Goal: Task Accomplishment & Management: Manage account settings

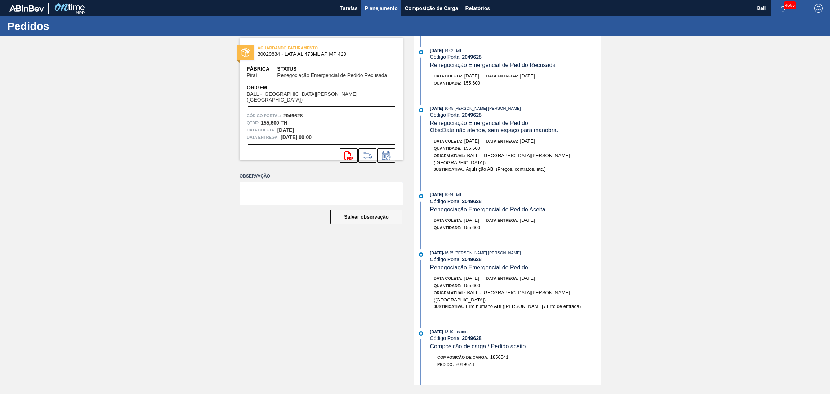
click at [379, 9] on span "Planejamento" at bounding box center [381, 8] width 33 height 9
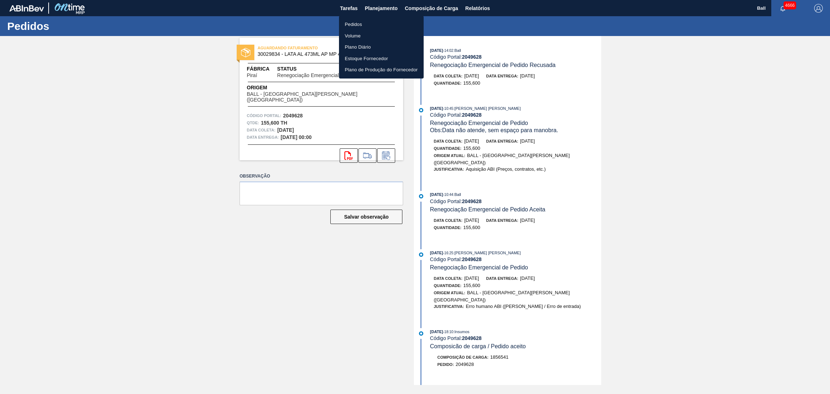
click at [376, 23] on li "Pedidos" at bounding box center [381, 25] width 85 height 12
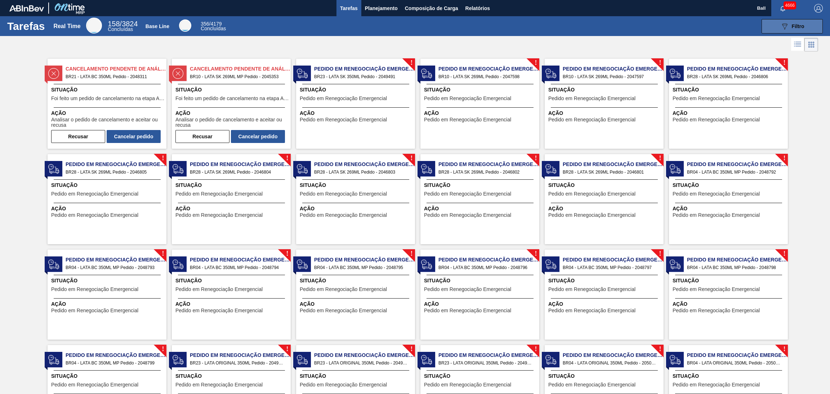
click at [768, 29] on button "089F7B8B-B2A5-4AFE-B5C0-19BA573D28AC Filtro" at bounding box center [792, 26] width 61 height 14
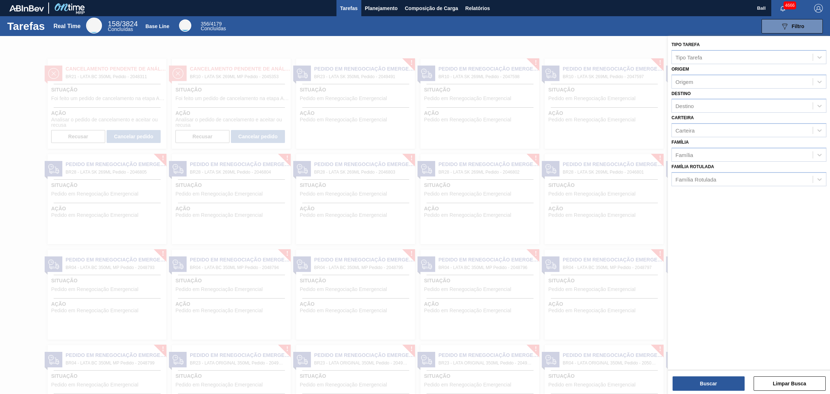
click at [644, 42] on div at bounding box center [415, 233] width 830 height 394
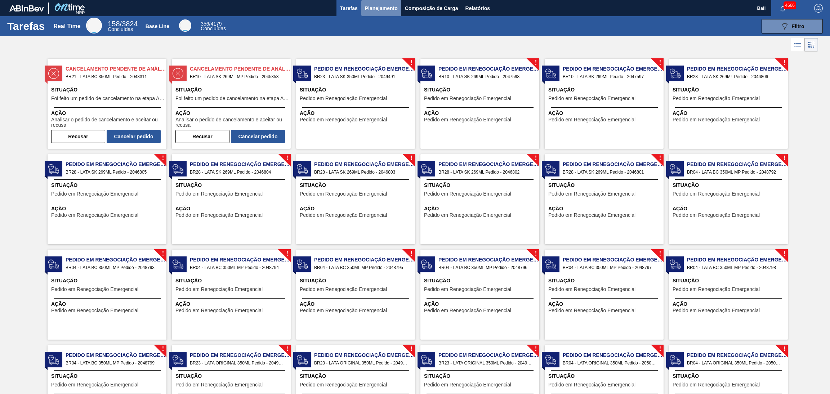
click at [361, 5] on button "Planejamento" at bounding box center [381, 8] width 40 height 16
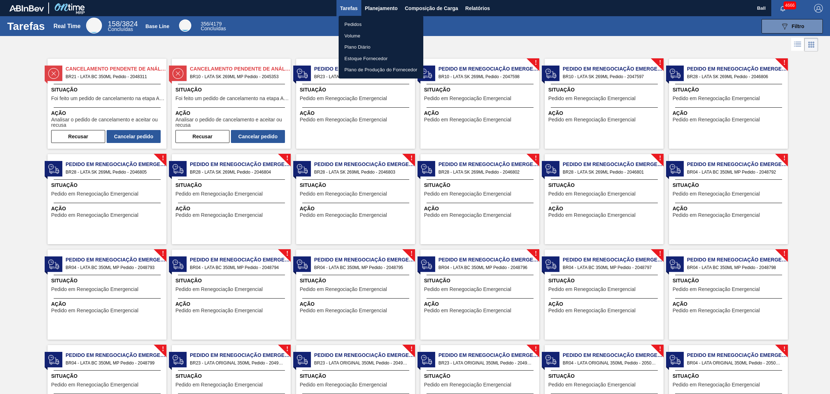
click at [372, 25] on li "Pedidos" at bounding box center [381, 25] width 85 height 12
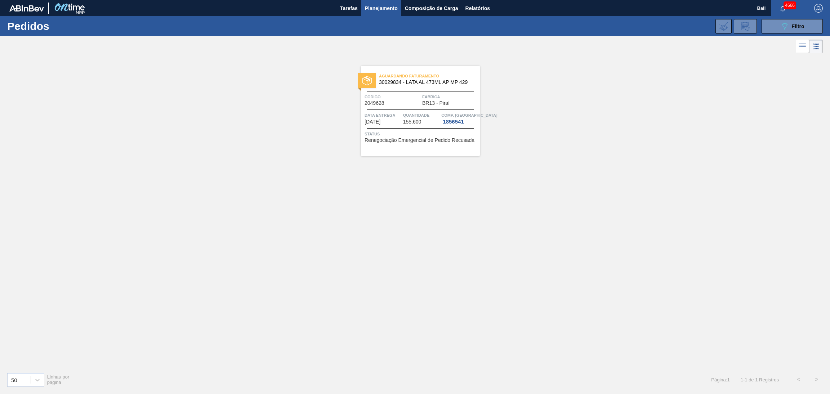
click at [776, 34] on div "089F7B8B-B2A5-4AFE-B5C0-19BA573D28AC Filtro Código Pedido Portal Códido PO SAP …" at bounding box center [472, 26] width 709 height 22
click at [776, 24] on button "089F7B8B-B2A5-4AFE-B5C0-19BA573D28AC Filtro" at bounding box center [792, 26] width 61 height 14
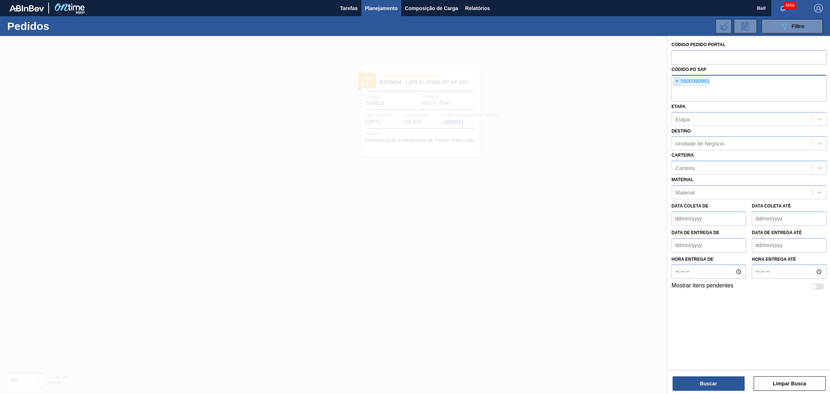
click at [675, 84] on span "×" at bounding box center [677, 81] width 7 height 9
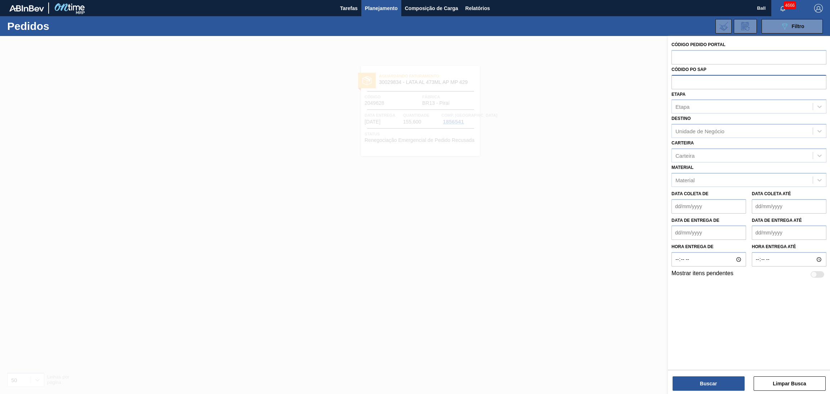
paste input "5800389091"
type input "5800389091"
click at [696, 379] on button "Buscar" at bounding box center [709, 383] width 72 height 14
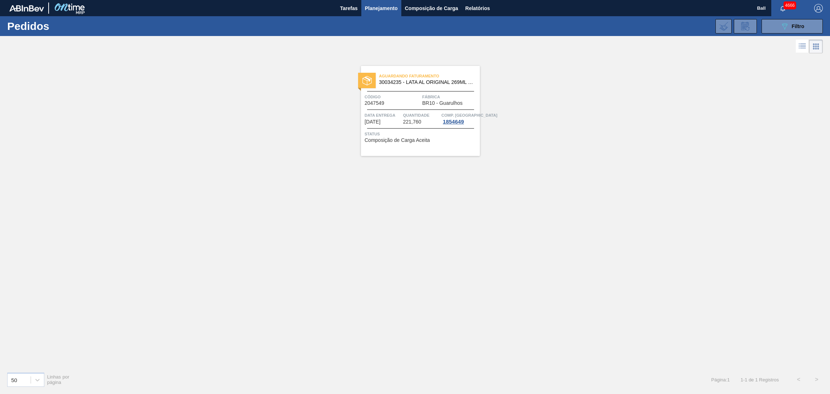
click at [420, 133] on span "Status" at bounding box center [421, 133] width 113 height 7
click at [802, 46] on icon at bounding box center [802, 46] width 9 height 9
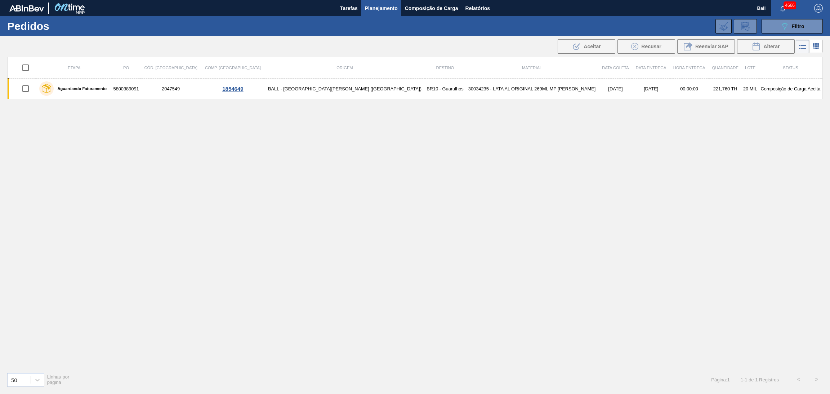
click at [29, 68] on input "checkbox" at bounding box center [25, 67] width 15 height 15
checkbox input "true"
click at [772, 50] on div "Alterar" at bounding box center [766, 46] width 28 height 9
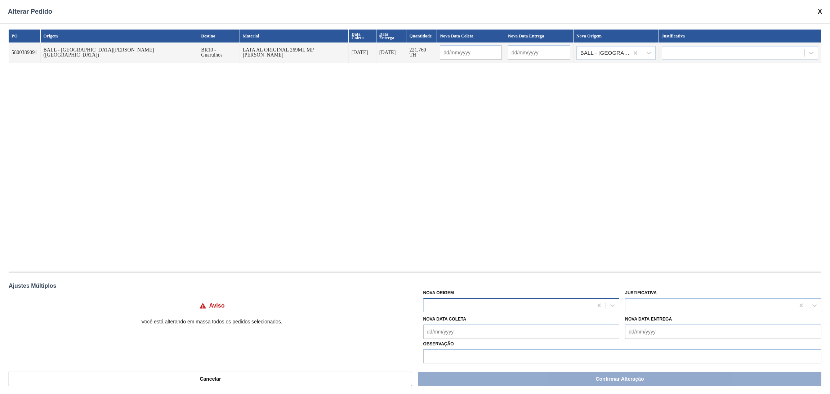
click at [477, 302] on div at bounding box center [508, 305] width 169 height 10
type Origem "b"
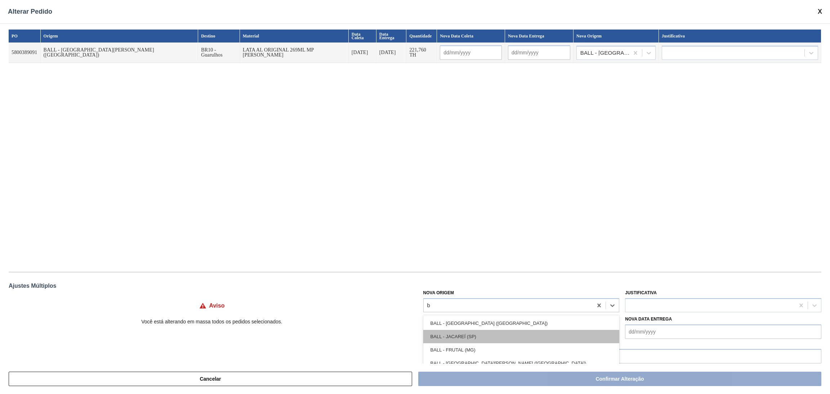
click at [483, 337] on div "BALL - JACAREÍ (SP)" at bounding box center [521, 336] width 196 height 13
type input "11/10/2025"
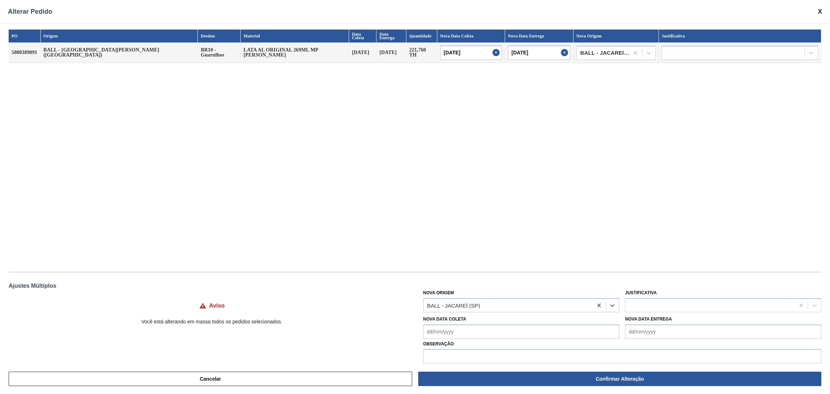
click at [514, 255] on div "PO Origem Destino Material Data Coleta Data Entrega Quantidade Nova Data Coleta…" at bounding box center [415, 147] width 813 height 235
click at [263, 379] on button "Cancelar" at bounding box center [210, 379] width 403 height 14
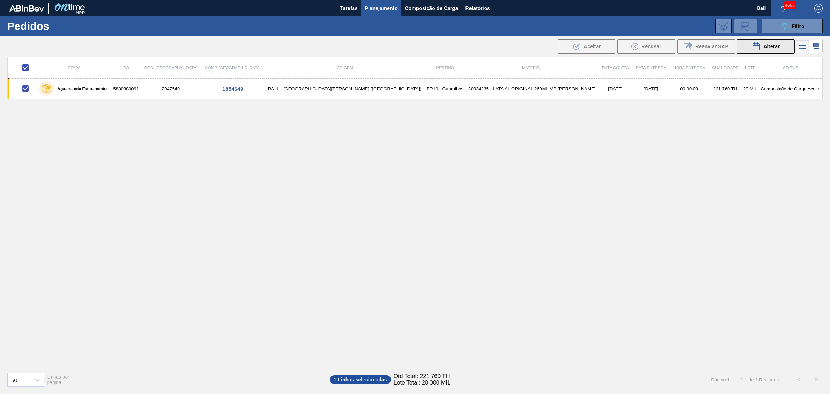
click at [775, 40] on button "Alterar" at bounding box center [766, 46] width 58 height 14
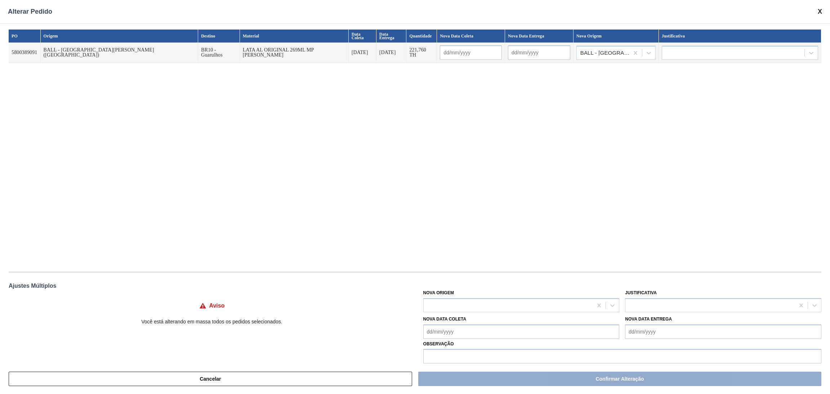
click at [503, 296] on div "Nova Origem" at bounding box center [521, 300] width 196 height 24
click at [503, 301] on div at bounding box center [508, 305] width 169 height 10
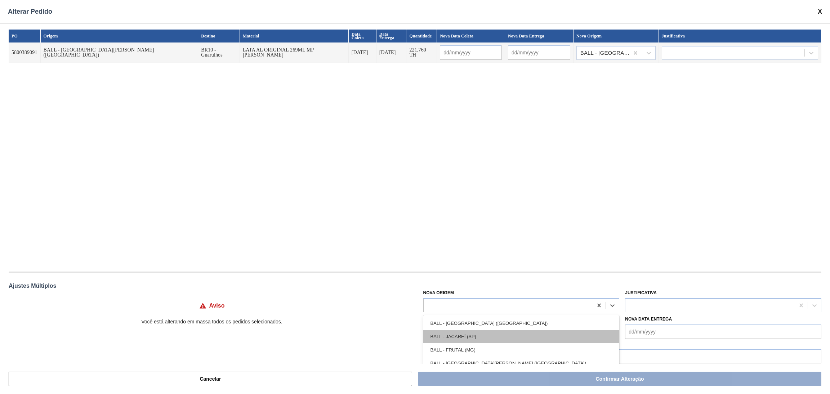
click at [474, 330] on div "BALL - JACAREÍ (SP)" at bounding box center [521, 336] width 196 height 13
type input "11/10/2025"
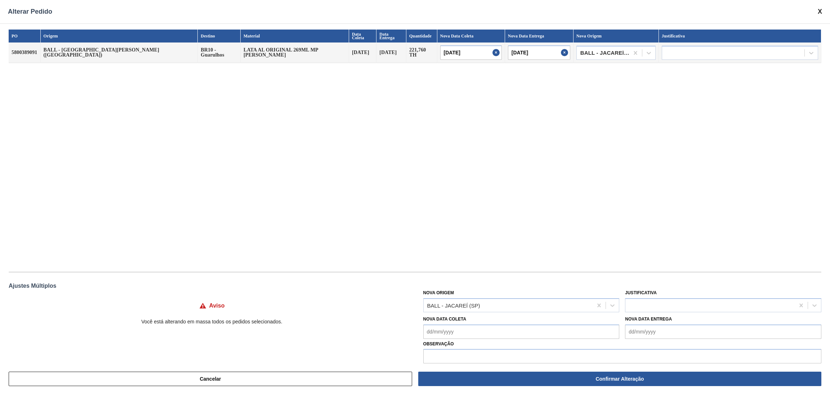
click at [494, 229] on div "PO Origem Destino Material Data Coleta Data Entrega Quantidade Nova Data Coleta…" at bounding box center [415, 147] width 813 height 235
drag, startPoint x: 672, startPoint y: 294, endPoint x: 668, endPoint y: 300, distance: 7.7
click at [671, 294] on div "Justificativa" at bounding box center [723, 300] width 196 height 24
click at [668, 300] on div at bounding box center [709, 305] width 169 height 10
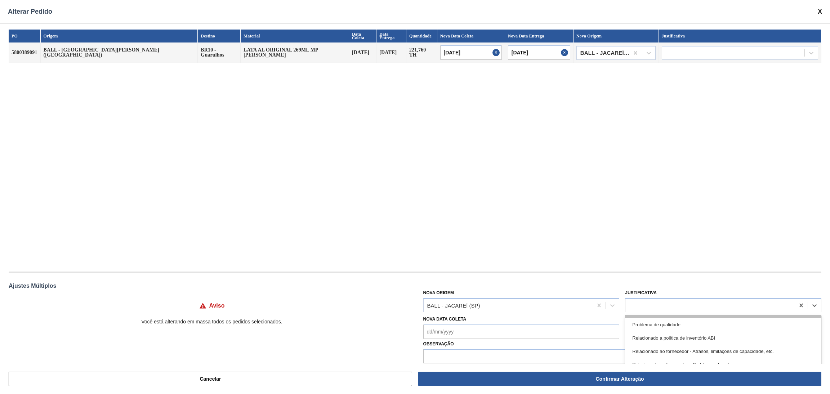
scroll to position [162, 0]
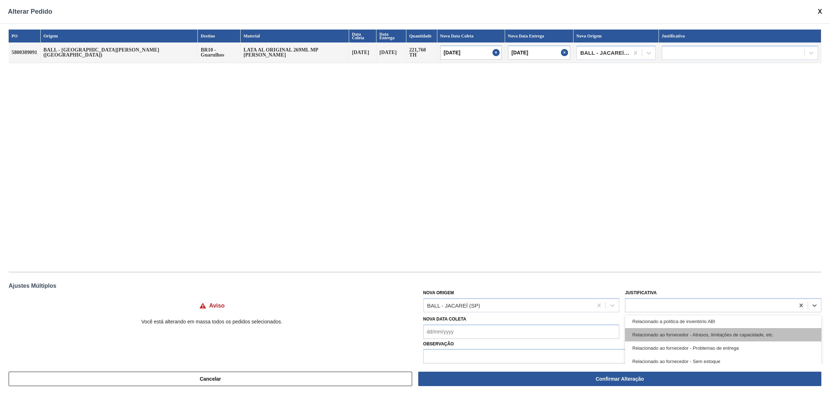
click at [685, 335] on div "Relacionado ao fornecedor - Atrasos, limitações de capacidade, etc." at bounding box center [723, 334] width 196 height 13
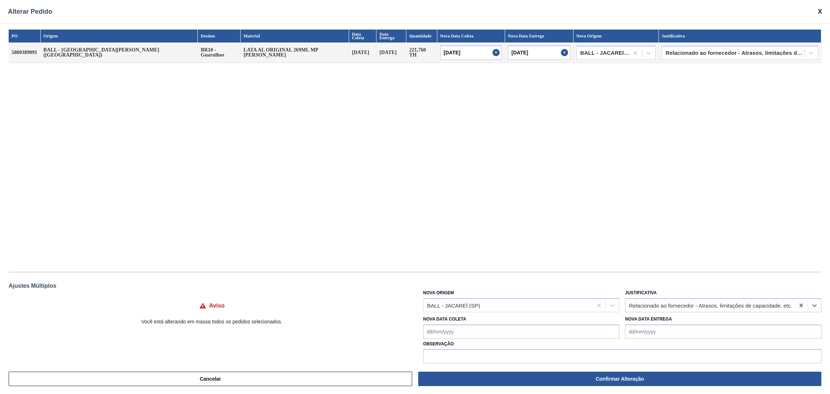
click at [675, 206] on div "PO Origem Destino Material Data Coleta Data Entrega Quantidade Nova Data Coleta…" at bounding box center [415, 147] width 813 height 235
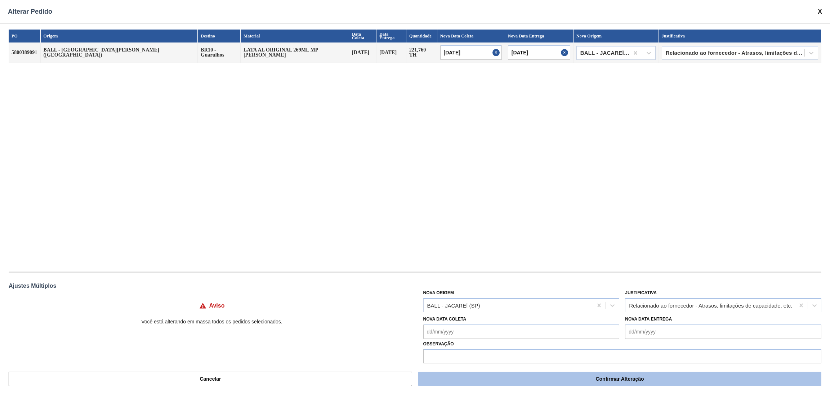
click at [575, 375] on button "Confirmar Alteração" at bounding box center [619, 379] width 403 height 14
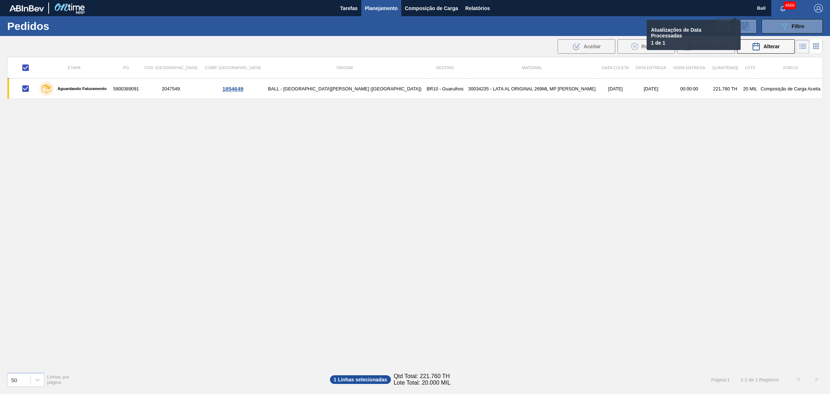
checkbox input "false"
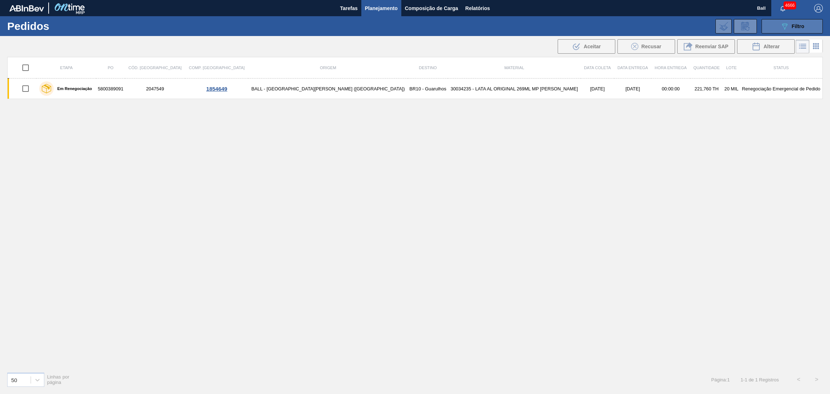
drag, startPoint x: 790, startPoint y: 20, endPoint x: 786, endPoint y: 24, distance: 5.6
click at [790, 20] on button "089F7B8B-B2A5-4AFE-B5C0-19BA573D28AC Filtro" at bounding box center [792, 26] width 61 height 14
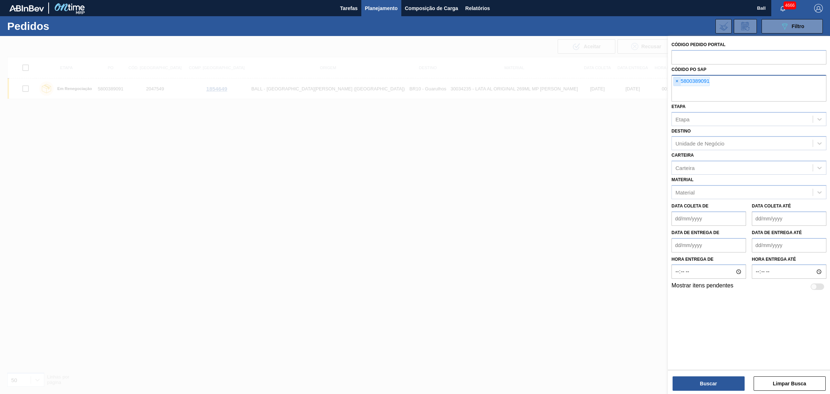
click at [679, 81] on span "×" at bounding box center [677, 81] width 7 height 9
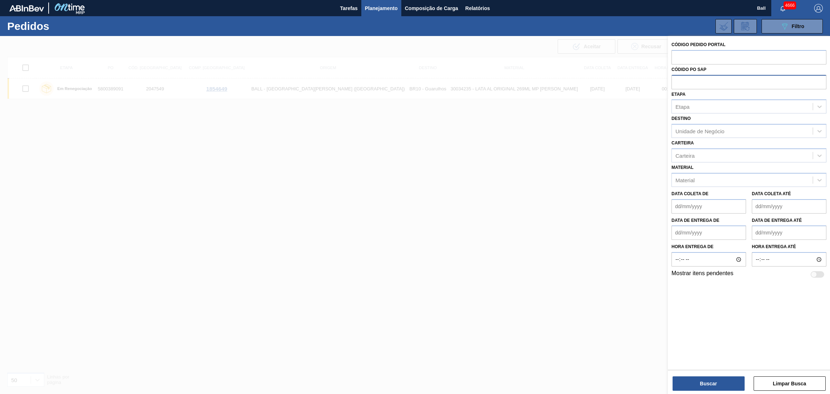
paste input "text"
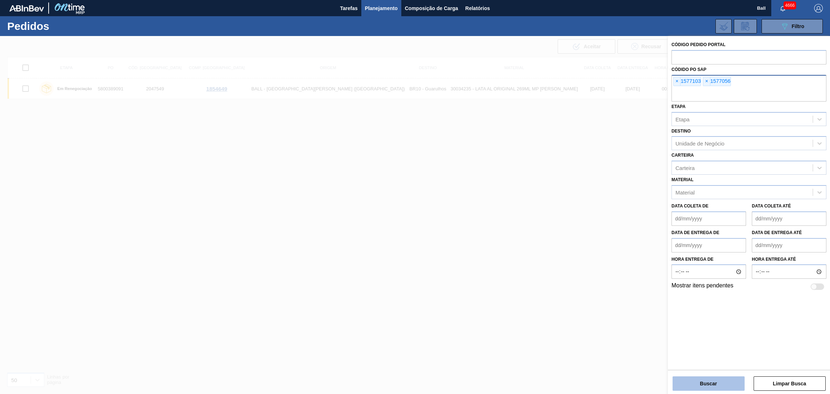
click at [697, 379] on button "Buscar" at bounding box center [709, 383] width 72 height 14
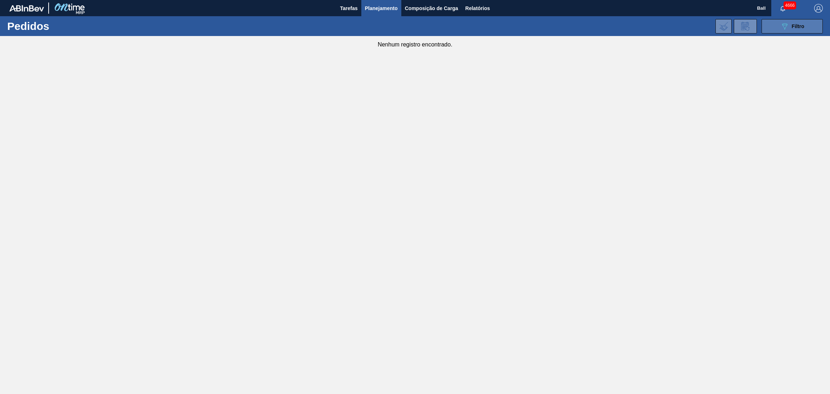
click at [781, 23] on icon "089F7B8B-B2A5-4AFE-B5C0-19BA573D28AC" at bounding box center [784, 26] width 9 height 9
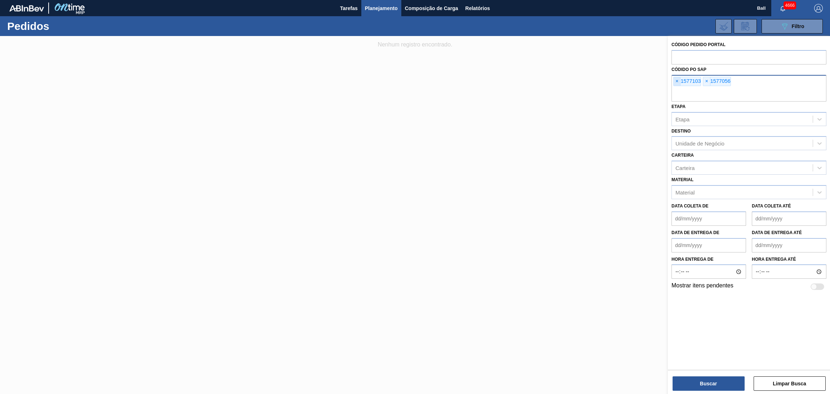
click at [676, 84] on span "×" at bounding box center [677, 81] width 7 height 9
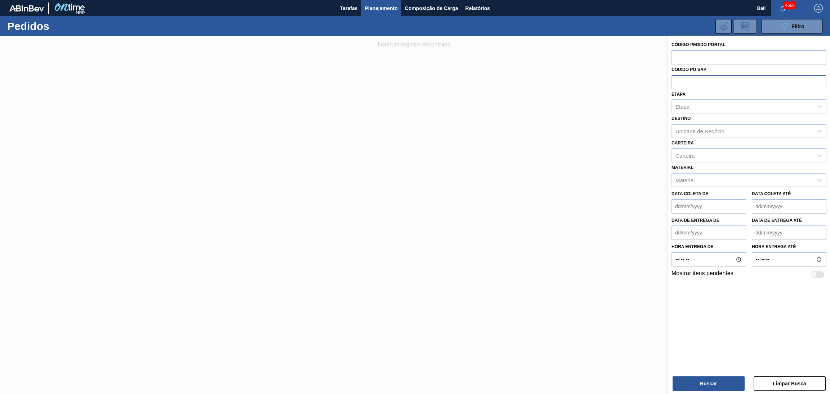
paste input "5800390963"
type input "5800390963"
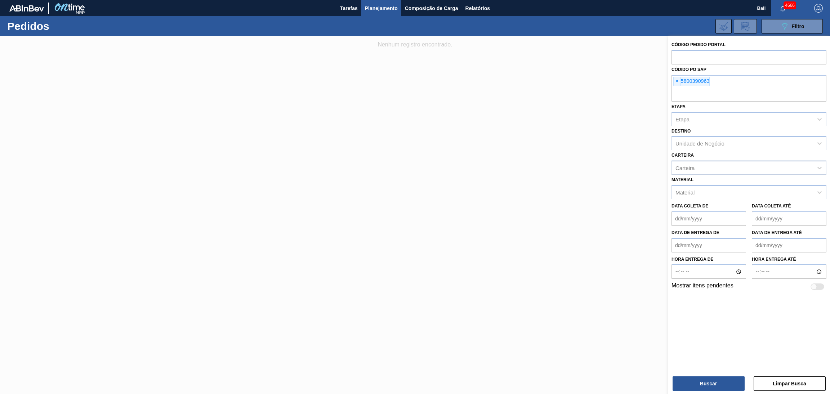
paste input "5800390967"
type input "5800390967"
click at [717, 381] on button "Buscar" at bounding box center [709, 383] width 72 height 14
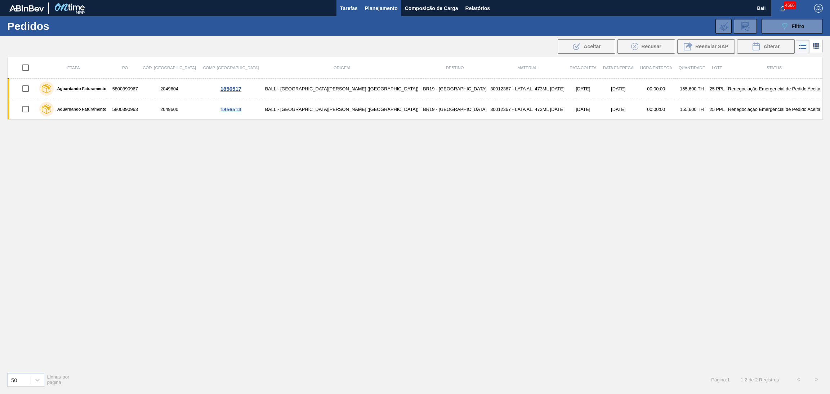
click at [348, 12] on span "Tarefas" at bounding box center [349, 8] width 18 height 9
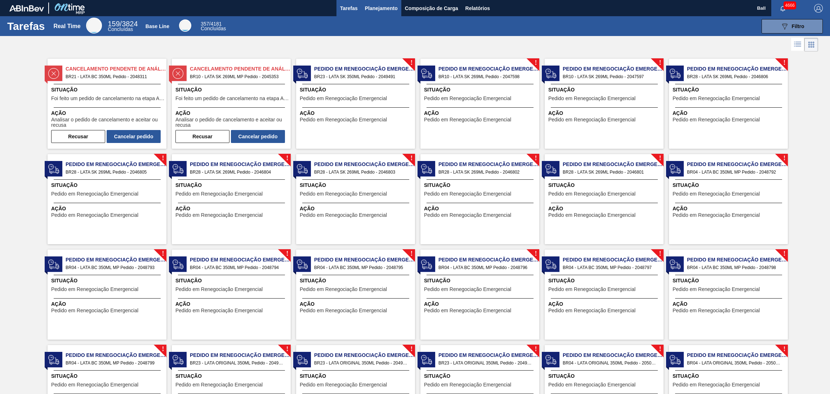
click at [367, 5] on span "Planejamento" at bounding box center [381, 8] width 33 height 9
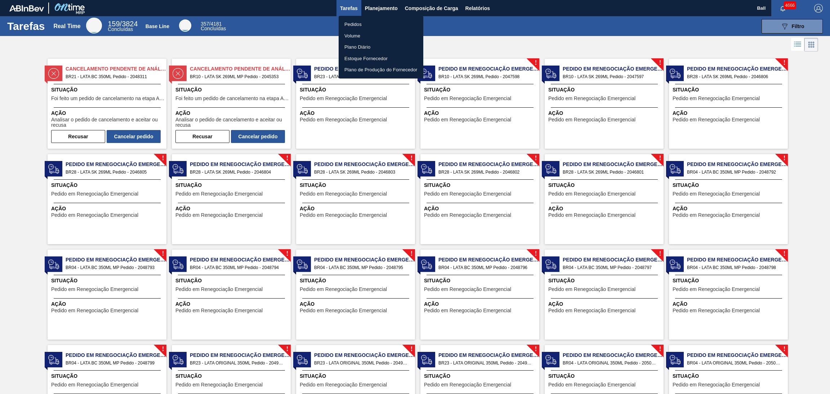
click at [371, 28] on li "Pedidos" at bounding box center [381, 25] width 85 height 12
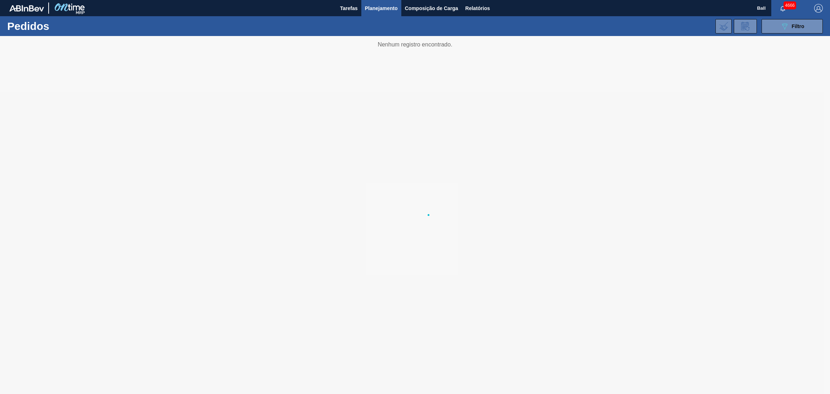
click at [371, 28] on li "Pedidos" at bounding box center [380, 25] width 63 height 6
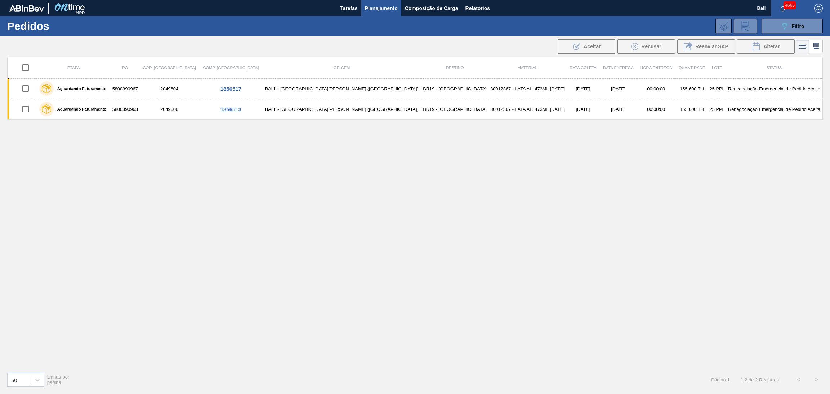
click at [790, 35] on div "089F7B8B-B2A5-4AFE-B5C0-19BA573D28AC Filtro Código Pedido Portal Códido PO SAP …" at bounding box center [472, 26] width 709 height 22
click at [790, 26] on div "089F7B8B-B2A5-4AFE-B5C0-19BA573D28AC Filtro" at bounding box center [792, 26] width 24 height 9
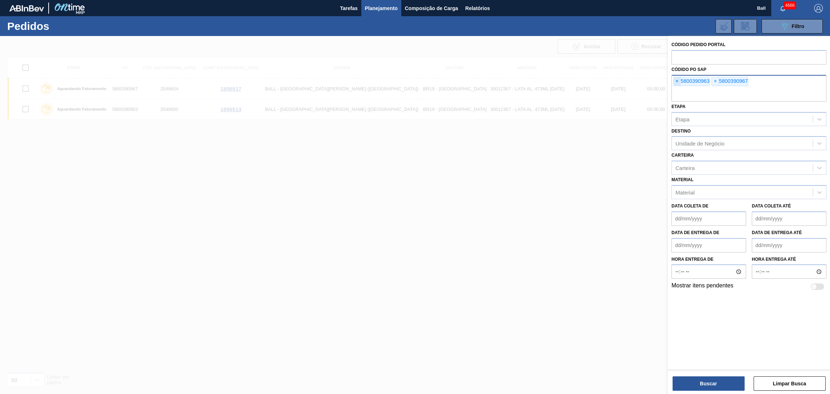
click at [678, 81] on span "×" at bounding box center [677, 81] width 7 height 9
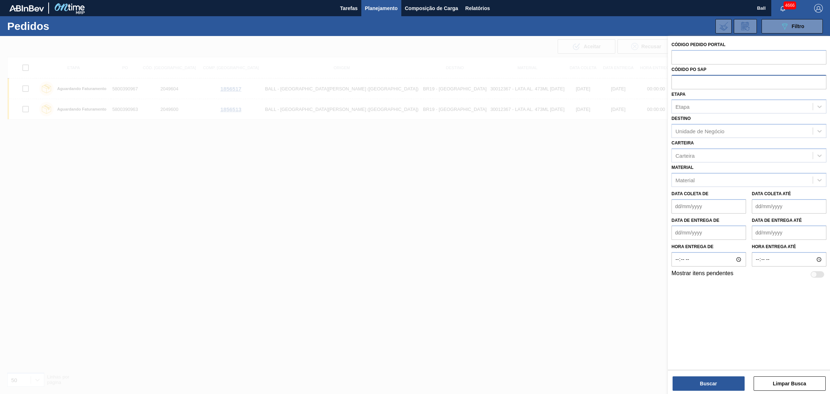
paste input "1577288"
type input "1577288"
drag, startPoint x: 708, startPoint y: 81, endPoint x: 628, endPoint y: 84, distance: 79.7
click at [668, 85] on div "Código Pedido Portal Códido PO SAP 1577288 Etapa Etapa Destino Unidade de Negóc…" at bounding box center [749, 233] width 162 height 394
click at [688, 77] on input "text" at bounding box center [749, 82] width 155 height 14
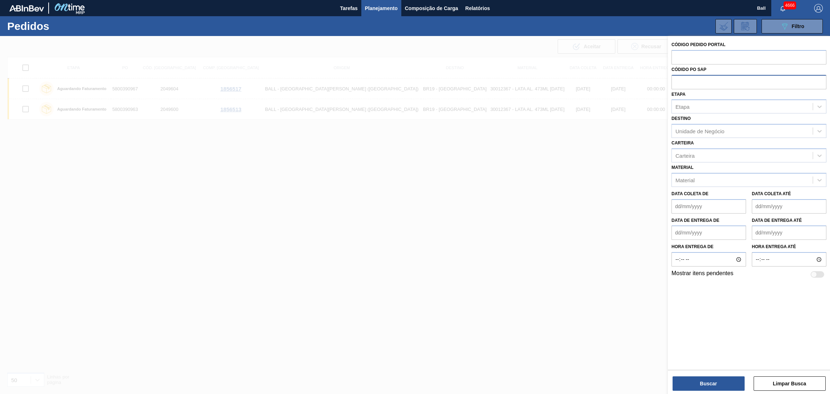
click at [690, 81] on input "text" at bounding box center [749, 82] width 155 height 14
paste input "text"
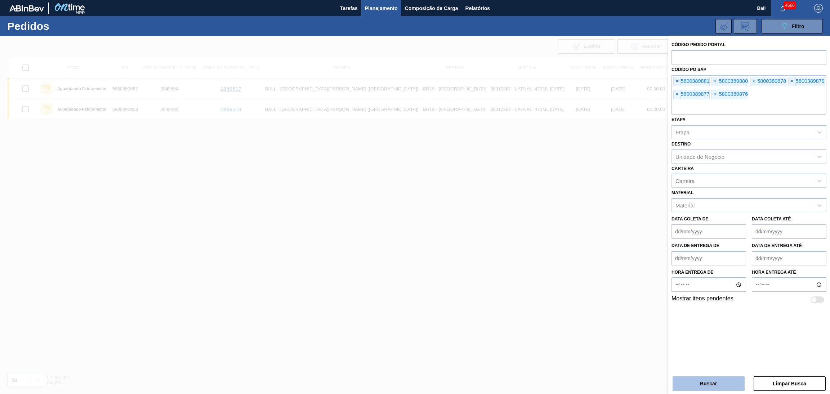
click at [710, 380] on button "Buscar" at bounding box center [709, 383] width 72 height 14
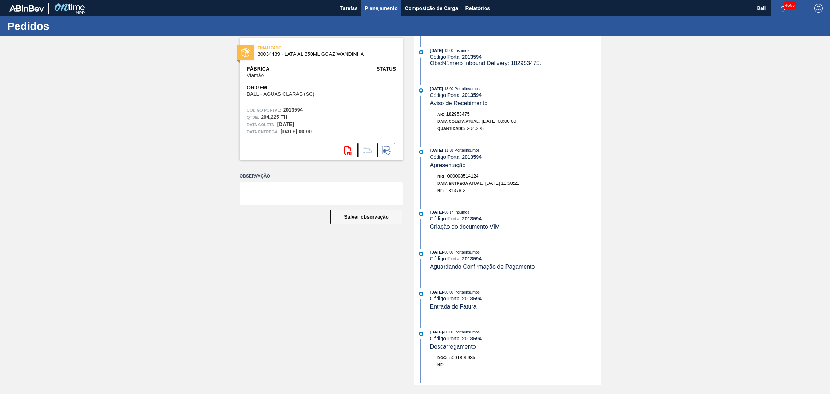
click at [378, 7] on span "Planejamento" at bounding box center [381, 8] width 33 height 9
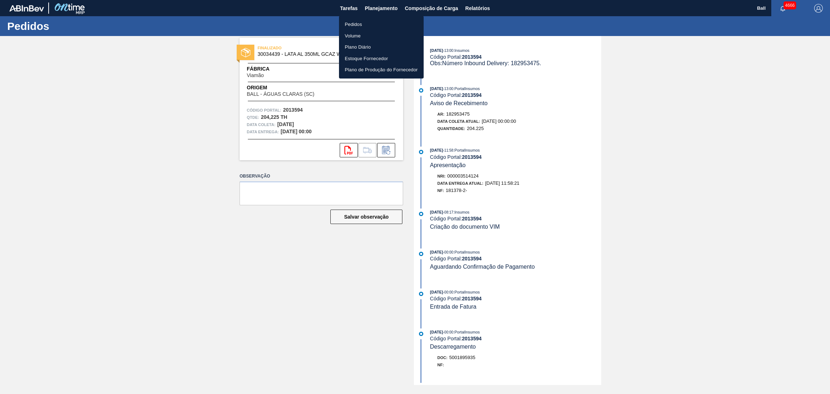
click at [373, 26] on li "Pedidos" at bounding box center [381, 25] width 85 height 12
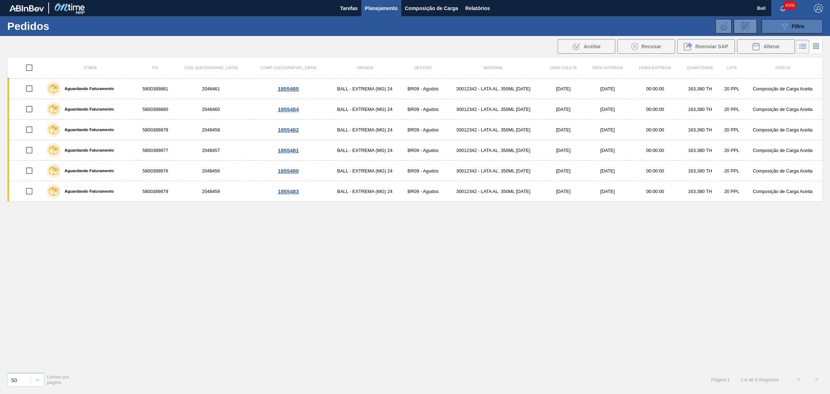
click at [553, 24] on button "089F7B8B-B2A5-4AFE-B5C0-19BA573D28AC Filtro" at bounding box center [792, 26] width 61 height 14
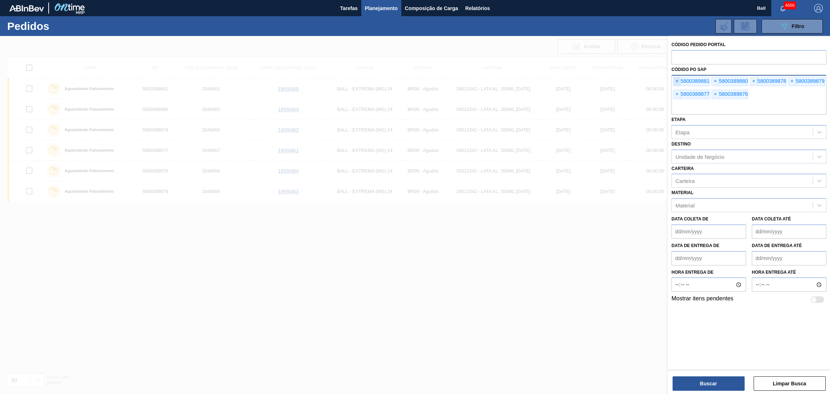
click at [553, 82] on span "×" at bounding box center [677, 81] width 7 height 9
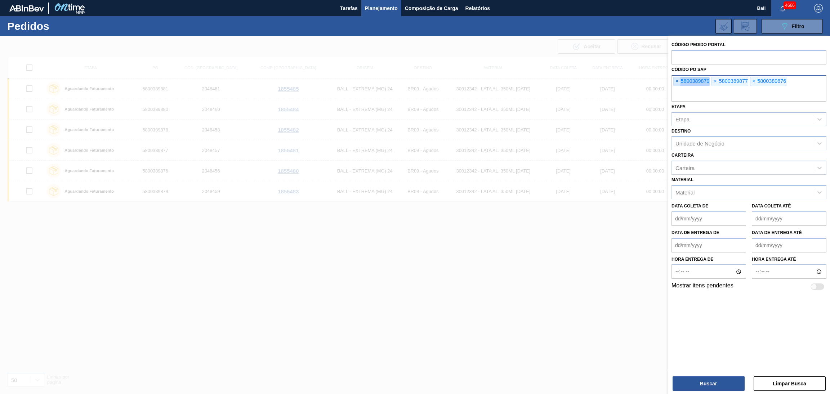
click at [553, 82] on span "×" at bounding box center [677, 81] width 7 height 9
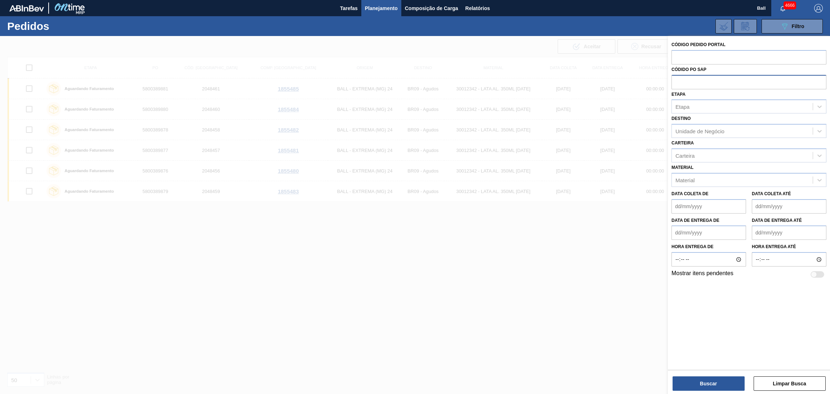
paste input "text"
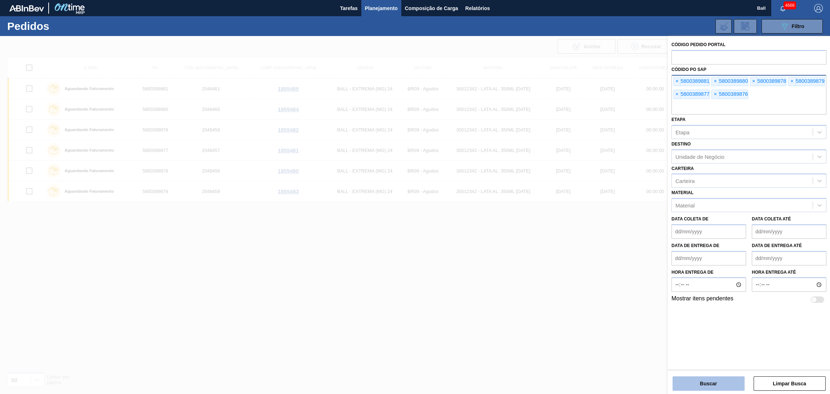
click at [553, 263] on button "Buscar" at bounding box center [709, 383] width 72 height 14
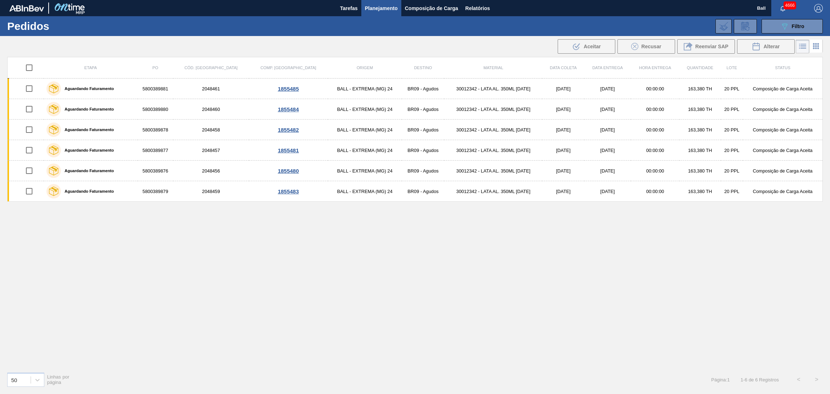
click at [30, 69] on input "checkbox" at bounding box center [29, 67] width 15 height 15
checkbox input "true"
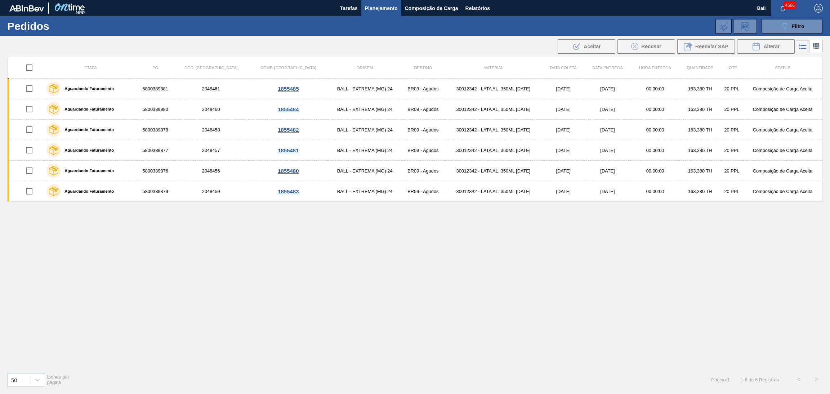
checkbox input "true"
click at [553, 46] on span "Alterar" at bounding box center [771, 47] width 16 height 6
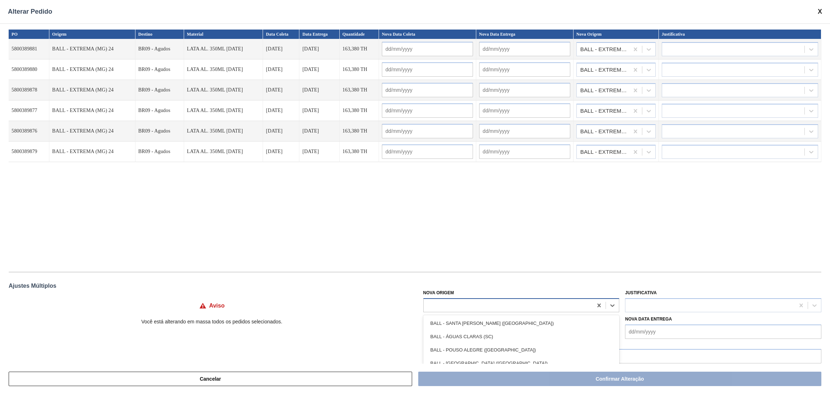
click at [482, 263] on div at bounding box center [508, 305] width 169 height 10
type Origem "ja"
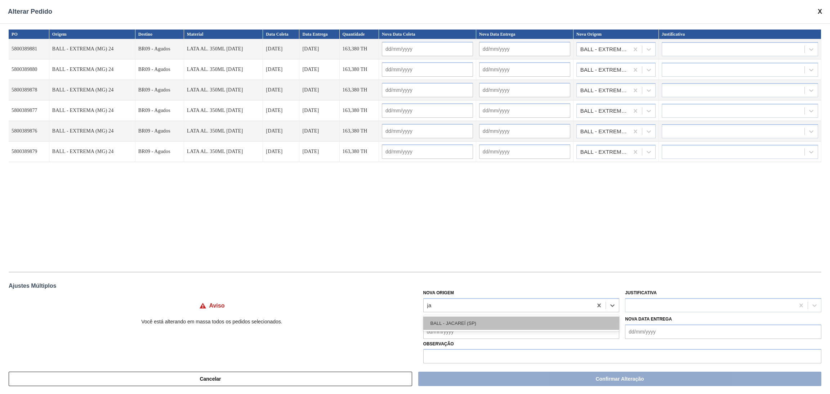
click at [481, 263] on div "BALL - JACAREÍ (SP)" at bounding box center [521, 323] width 196 height 13
type input "[DATE]"
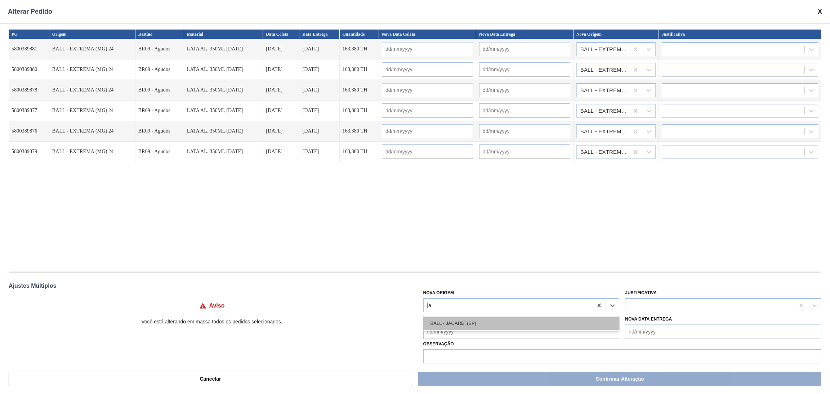
type input "[DATE]"
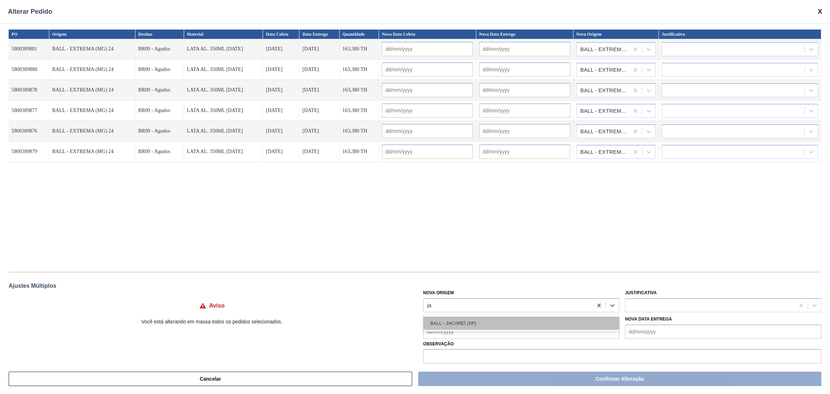
type input "[DATE]"
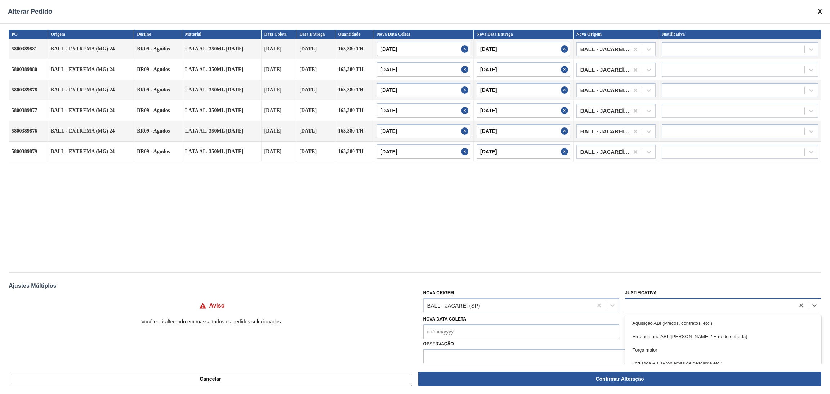
click at [553, 263] on div at bounding box center [709, 305] width 169 height 10
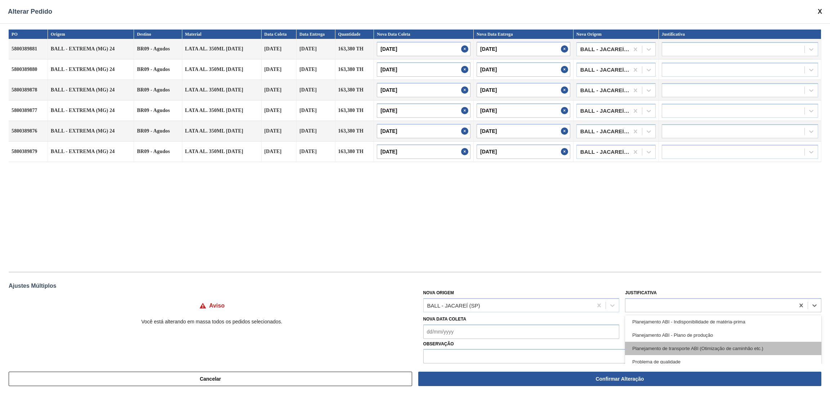
scroll to position [162, 0]
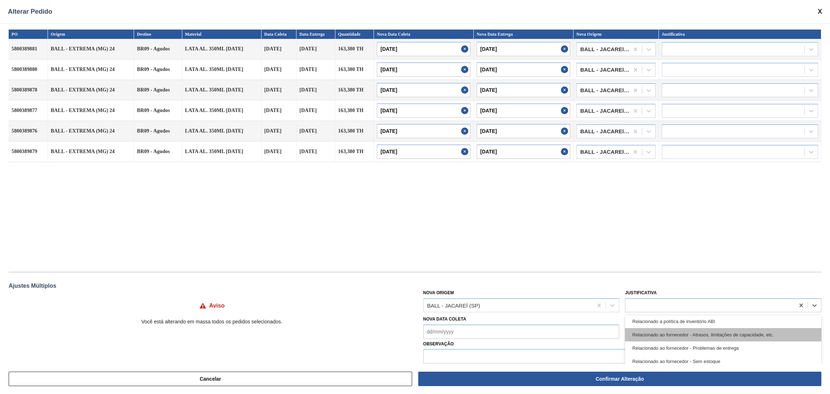
click at [553, 263] on div "Relacionado ao fornecedor - Atrasos, limitações de capacidade, etc." at bounding box center [723, 334] width 196 height 13
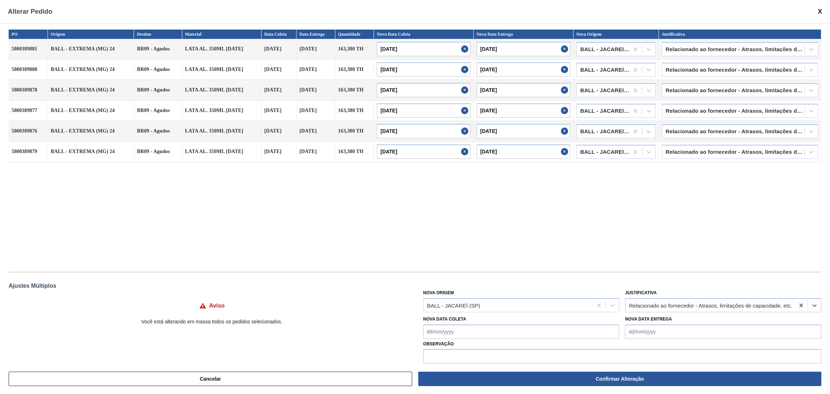
click at [553, 258] on div "PO Origem Destino Material Data Coleta Data Entrega Quantidade Nova Data Coleta…" at bounding box center [415, 147] width 813 height 235
click at [553, 263] on input "text" at bounding box center [622, 356] width 398 height 14
type input "AG CAÇAPAVA 72330"
click at [520, 198] on div "PO Origem Destino Material Data Coleta Data Entrega Quantidade Nova Data Coleta…" at bounding box center [415, 147] width 813 height 235
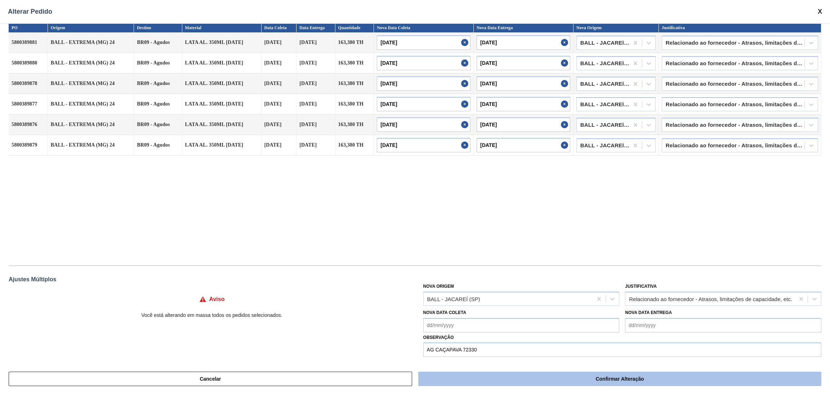
scroll to position [8, 0]
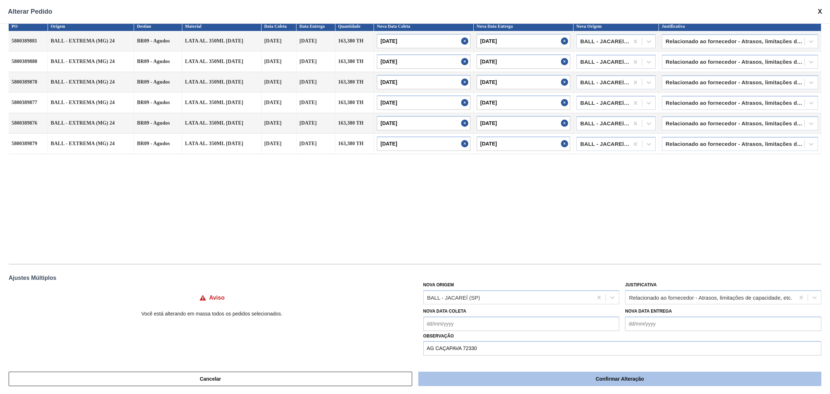
click at [492, 263] on button "Confirmar Alteração" at bounding box center [619, 379] width 403 height 14
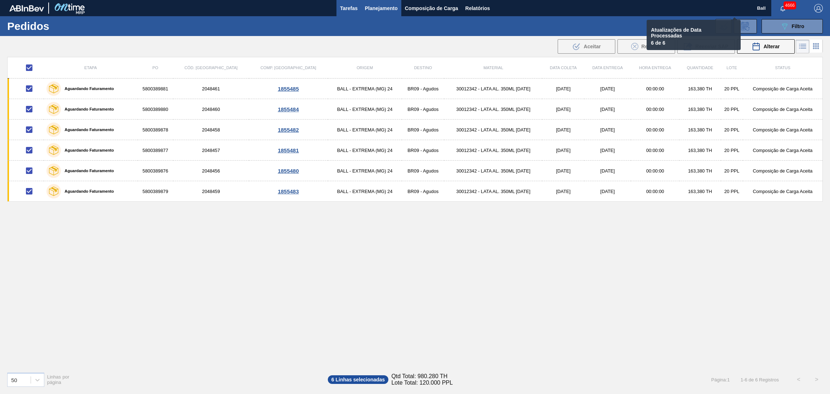
checkbox input "false"
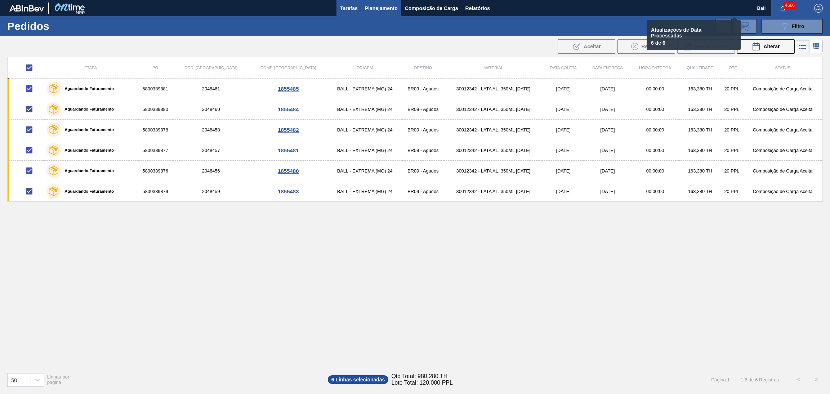
checkbox input "false"
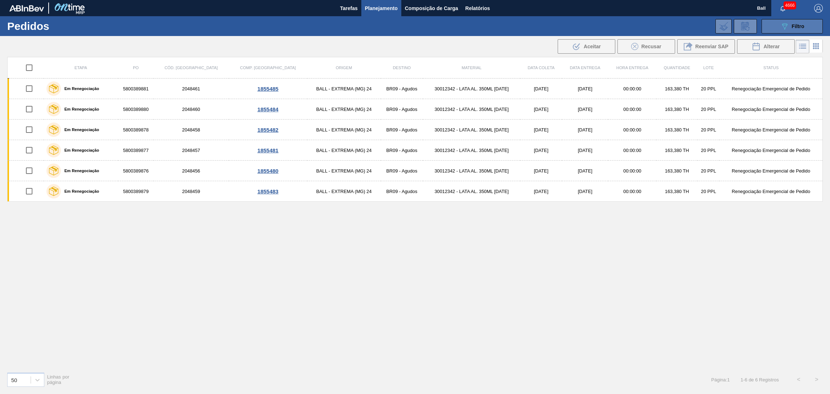
click at [553, 24] on icon at bounding box center [784, 26] width 5 height 6
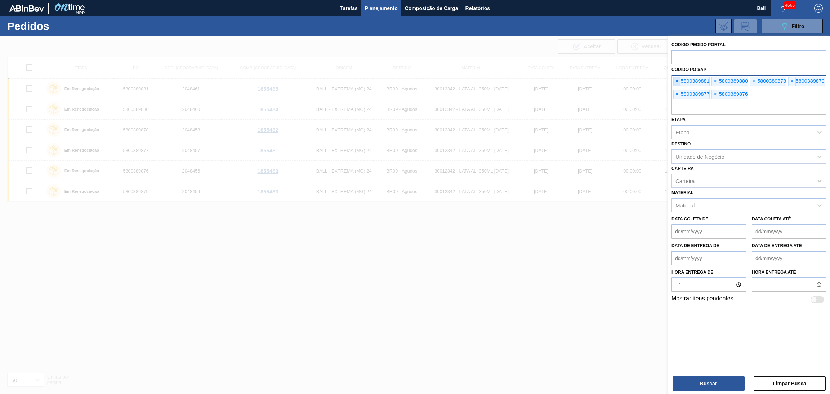
click at [553, 85] on span "×" at bounding box center [677, 81] width 7 height 9
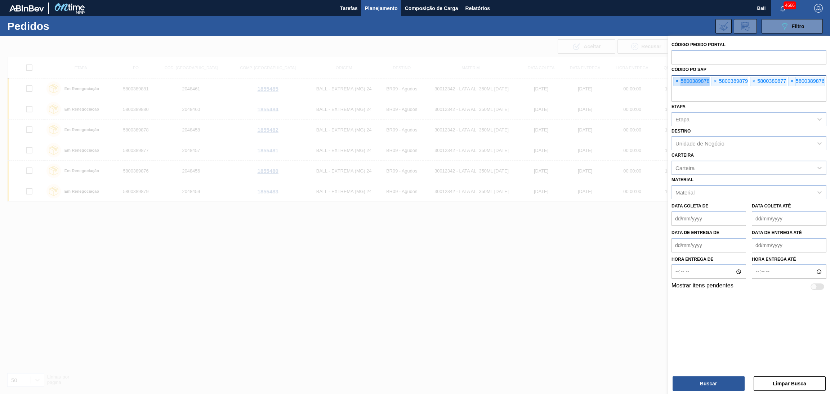
click at [553, 85] on span "×" at bounding box center [677, 81] width 7 height 9
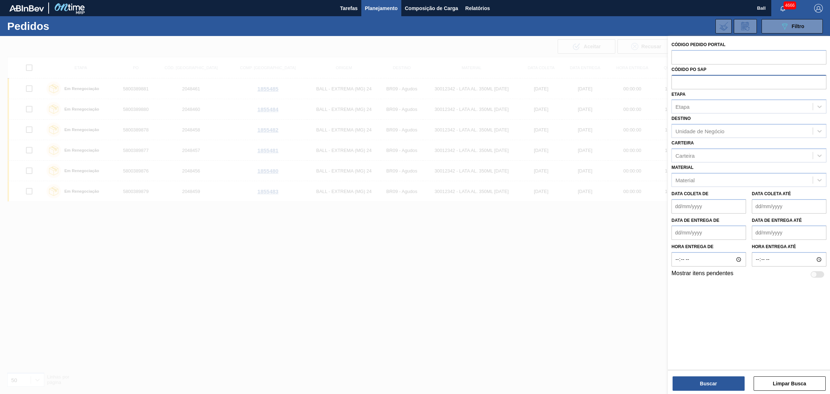
paste input "text"
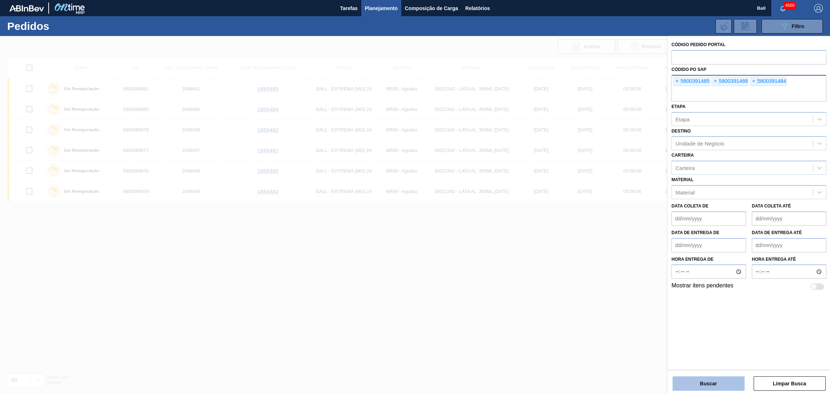
click at [553, 263] on button "Buscar" at bounding box center [709, 383] width 72 height 14
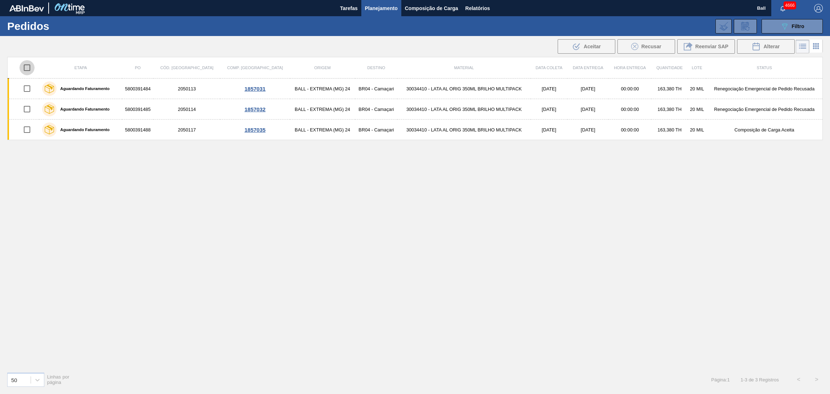
click at [30, 68] on input "checkbox" at bounding box center [26, 67] width 15 height 15
checkbox input "true"
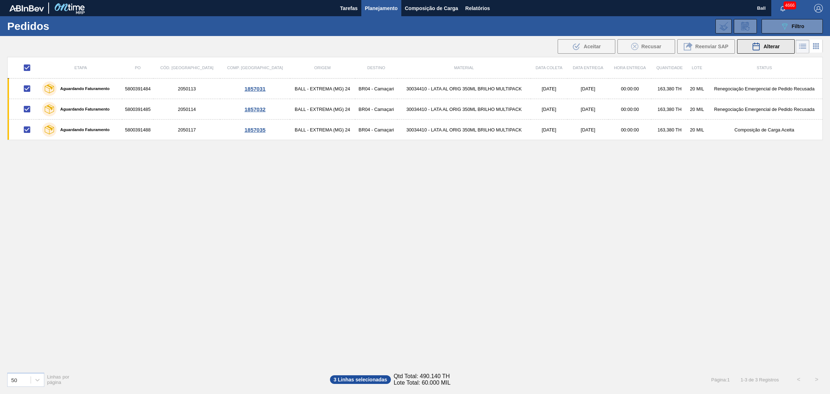
click at [553, 47] on span "Alterar" at bounding box center [771, 47] width 16 height 6
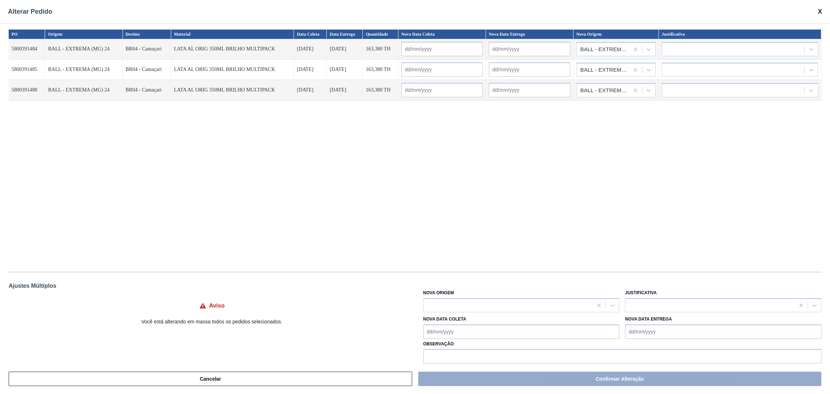
click at [491, 263] on div "Nova Origem" at bounding box center [521, 300] width 196 height 24
click at [491, 263] on div at bounding box center [508, 305] width 169 height 10
type Origem "R"
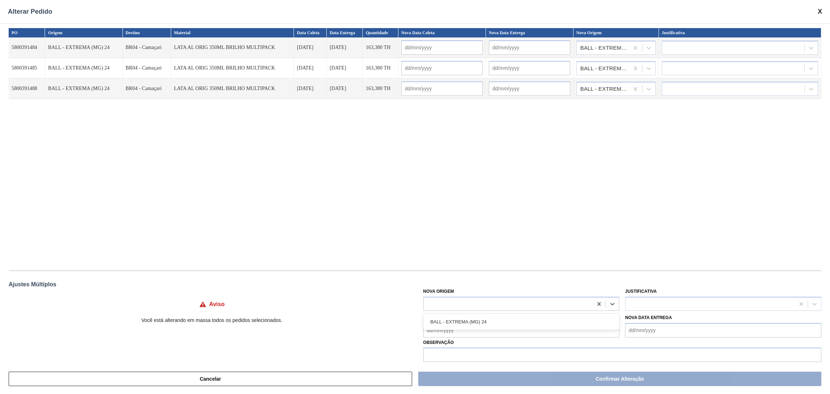
scroll to position [0, 0]
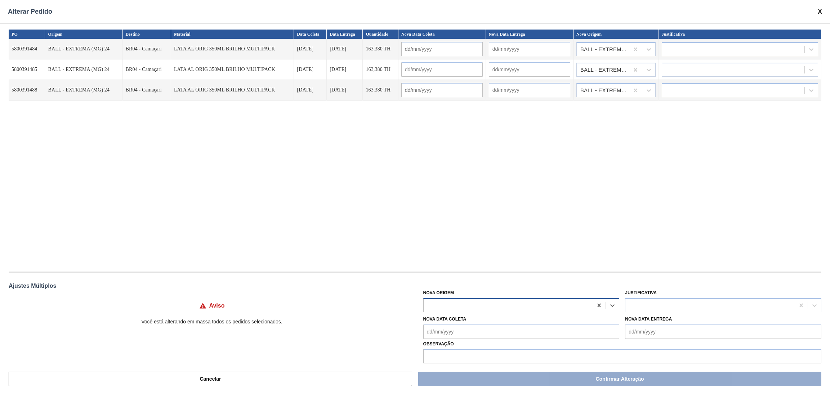
click at [470, 263] on div at bounding box center [508, 305] width 169 height 10
click at [147, 169] on div "PO Origem Destino Material Data Coleta Data Entrega Quantidade Nova Data Coleta…" at bounding box center [415, 147] width 813 height 235
click at [494, 263] on div at bounding box center [508, 305] width 169 height 10
type Origem "R"
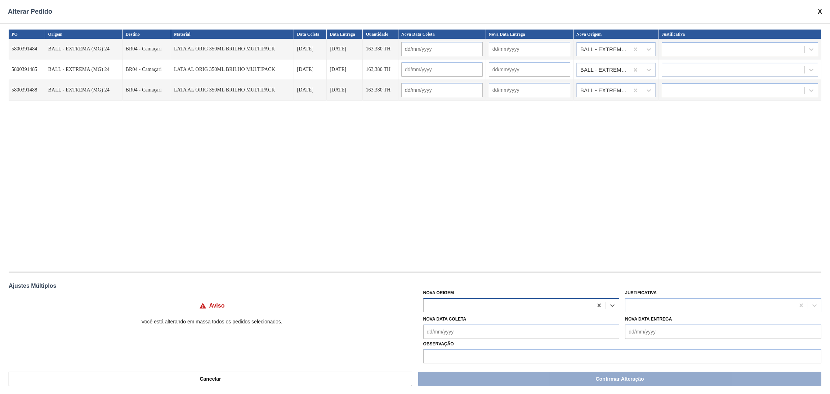
click at [512, 263] on div at bounding box center [508, 305] width 169 height 10
type Origem "re"
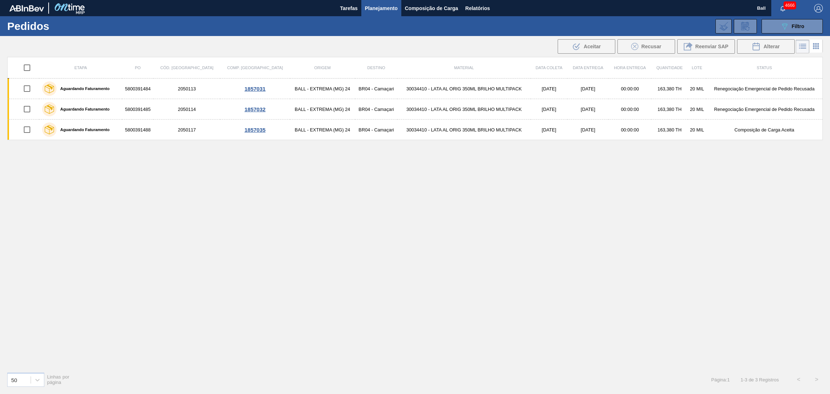
drag, startPoint x: 18, startPoint y: 64, endPoint x: 22, endPoint y: 64, distance: 4.0
click at [20, 64] on div at bounding box center [27, 67] width 19 height 15
click at [26, 66] on input "checkbox" at bounding box center [26, 67] width 15 height 15
checkbox input "true"
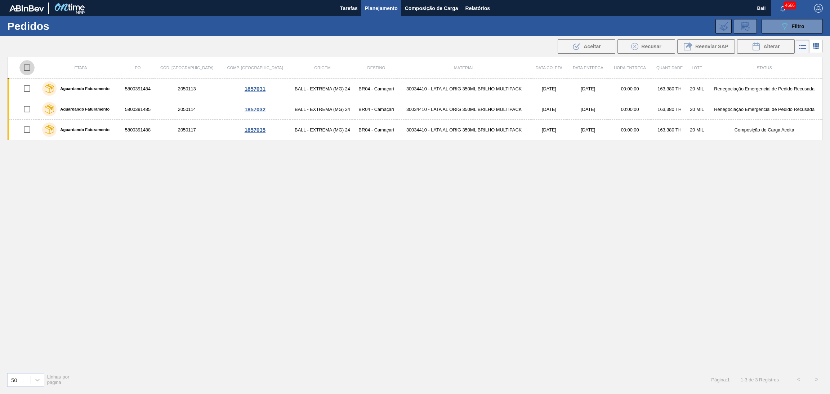
checkbox input "true"
click at [770, 48] on span "Alterar" at bounding box center [771, 47] width 16 height 6
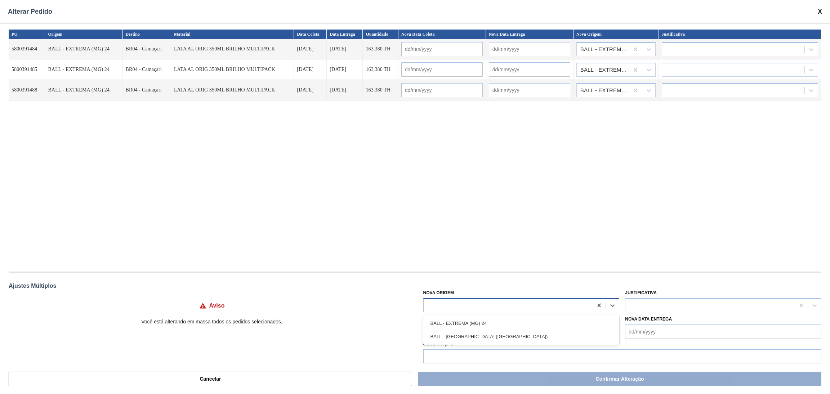
click at [500, 298] on div at bounding box center [521, 305] width 196 height 14
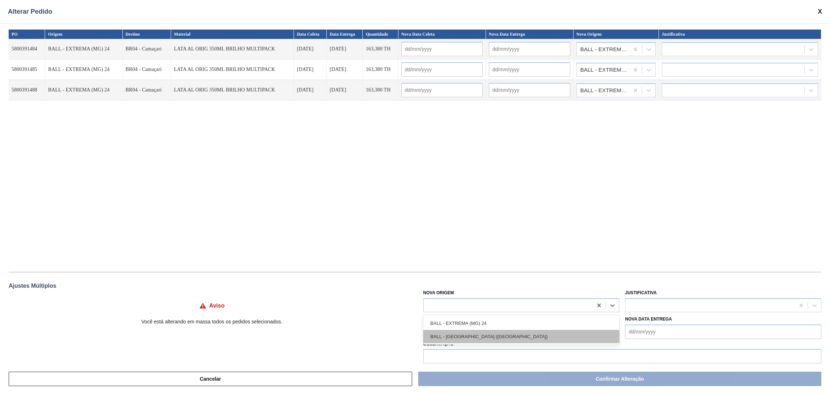
click at [476, 338] on div "BALL - RECIFE (PE)" at bounding box center [521, 336] width 196 height 13
type input "[DATE]"
type input "15/10/2025"
type input "[DATE]"
type input "15/10/2025"
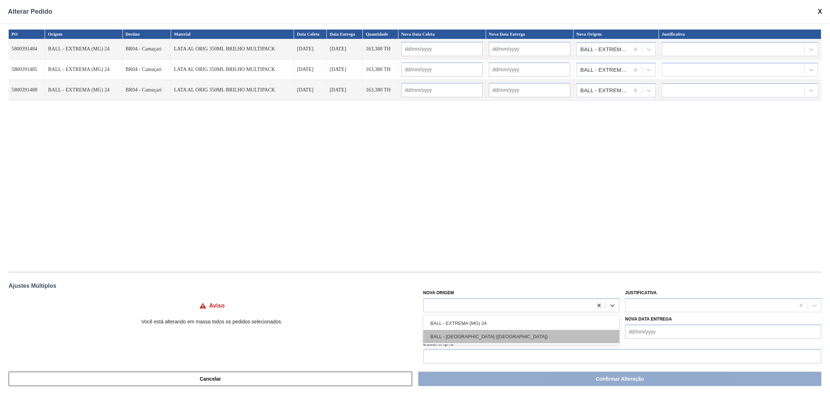
type input "[DATE]"
type input "15/10/2025"
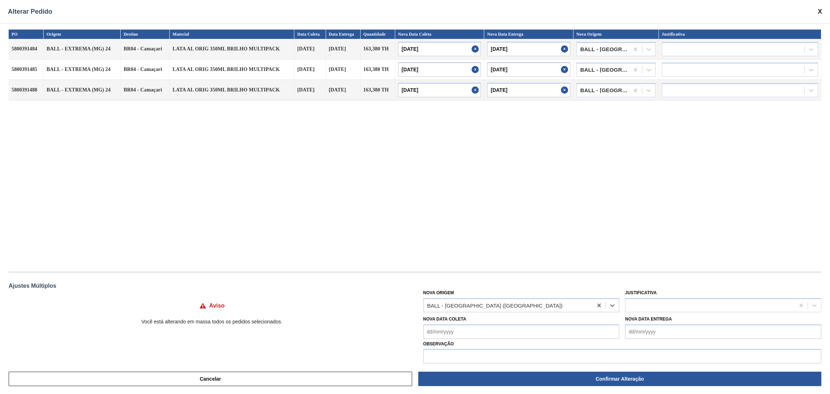
click at [495, 227] on div "PO Origem Destino Material Data Coleta Data Entrega Quantidade Nova Data Coleta…" at bounding box center [415, 147] width 813 height 235
click at [654, 303] on div at bounding box center [709, 305] width 169 height 10
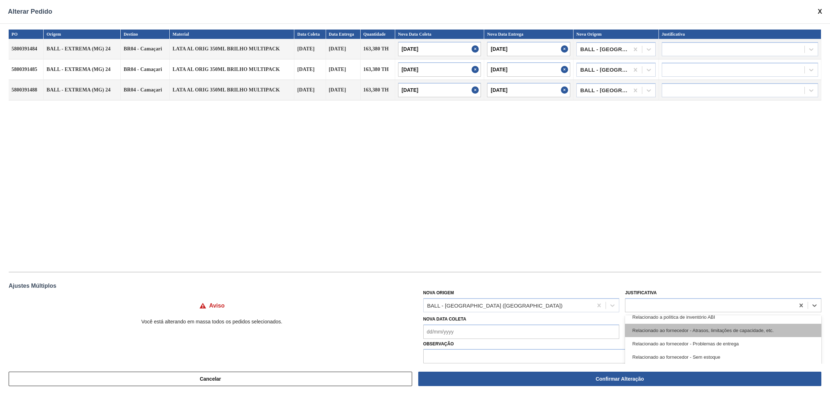
click at [726, 327] on div "Relacionado ao fornecedor - Atrasos, limitações de capacidade, etc." at bounding box center [723, 330] width 196 height 13
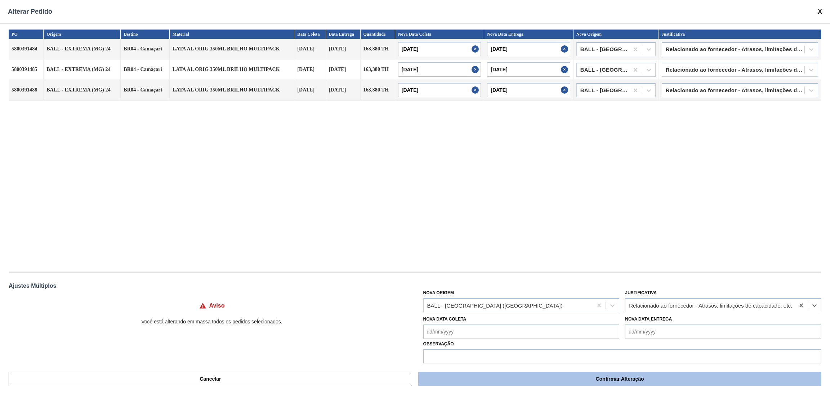
click at [550, 377] on button "Confirmar Alteração" at bounding box center [619, 379] width 403 height 14
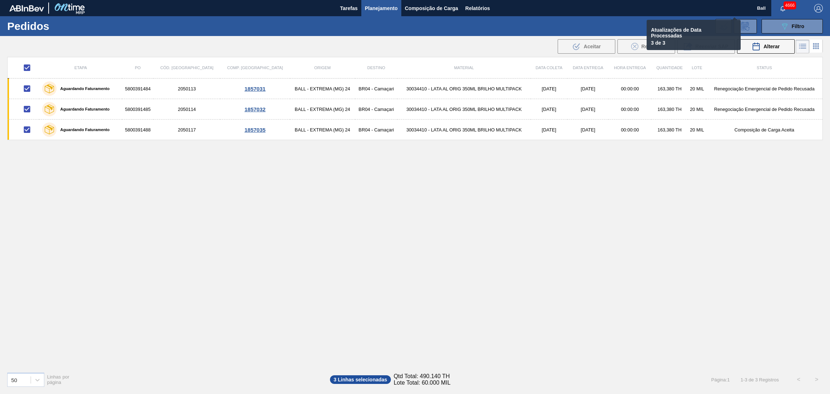
checkbox input "false"
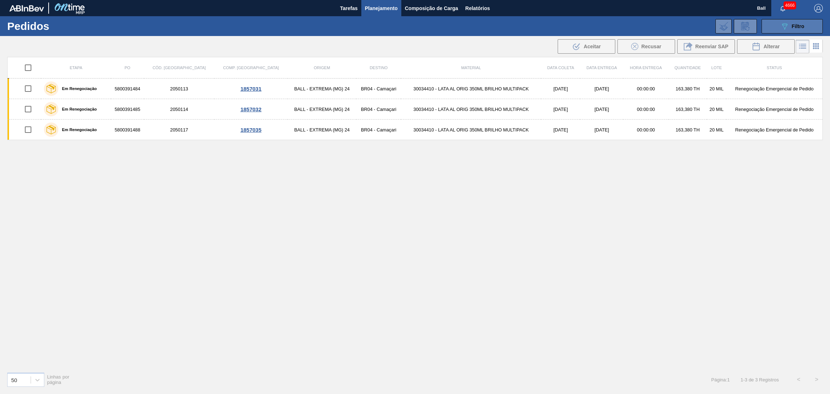
click at [780, 31] on button "089F7B8B-B2A5-4AFE-B5C0-19BA573D28AC Filtro" at bounding box center [792, 26] width 61 height 14
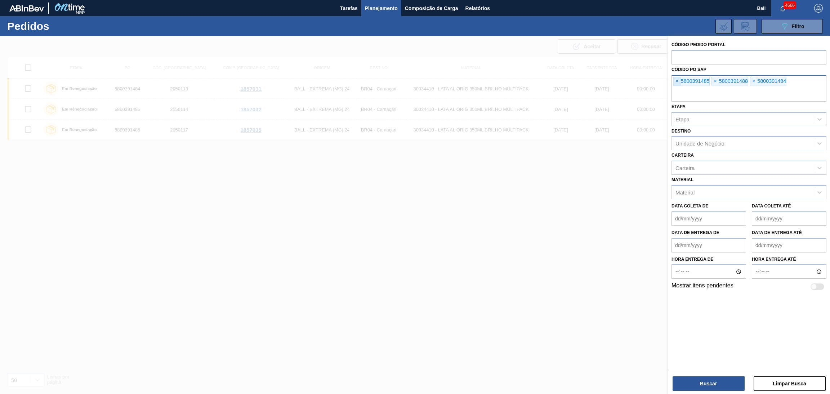
click at [674, 79] on span "×" at bounding box center [677, 81] width 7 height 9
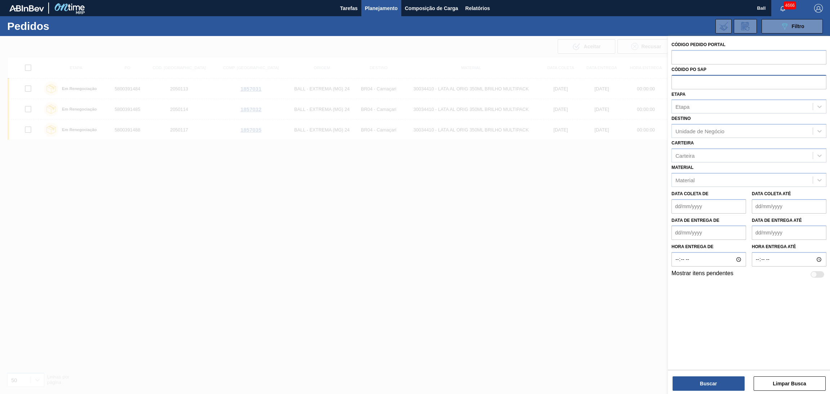
paste input "text"
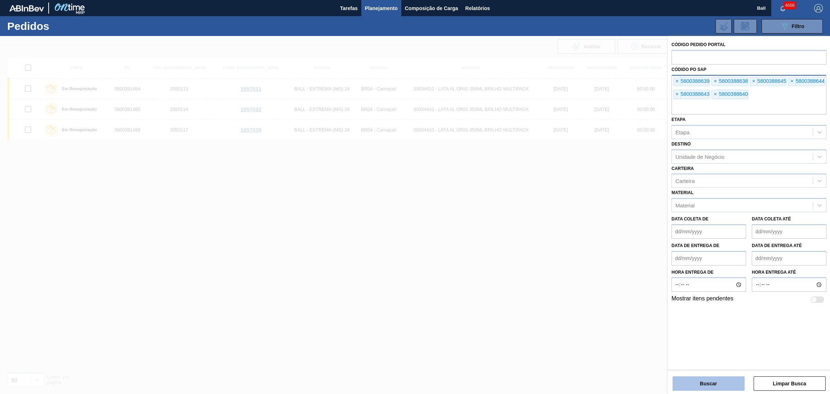
click at [723, 389] on button "Buscar" at bounding box center [709, 383] width 72 height 14
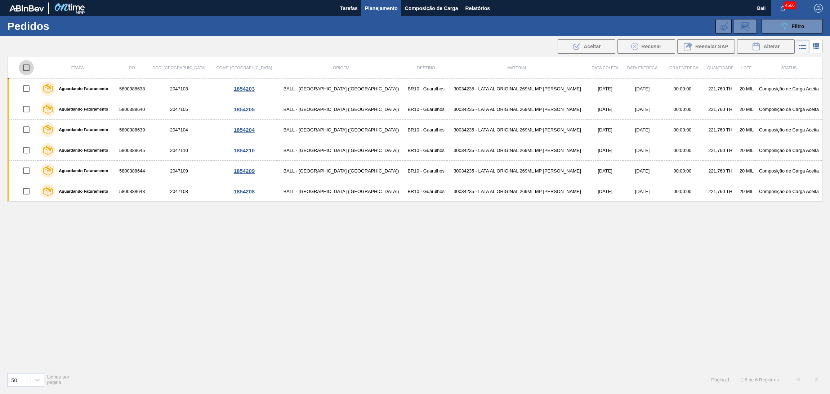
click at [26, 66] on input "checkbox" at bounding box center [26, 67] width 15 height 15
checkbox input "true"
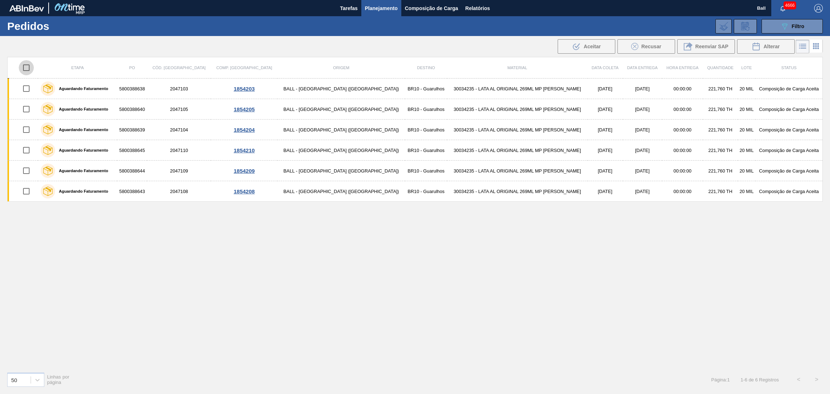
checkbox input "true"
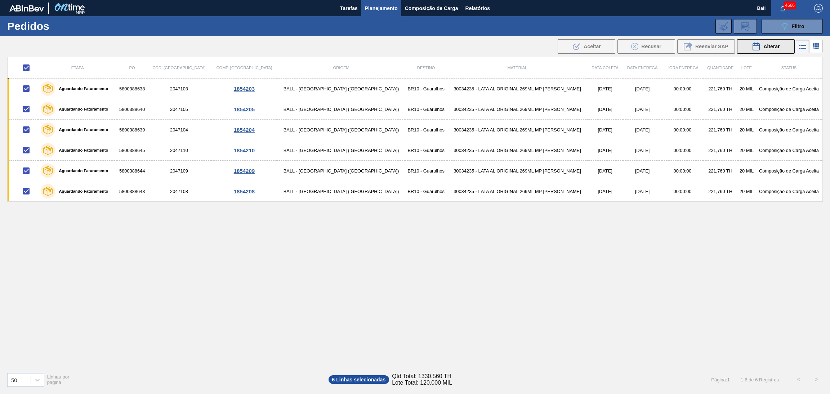
click at [758, 45] on icon at bounding box center [756, 46] width 6 height 7
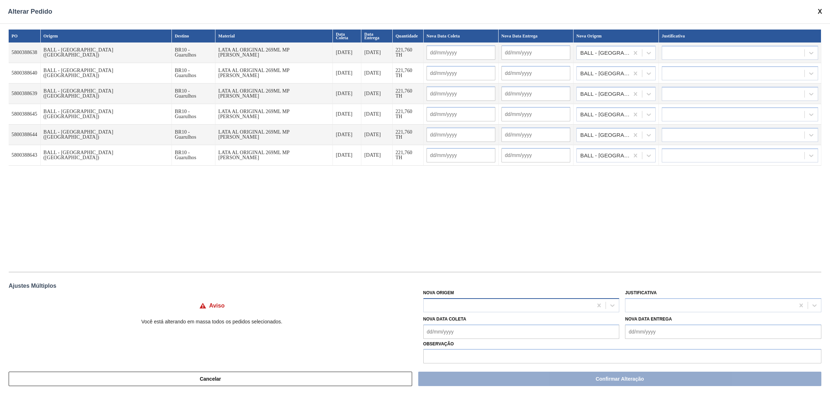
click at [464, 305] on div at bounding box center [508, 305] width 169 height 10
type Origem "jac"
click at [463, 324] on div "BALL - JACAREÍ (SP)" at bounding box center [521, 323] width 196 height 13
type input "12/10/2025"
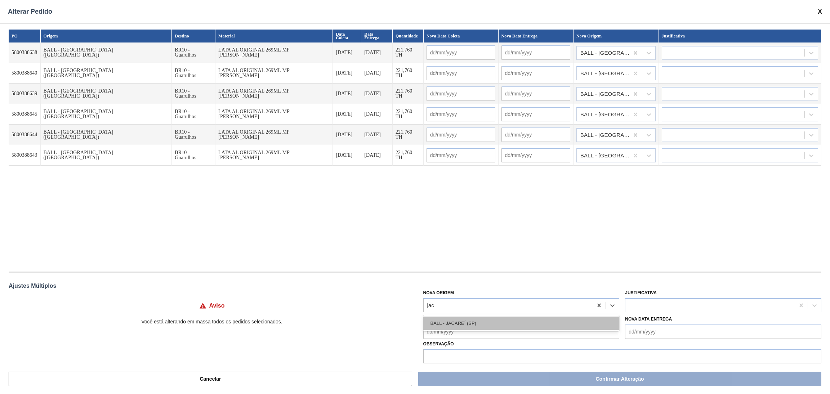
type input "12/10/2025"
type input "[DATE]"
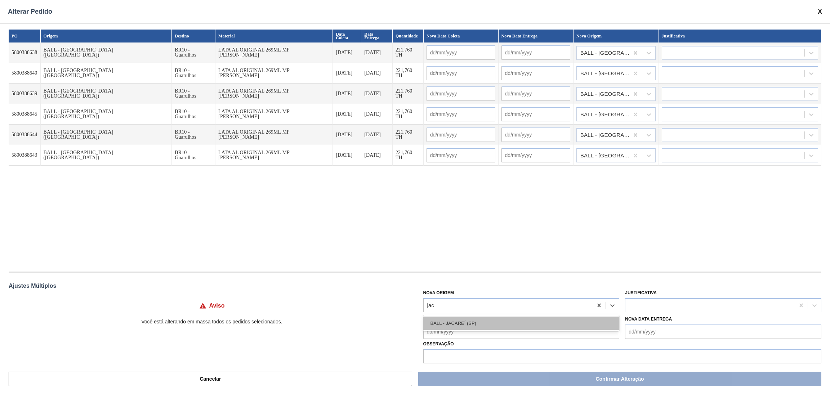
type input "[DATE]"
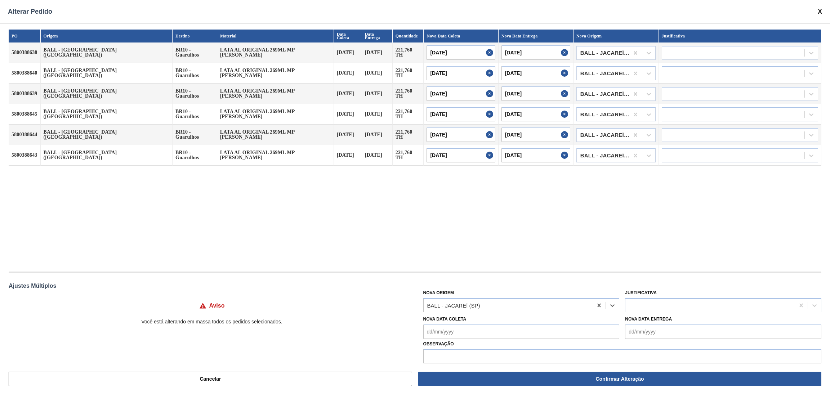
click at [494, 228] on div "PO Origem Destino Material Data Coleta Data Entrega Quantidade Nova Data Coleta…" at bounding box center [415, 147] width 813 height 235
click at [664, 295] on div "Justificativa" at bounding box center [723, 300] width 196 height 24
click at [663, 303] on div at bounding box center [709, 305] width 169 height 10
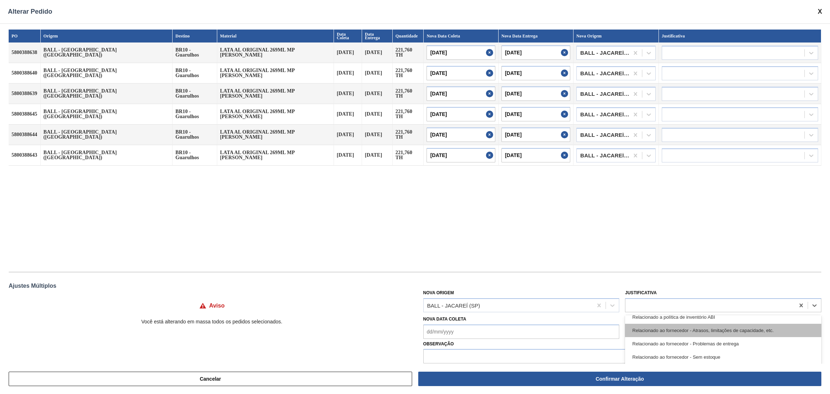
click at [705, 331] on div "Relacionado ao fornecedor - Atrasos, limitações de capacidade, etc." at bounding box center [723, 330] width 196 height 13
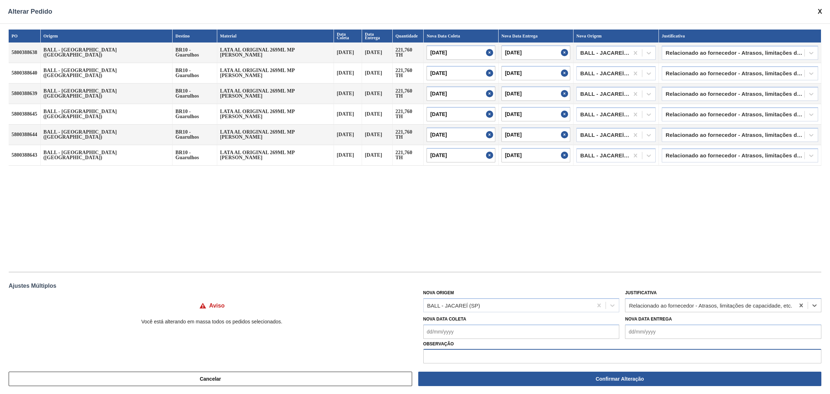
click at [619, 356] on input "text" at bounding box center [622, 356] width 398 height 14
type input "AG CAÇAPAVA 72330"
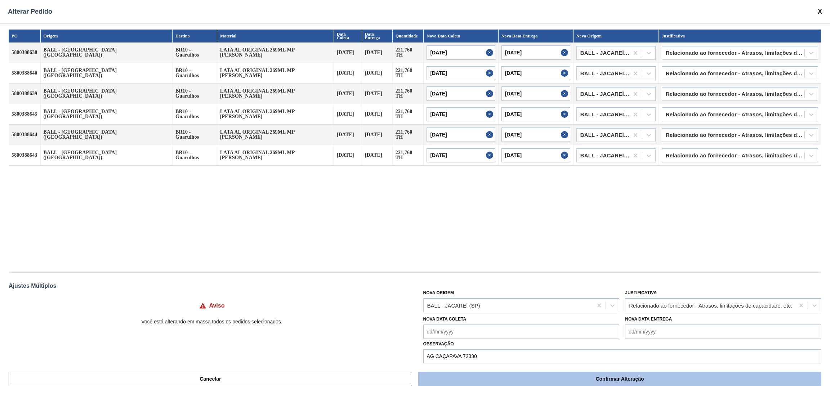
click at [507, 377] on button "Confirmar Alteração" at bounding box center [619, 379] width 403 height 14
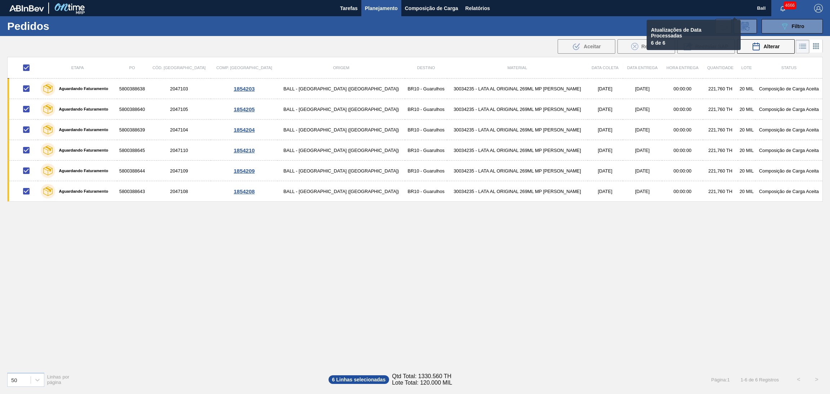
checkbox input "false"
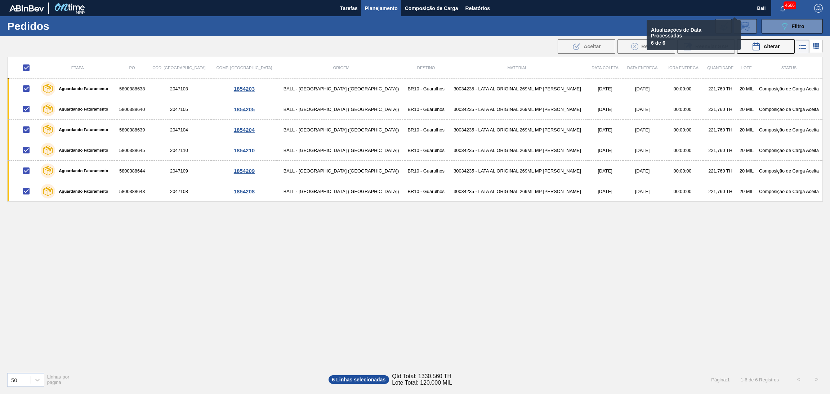
checkbox input "false"
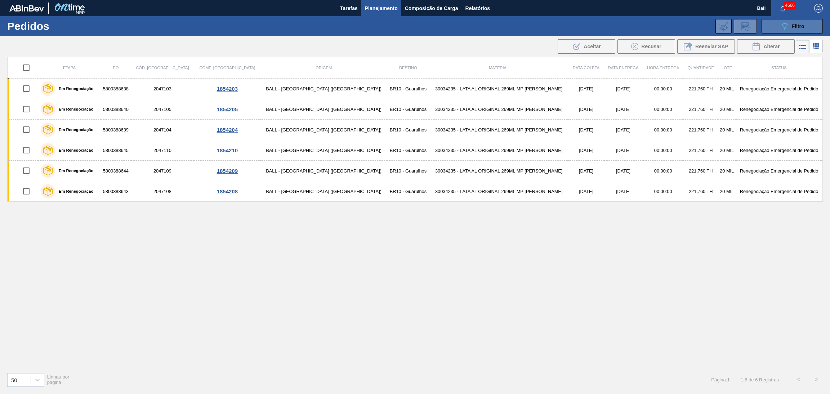
click at [780, 27] on icon "089F7B8B-B2A5-4AFE-B5C0-19BA573D28AC" at bounding box center [784, 26] width 9 height 9
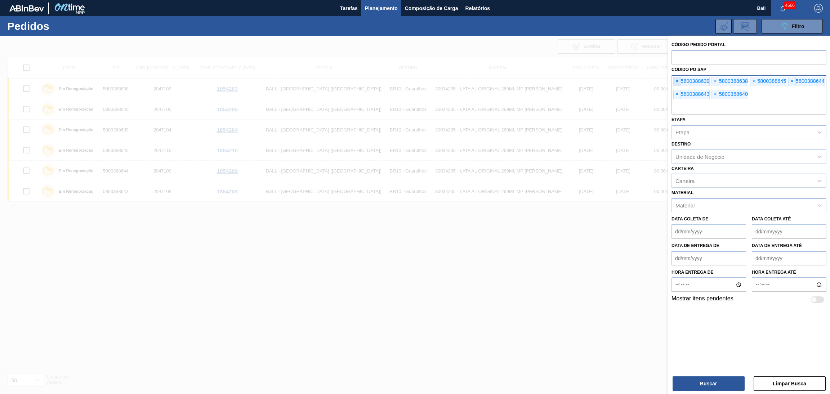
click at [678, 81] on span "×" at bounding box center [677, 81] width 7 height 9
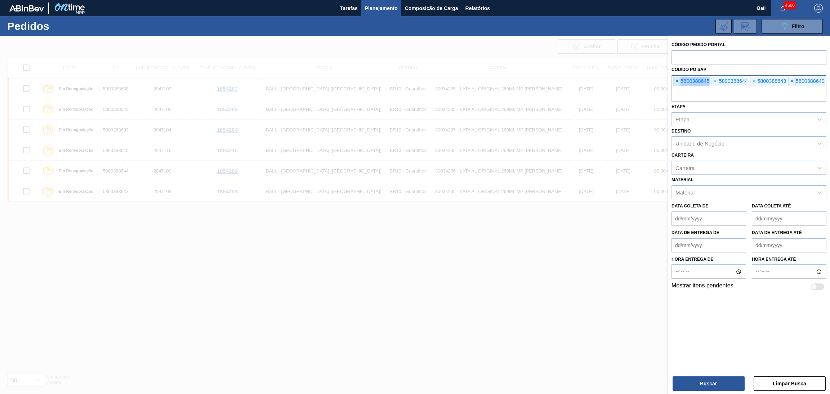
click at [678, 81] on span "×" at bounding box center [677, 81] width 7 height 9
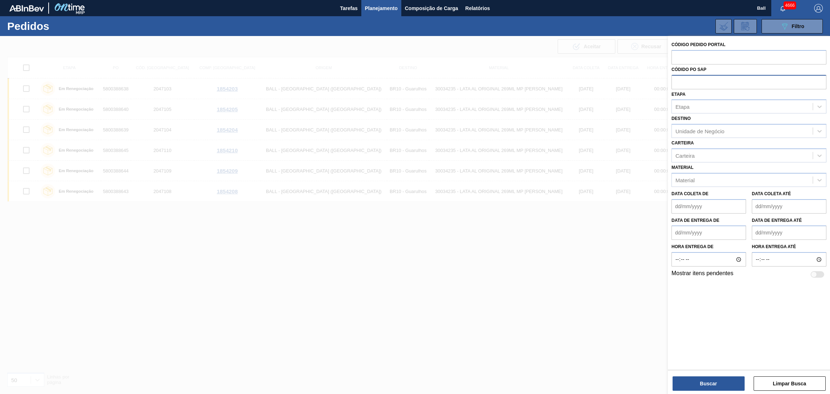
paste input "text"
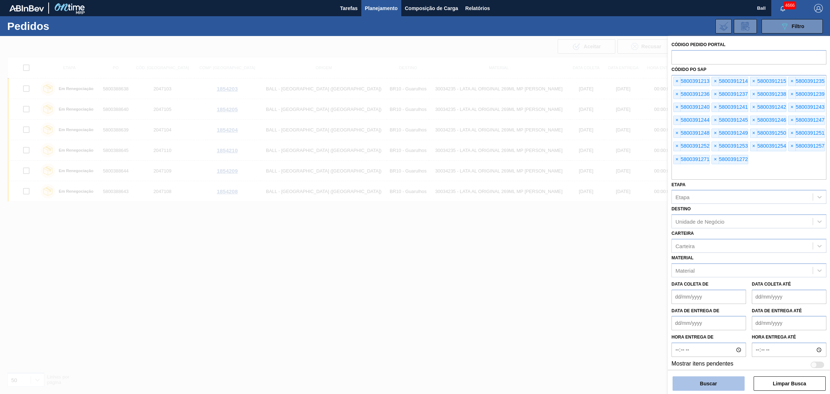
click at [701, 382] on button "Buscar" at bounding box center [709, 383] width 72 height 14
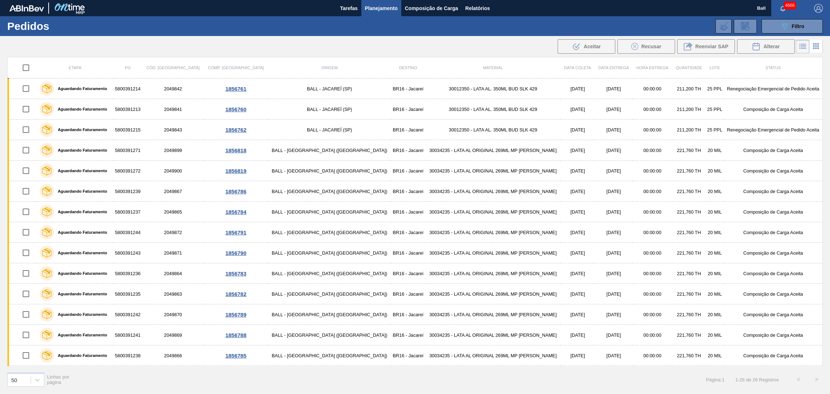
click at [27, 66] on input "checkbox" at bounding box center [25, 67] width 15 height 15
checkbox input "true"
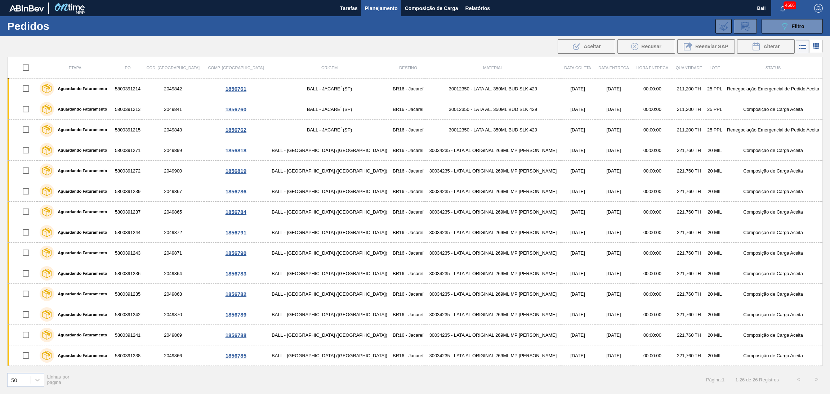
checkbox input "true"
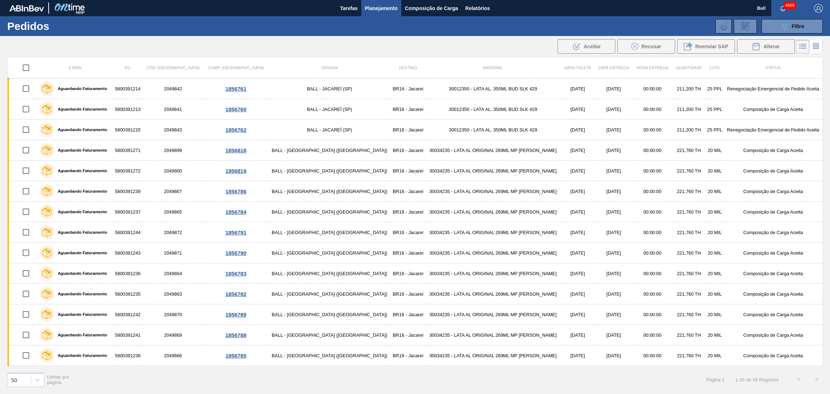
checkbox input "true"
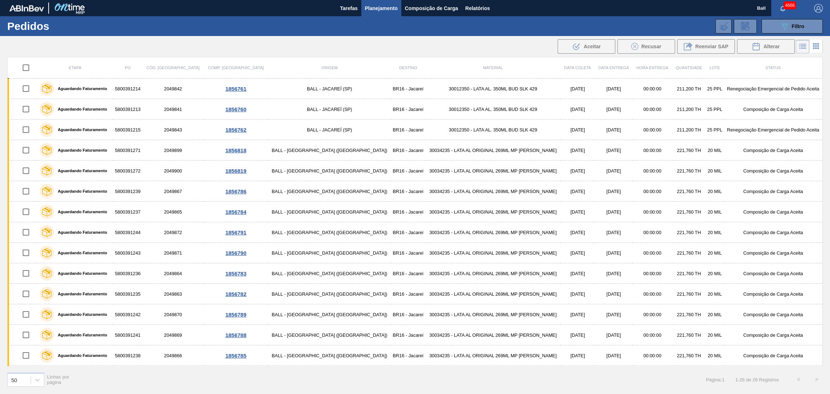
checkbox input "true"
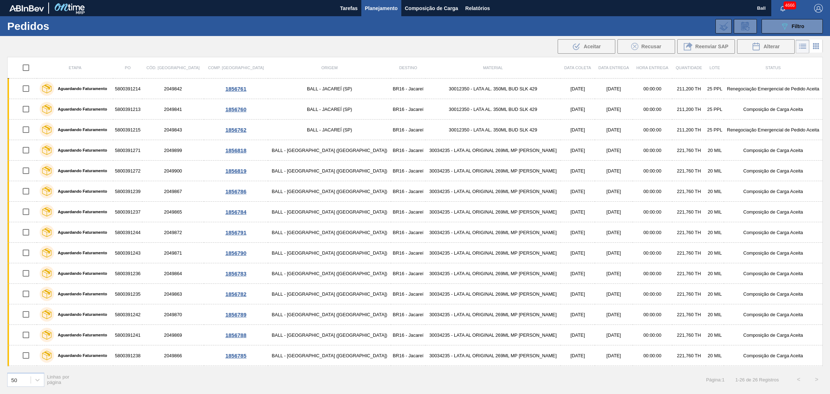
checkbox input "true"
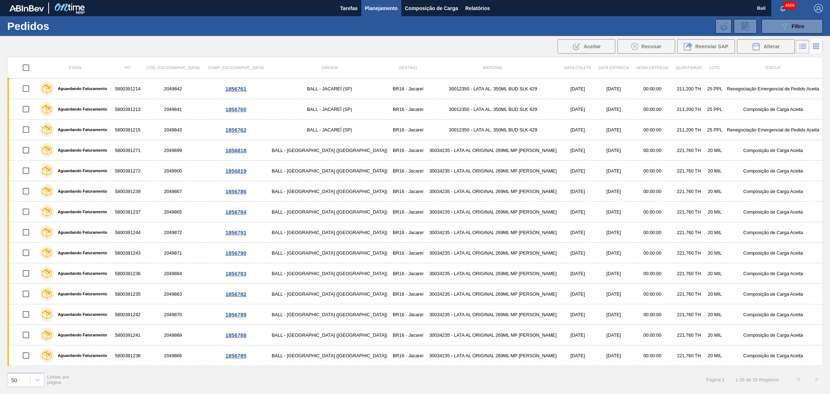
checkbox input "true"
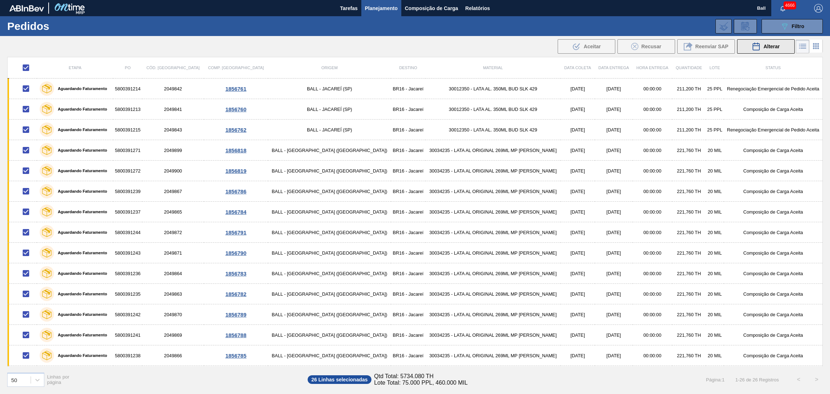
click at [753, 48] on icon at bounding box center [756, 46] width 6 height 7
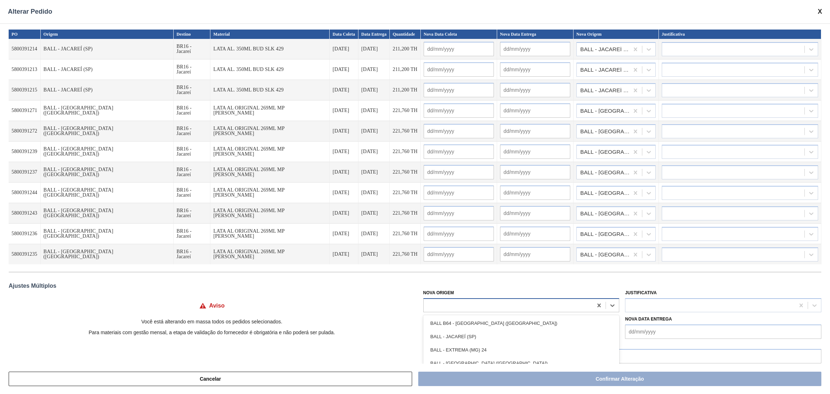
click at [488, 306] on div at bounding box center [508, 305] width 169 height 10
type Origem "jac"
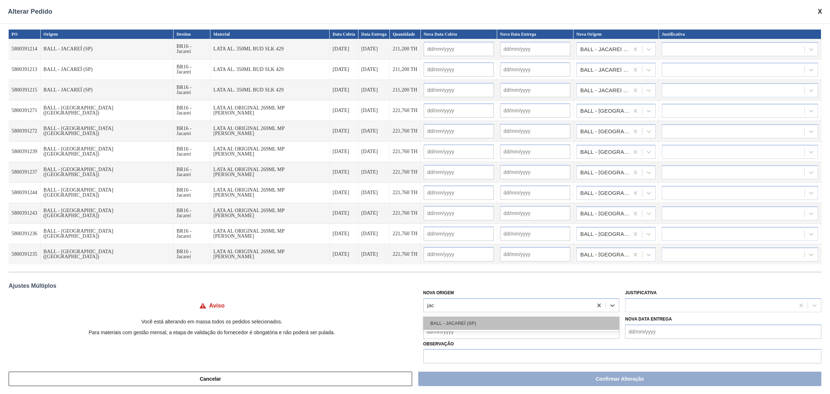
click at [485, 318] on div "BALL - JACAREÍ (SP)" at bounding box center [521, 323] width 196 height 13
type input "[DATE]"
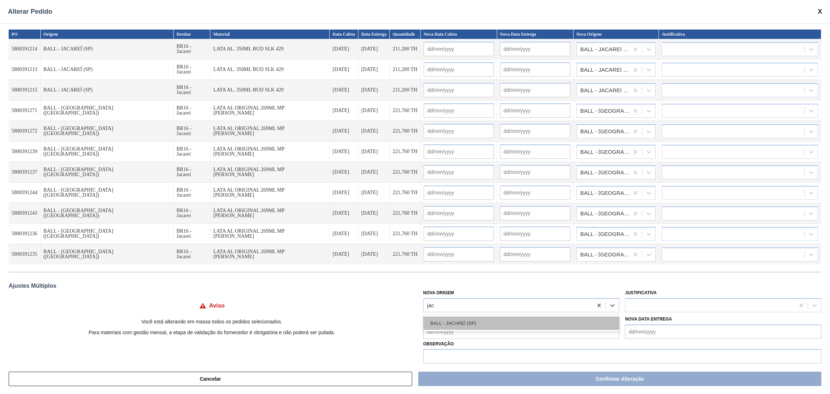
type input "[DATE]"
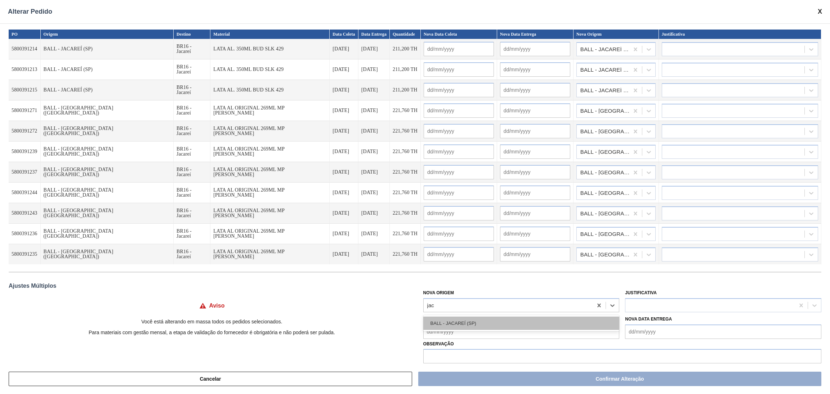
type input "[DATE]"
type input "15/10/2025"
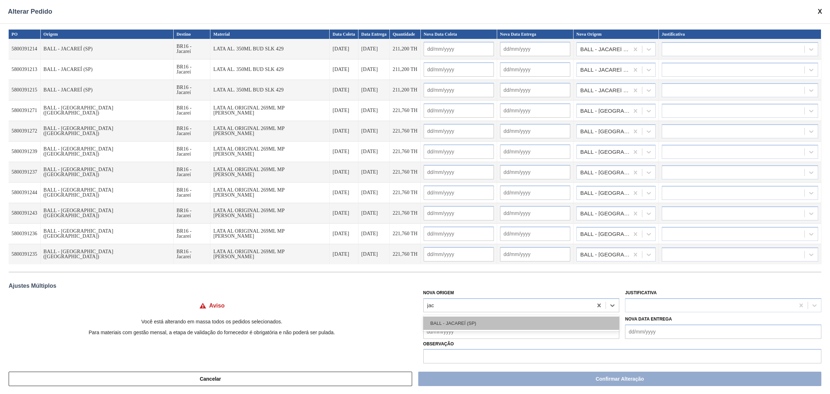
type input "15/10/2025"
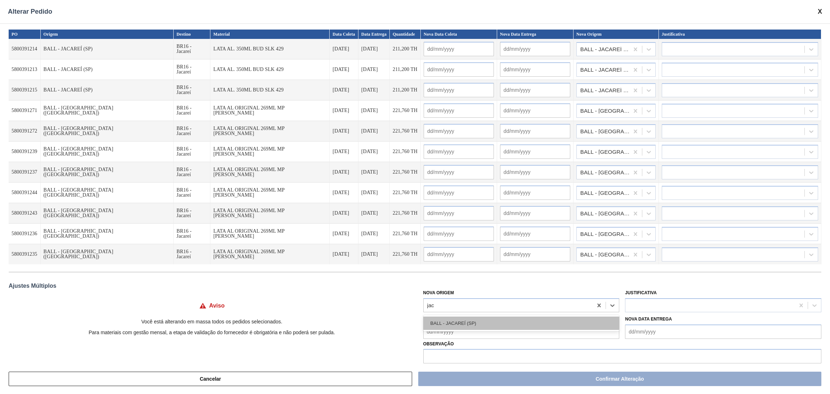
type input "15/10/2025"
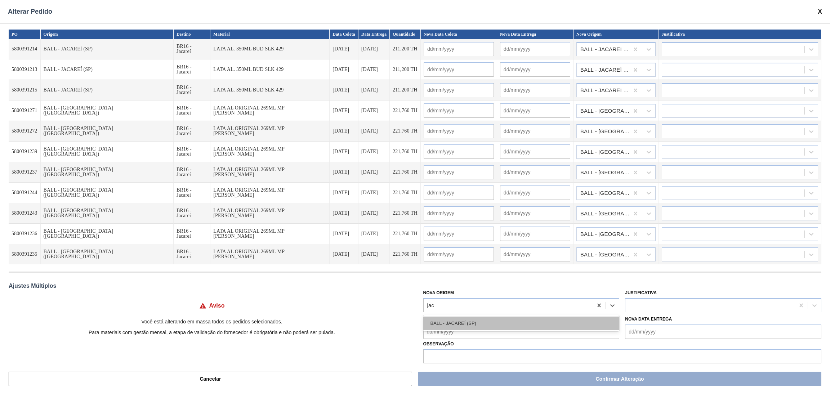
type input "15/10/2025"
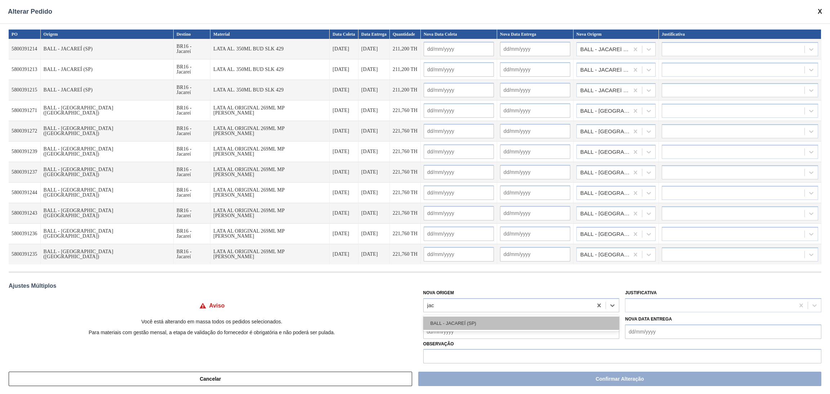
type input "15/10/2025"
type input "16/10/2025"
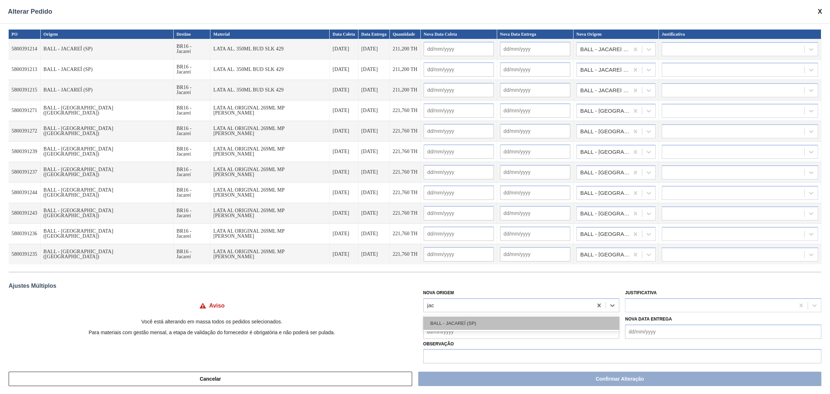
type input "16/10/2025"
type input "18/10/2025"
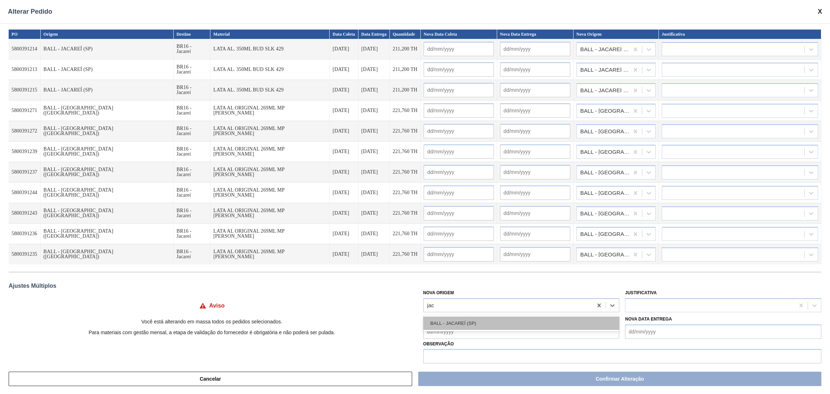
type input "18/10/2025"
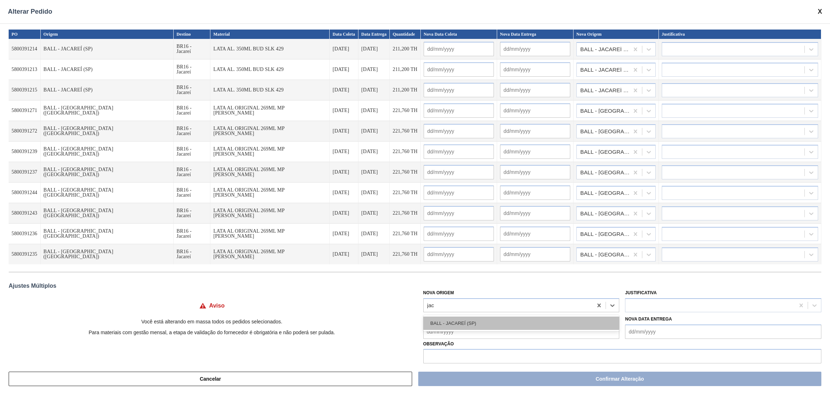
type input "18/10/2025"
type input "19/10/2025"
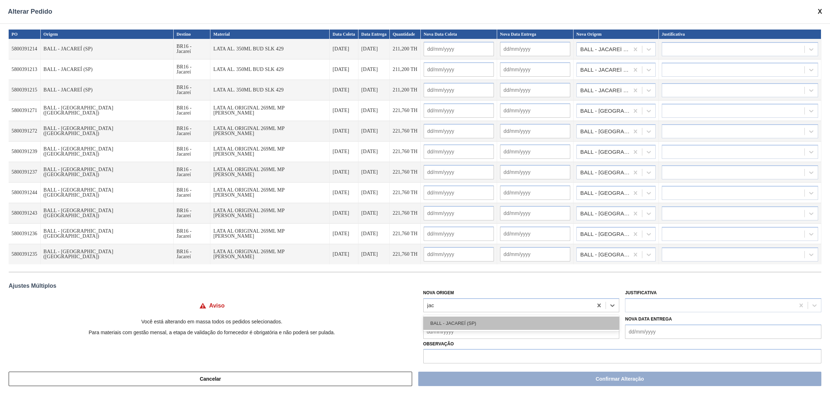
type input "19/10/2025"
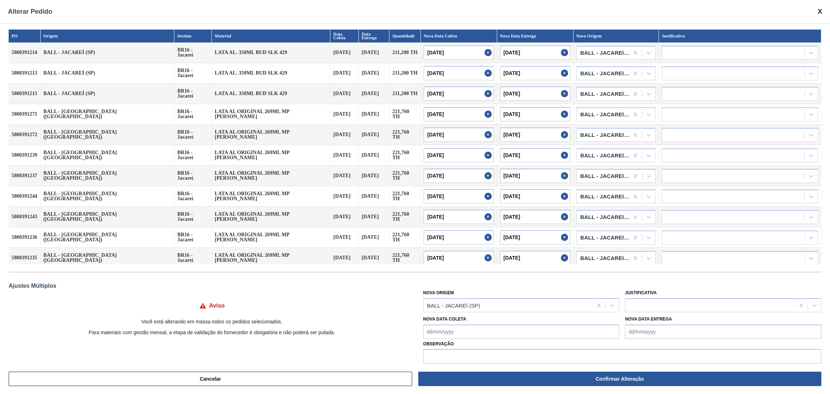
click at [347, 287] on div "Ajustes Múltiplos" at bounding box center [415, 286] width 813 height 6
click at [718, 301] on div at bounding box center [709, 305] width 169 height 10
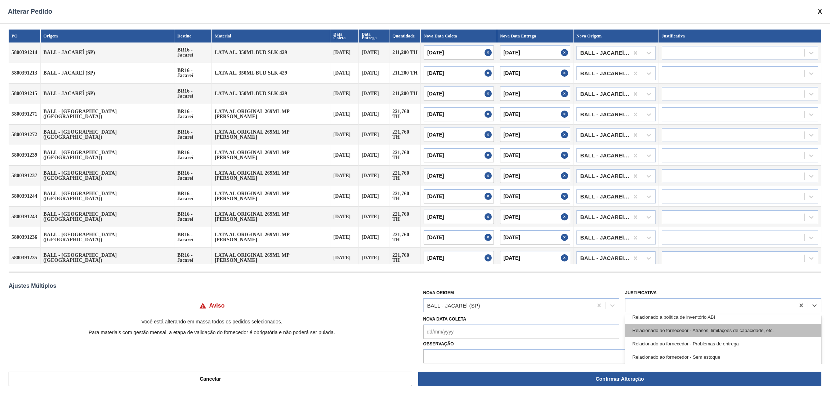
click at [723, 333] on div "Relacionado ao fornecedor - Atrasos, limitações de capacidade, etc." at bounding box center [723, 330] width 196 height 13
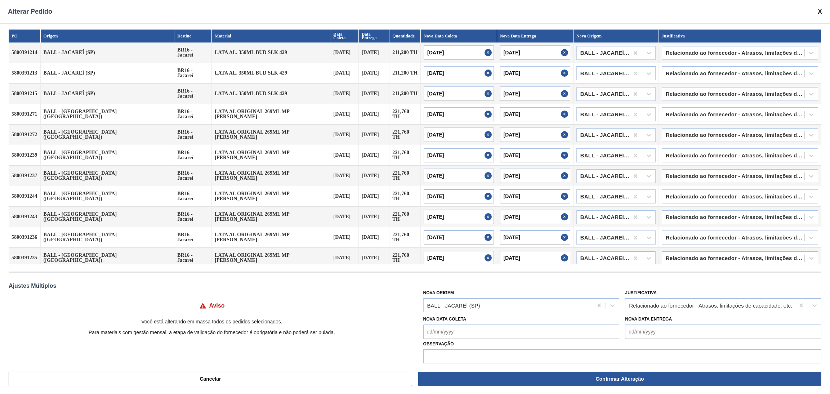
click at [688, 289] on div "Justificativa Relacionado ao fornecedor - Atrasos, limitações de capacidade, et…" at bounding box center [723, 300] width 196 height 24
click at [596, 352] on input "text" at bounding box center [622, 356] width 398 height 14
type input "AG CAÇAPAVA 72330"
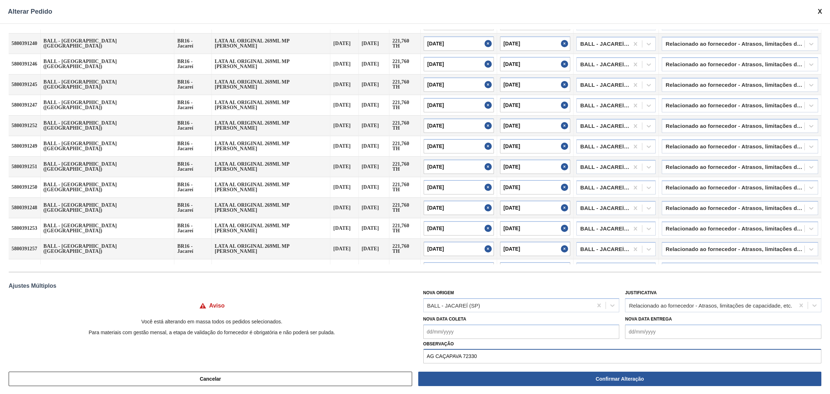
scroll to position [309, 0]
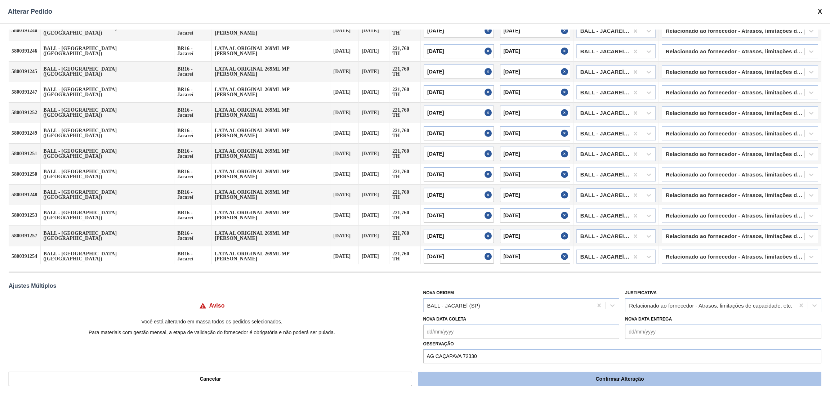
click at [535, 379] on button "Confirmar Alteração" at bounding box center [619, 379] width 403 height 14
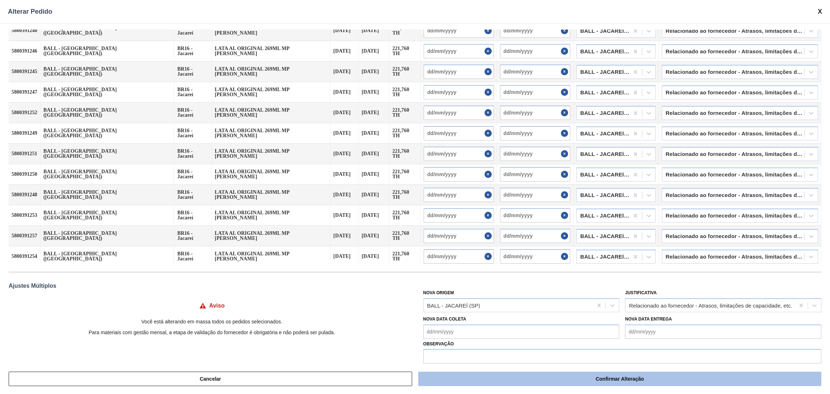
scroll to position [320, 0]
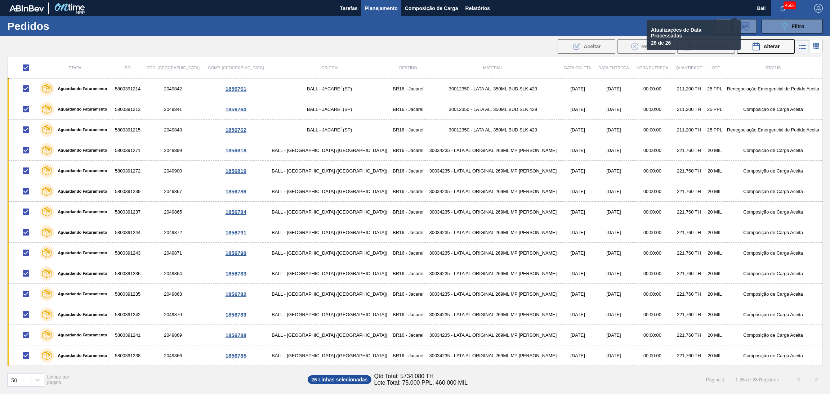
checkbox input "false"
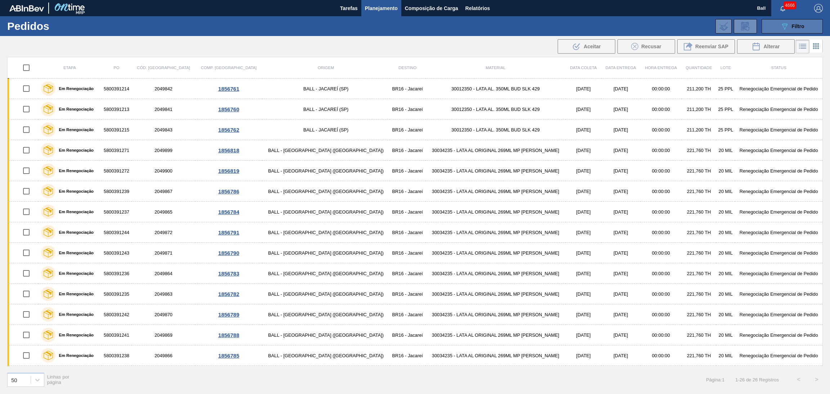
click at [776, 27] on button "089F7B8B-B2A5-4AFE-B5C0-19BA573D28AC Filtro" at bounding box center [792, 26] width 61 height 14
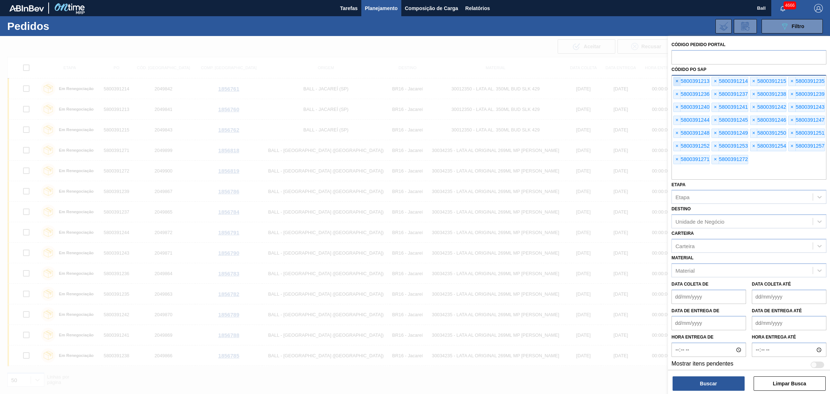
click at [677, 83] on span "×" at bounding box center [677, 81] width 7 height 9
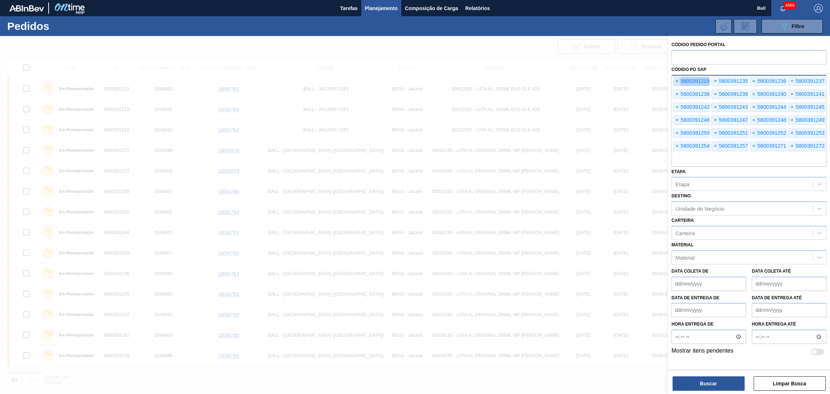
click at [677, 83] on span "×" at bounding box center [677, 81] width 7 height 9
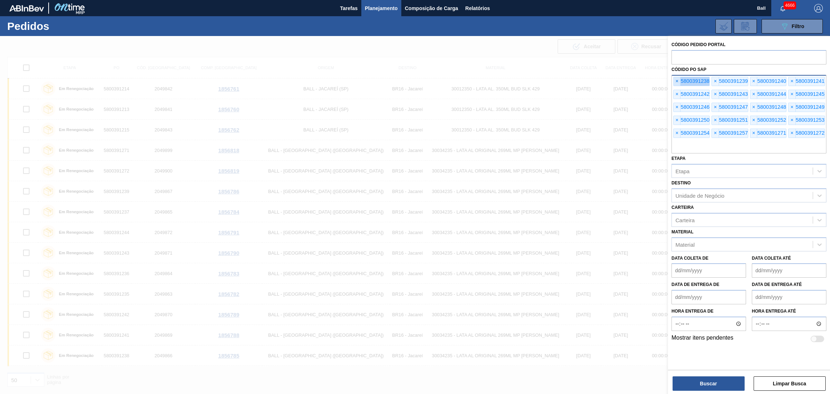
click at [677, 83] on span "×" at bounding box center [677, 81] width 7 height 9
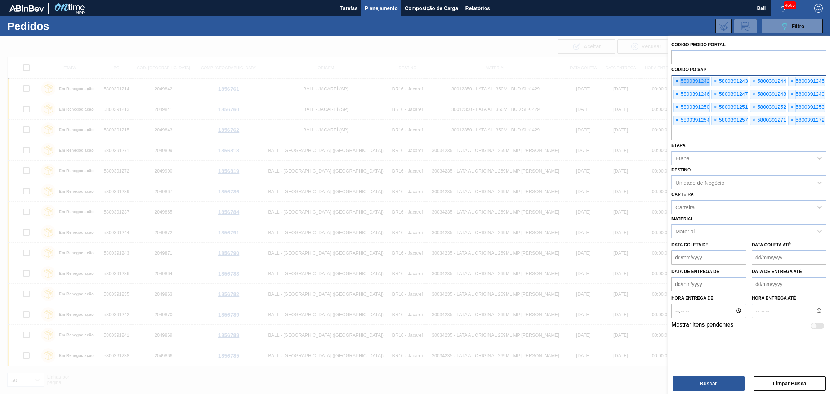
click at [677, 83] on span "×" at bounding box center [677, 81] width 7 height 9
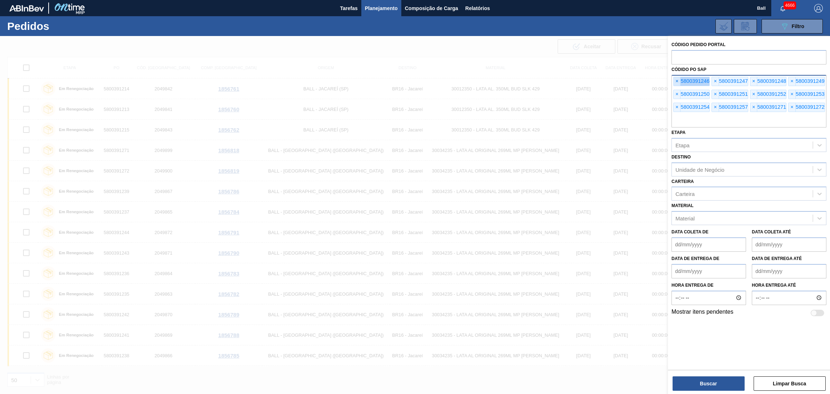
click at [677, 83] on span "×" at bounding box center [677, 81] width 7 height 9
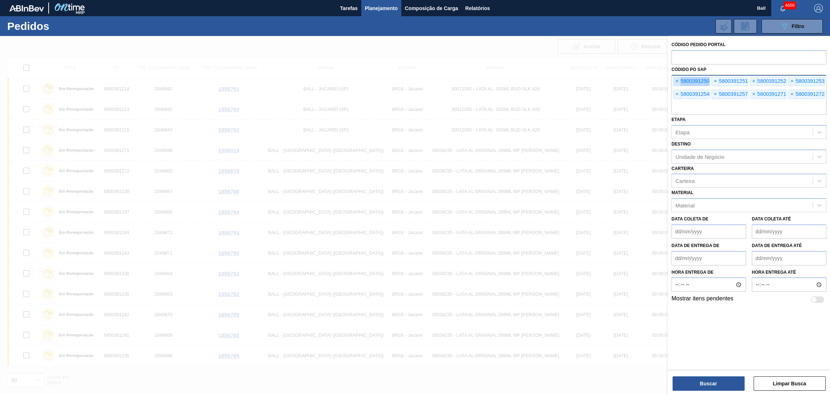
click at [677, 83] on span "×" at bounding box center [677, 81] width 7 height 9
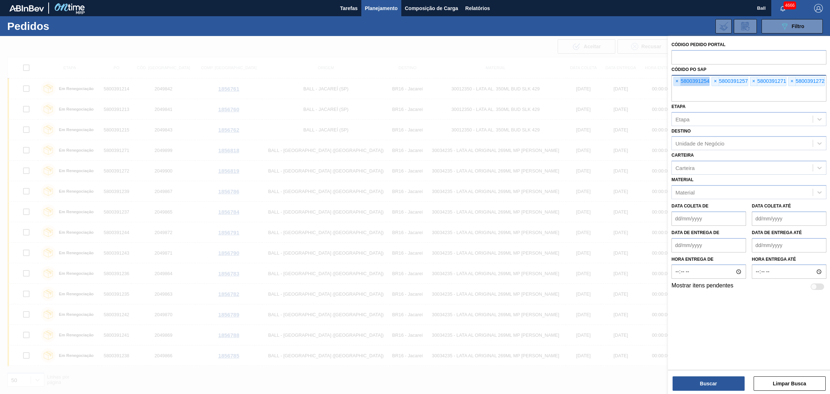
click at [677, 83] on span "×" at bounding box center [677, 81] width 7 height 9
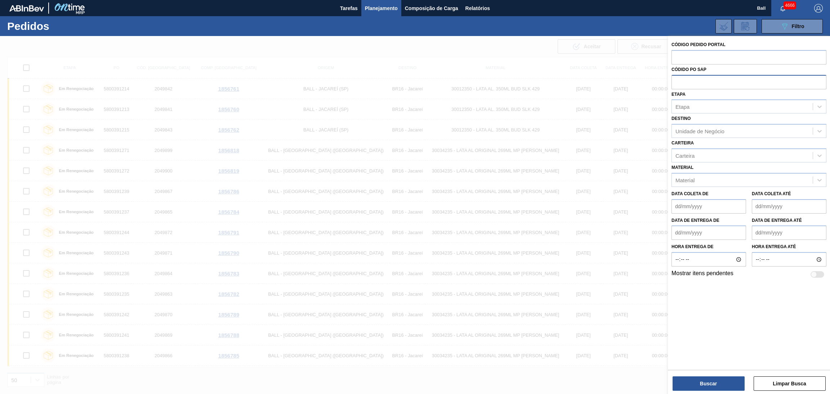
paste input "text"
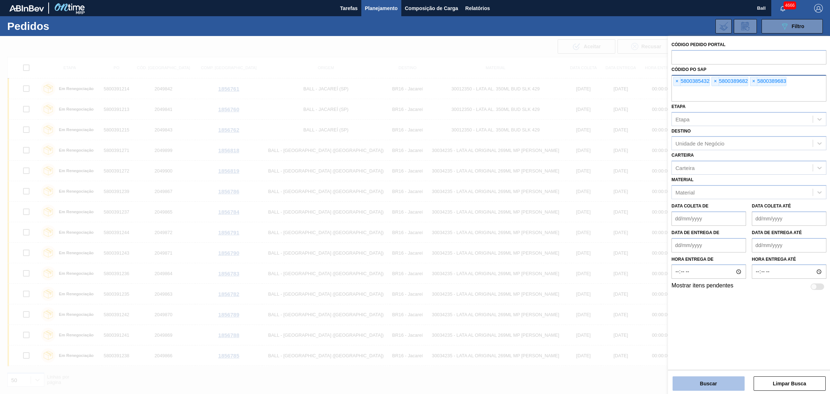
click at [698, 378] on button "Buscar" at bounding box center [709, 383] width 72 height 14
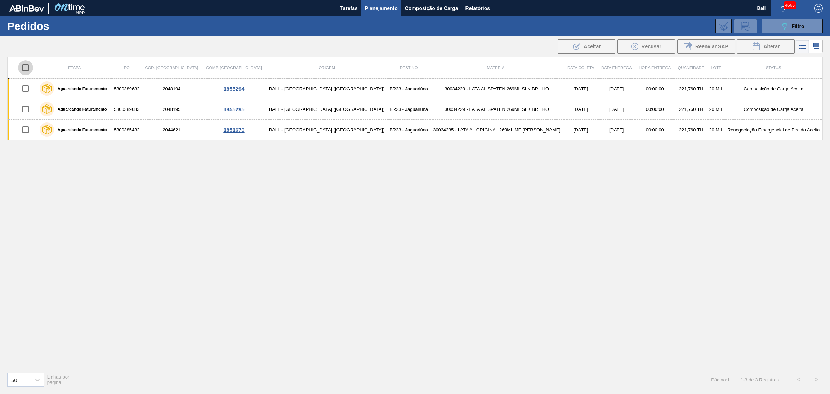
click at [29, 68] on input "checkbox" at bounding box center [25, 67] width 15 height 15
click at [773, 44] on span "Alterar" at bounding box center [771, 47] width 16 height 6
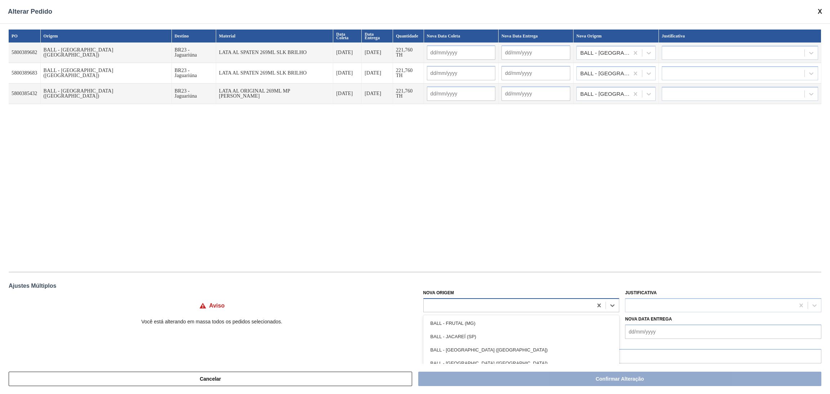
click at [521, 298] on div at bounding box center [521, 305] width 196 height 14
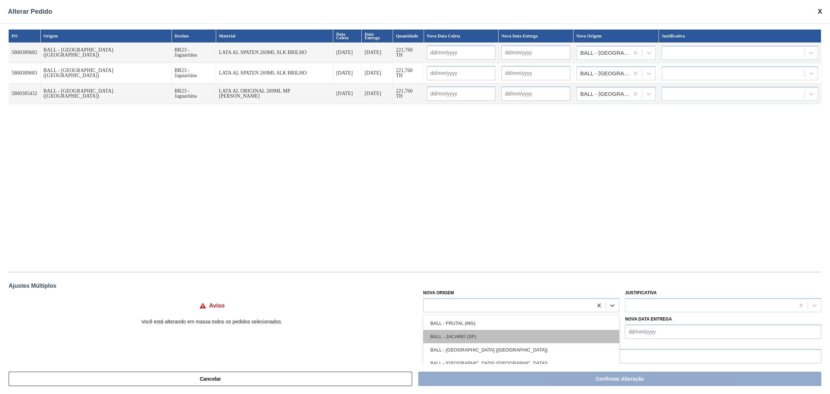
click at [461, 333] on div "BALL - JACAREÍ (SP)" at bounding box center [521, 336] width 196 height 13
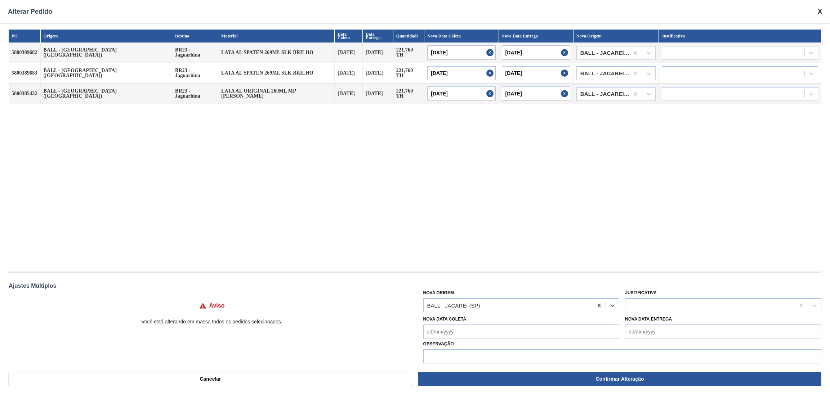
click at [492, 252] on div "PO Origem Destino Material Data Coleta Data Entrega Quantidade Nova Data Coleta…" at bounding box center [415, 147] width 813 height 235
click at [657, 310] on div at bounding box center [709, 305] width 169 height 10
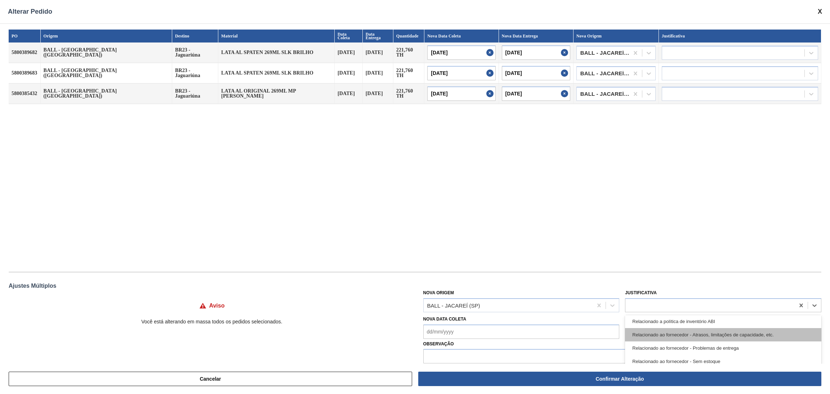
click at [709, 334] on div "Relacionado ao fornecedor - Atrasos, limitações de capacidade, etc." at bounding box center [723, 334] width 196 height 13
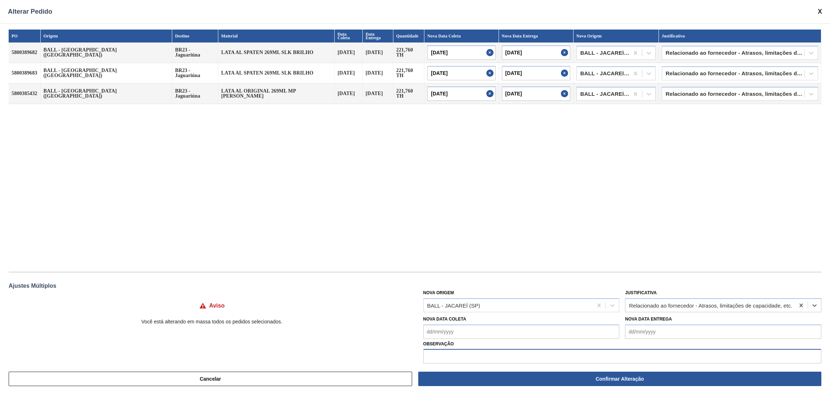
click at [542, 353] on input "text" at bounding box center [622, 356] width 398 height 14
click at [549, 223] on div "PO Origem Destino Material Data Coleta Data Entrega Quantidade Nova Data Coleta…" at bounding box center [415, 147] width 813 height 235
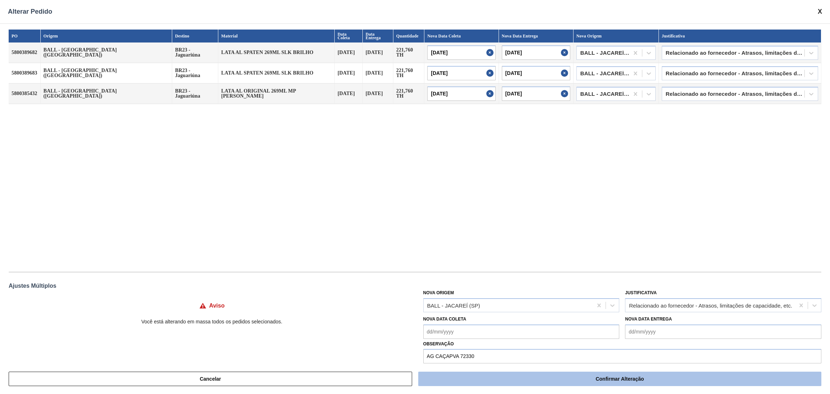
click at [535, 377] on button "Confirmar Alteração" at bounding box center [619, 379] width 403 height 14
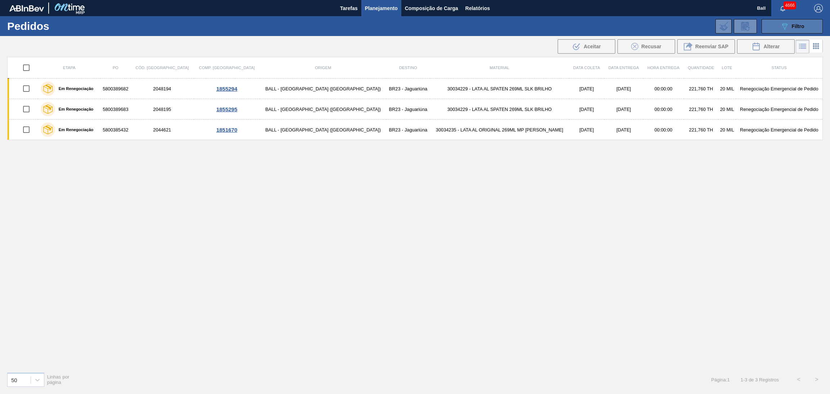
click at [781, 30] on icon "089F7B8B-B2A5-4AFE-B5C0-19BA573D28AC" at bounding box center [784, 26] width 9 height 9
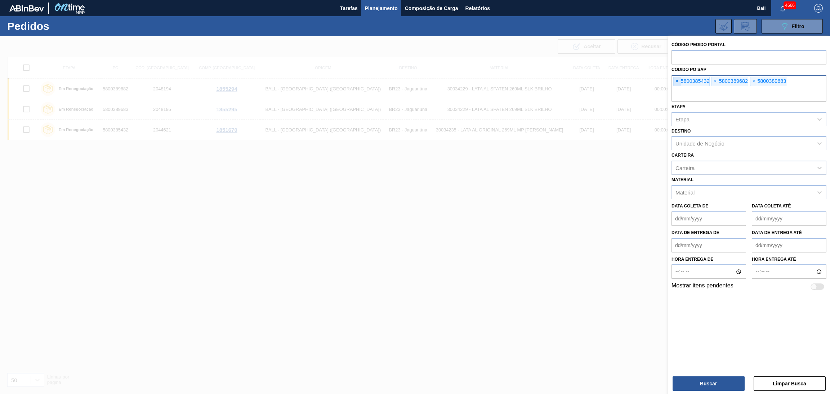
click at [676, 81] on span "×" at bounding box center [677, 81] width 7 height 9
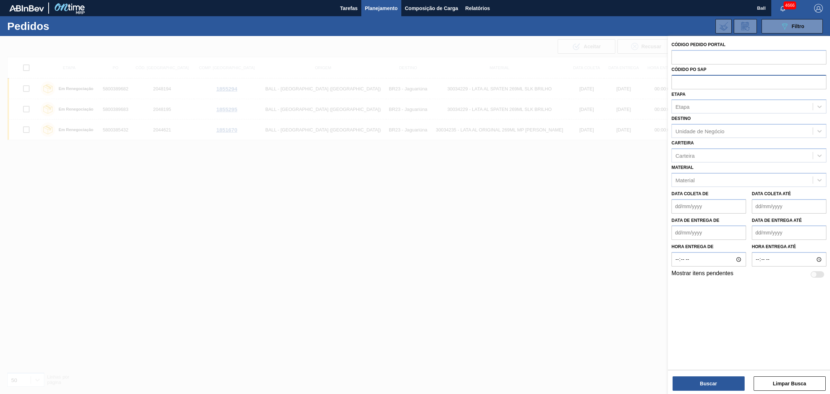
paste input "text"
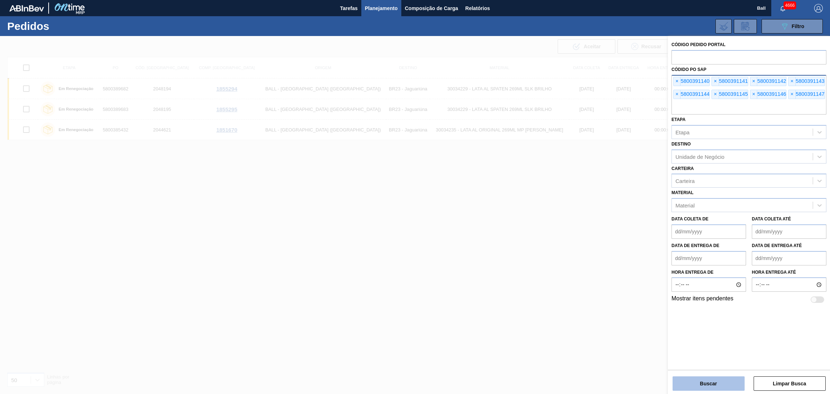
click at [692, 380] on button "Buscar" at bounding box center [709, 383] width 72 height 14
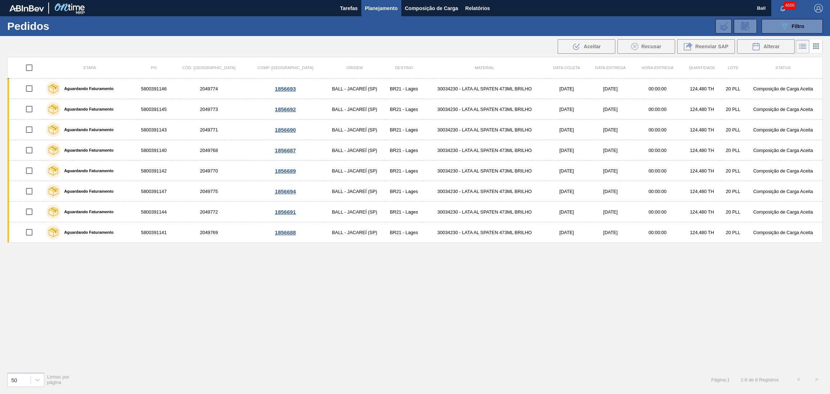
click at [33, 68] on input "checkbox" at bounding box center [29, 67] width 15 height 15
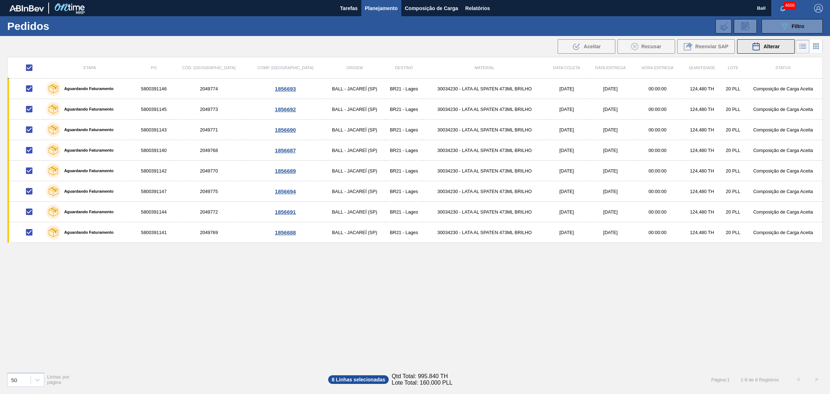
click at [761, 46] on div "Alterar" at bounding box center [766, 46] width 28 height 9
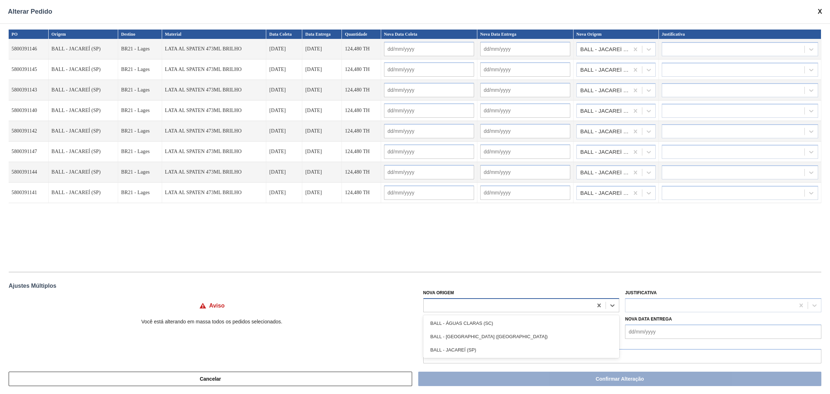
click at [489, 309] on div at bounding box center [508, 305] width 169 height 10
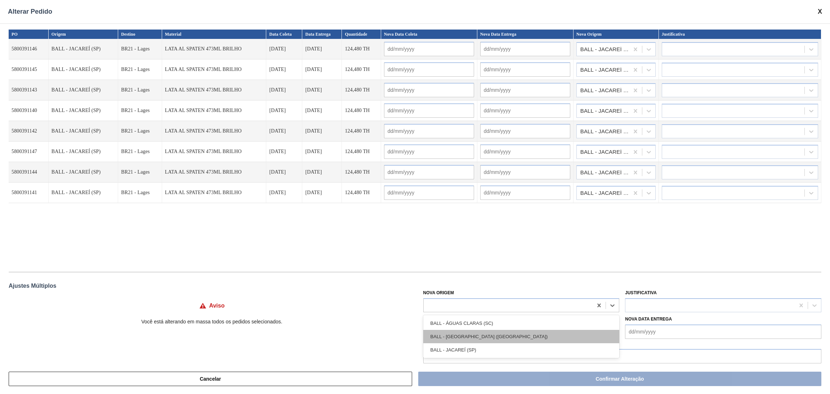
click at [483, 330] on div "BALL - [GEOGRAPHIC_DATA][PERSON_NAME] ([GEOGRAPHIC_DATA])" at bounding box center [521, 336] width 196 height 13
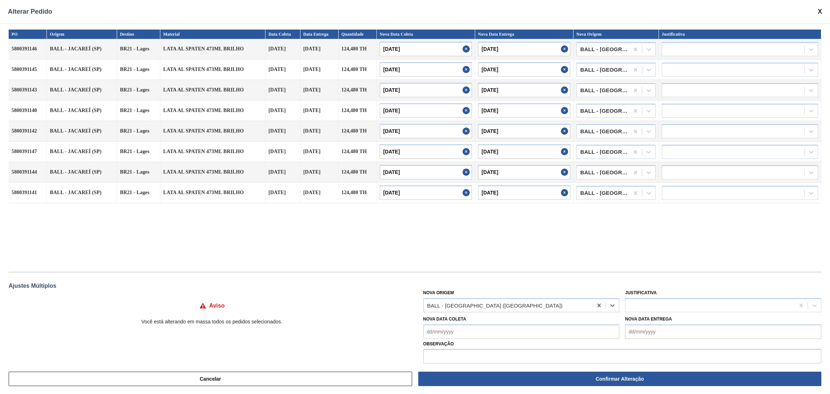
click at [495, 268] on div "PO Origem Destino Material Data Coleta Data Entrega Quantidade Nova Data Coleta…" at bounding box center [415, 193] width 830 height 340
click at [646, 309] on div at bounding box center [709, 305] width 169 height 10
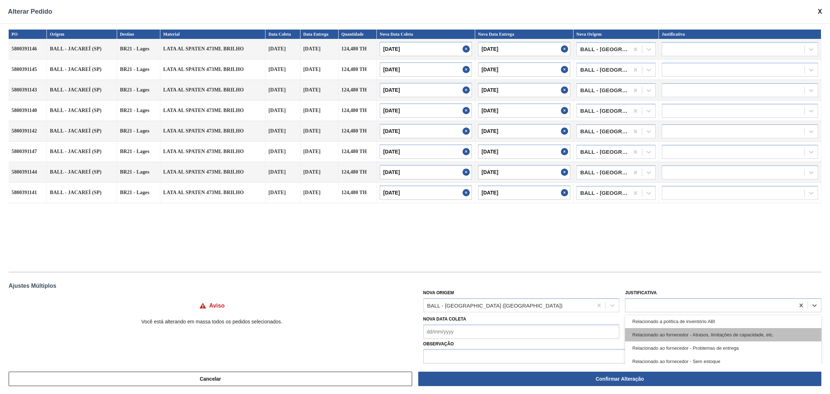
click at [713, 337] on div "Relacionado ao fornecedor - Atrasos, limitações de capacidade, etc." at bounding box center [723, 334] width 196 height 13
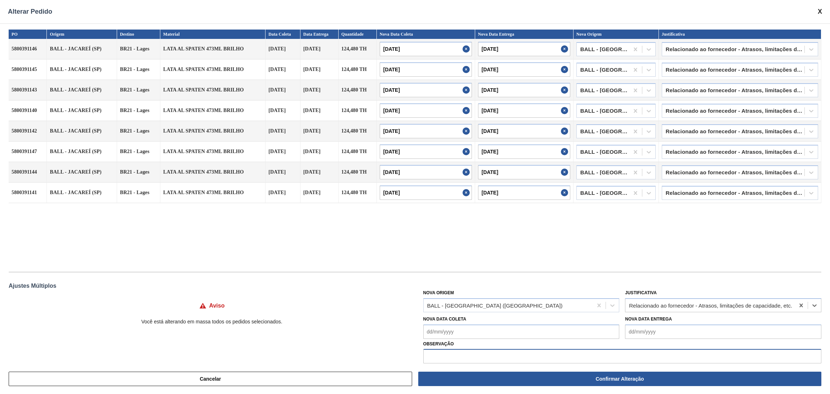
click at [547, 357] on input "text" at bounding box center [622, 356] width 398 height 14
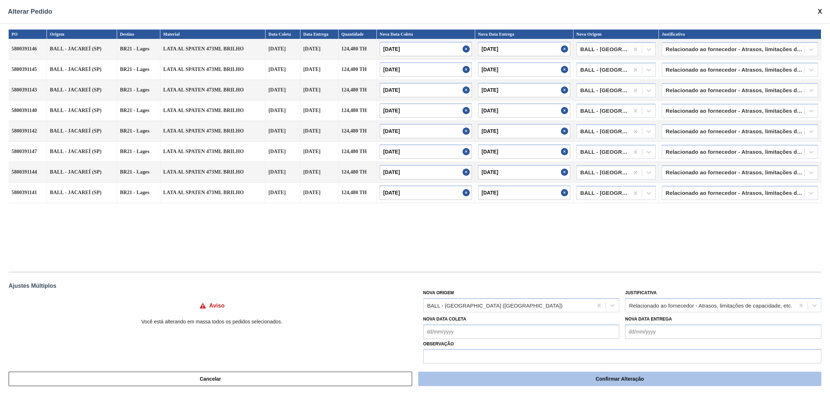
click at [557, 382] on button "Confirmar Alteração" at bounding box center [619, 379] width 403 height 14
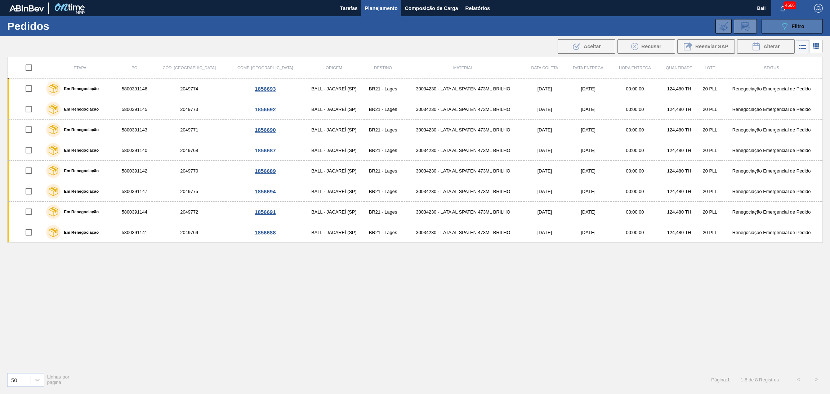
click at [790, 26] on div "089F7B8B-B2A5-4AFE-B5C0-19BA573D28AC Filtro" at bounding box center [792, 26] width 24 height 9
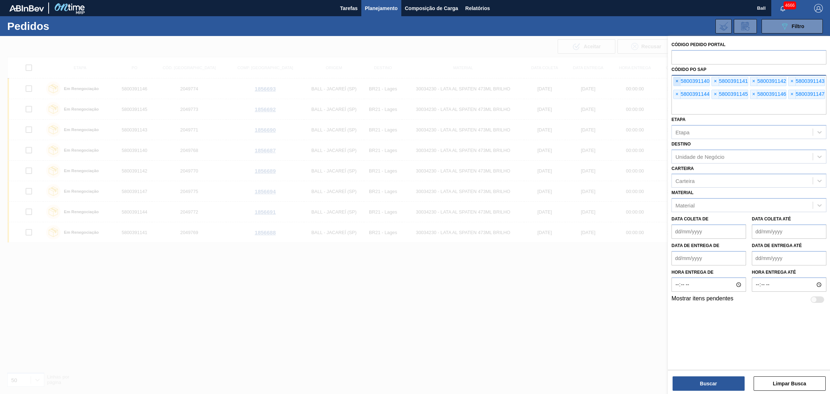
click at [680, 79] on span "×" at bounding box center [677, 81] width 7 height 9
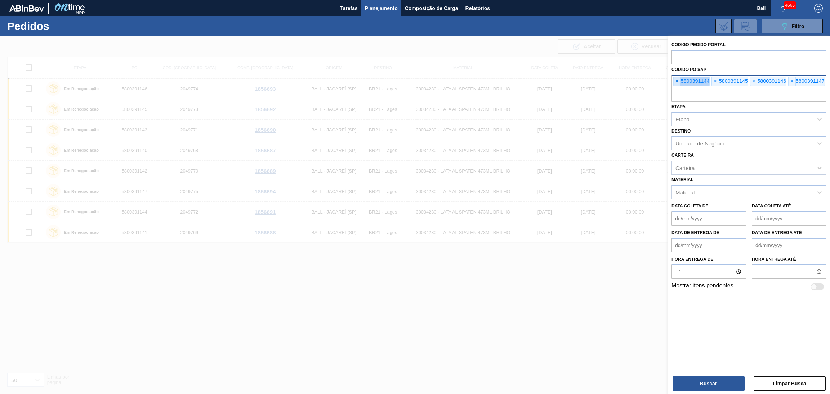
click at [680, 79] on span "×" at bounding box center [677, 81] width 7 height 9
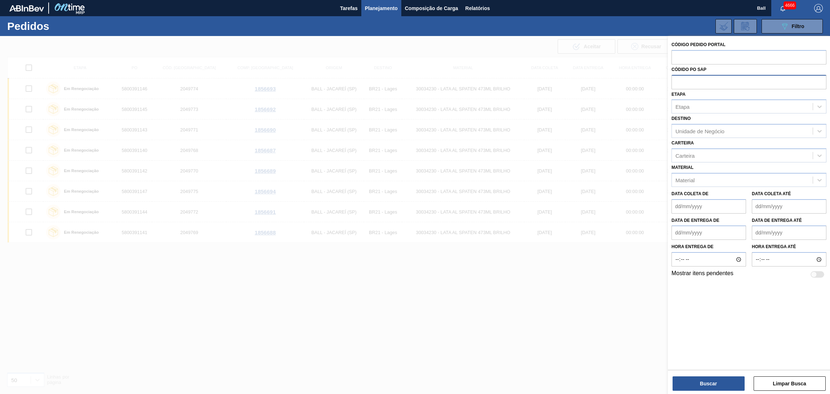
paste input "5800392032"
click at [699, 379] on button "Buscar" at bounding box center [709, 383] width 72 height 14
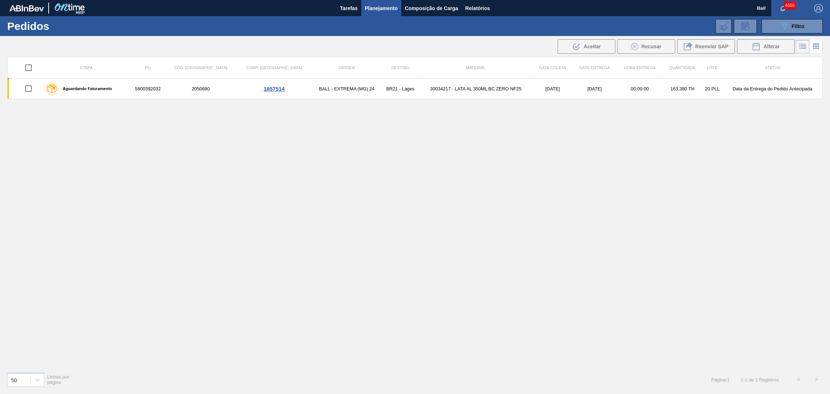
click at [491, 206] on div "Etapa PO Cód. Pedido Comp. Carga Origem Destino Material Data coleta Data Entre…" at bounding box center [415, 211] width 816 height 309
drag, startPoint x: 784, startPoint y: 27, endPoint x: 775, endPoint y: 36, distance: 12.5
click at [784, 27] on icon at bounding box center [784, 26] width 5 height 6
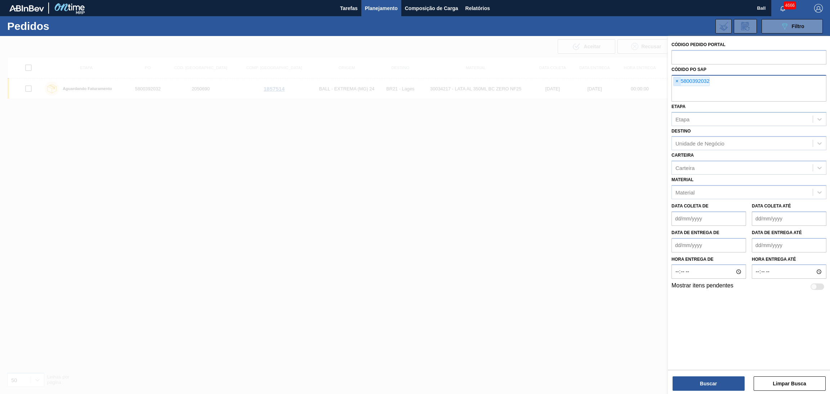
click at [677, 80] on span "×" at bounding box center [677, 81] width 7 height 9
click at [677, 88] on input "text" at bounding box center [749, 95] width 155 height 14
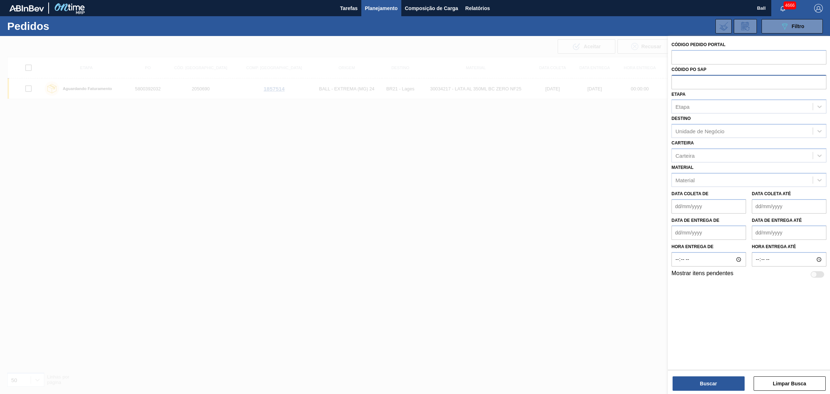
paste input "text"
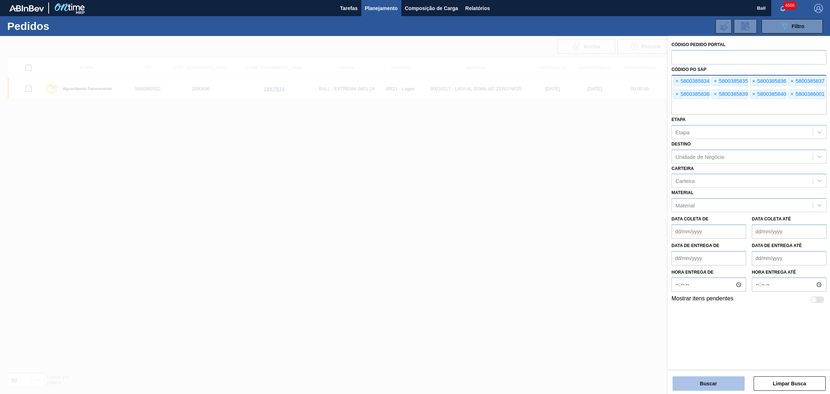
click at [701, 381] on button "Buscar" at bounding box center [709, 383] width 72 height 14
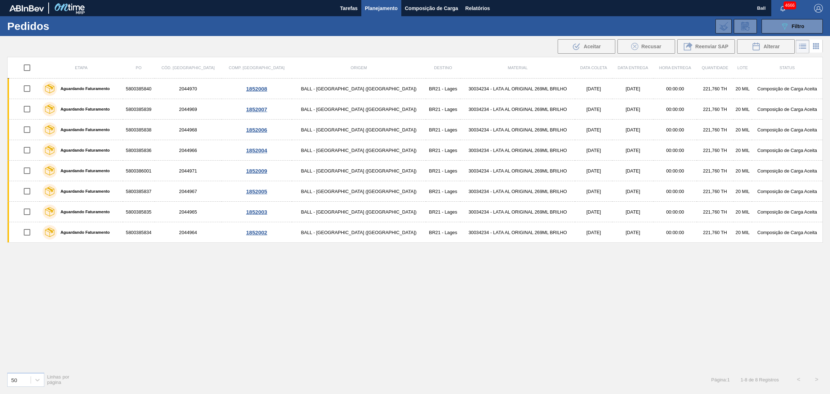
click at [31, 70] on input "checkbox" at bounding box center [26, 67] width 15 height 15
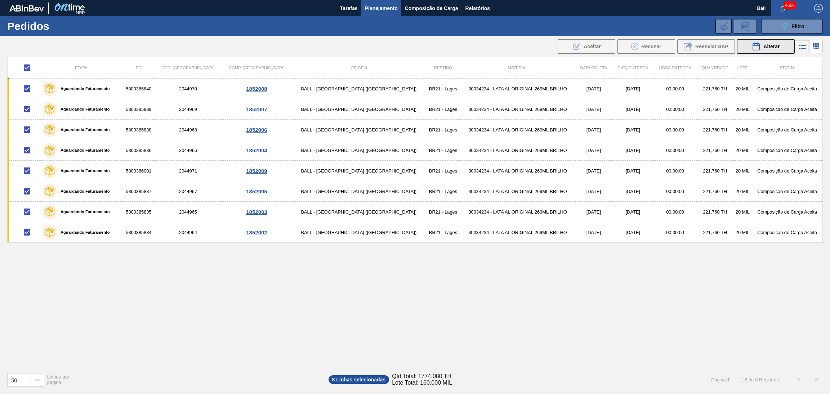
click at [775, 47] on span "Alterar" at bounding box center [771, 47] width 16 height 6
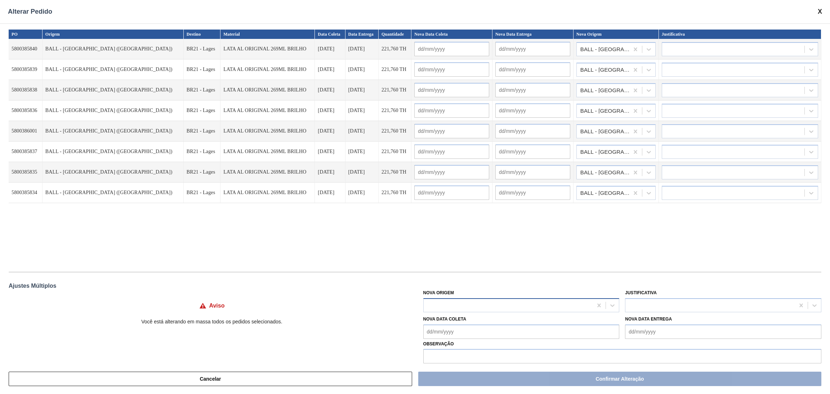
click at [458, 309] on div at bounding box center [508, 305] width 169 height 10
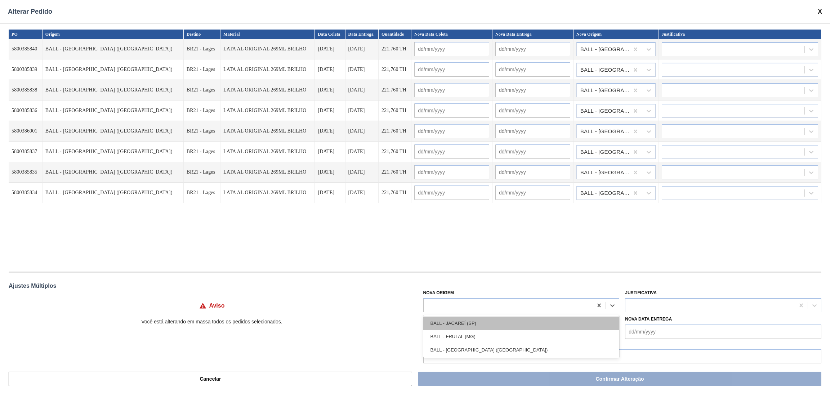
click at [459, 320] on div "BALL - JACAREÍ (SP)" at bounding box center [521, 323] width 196 height 13
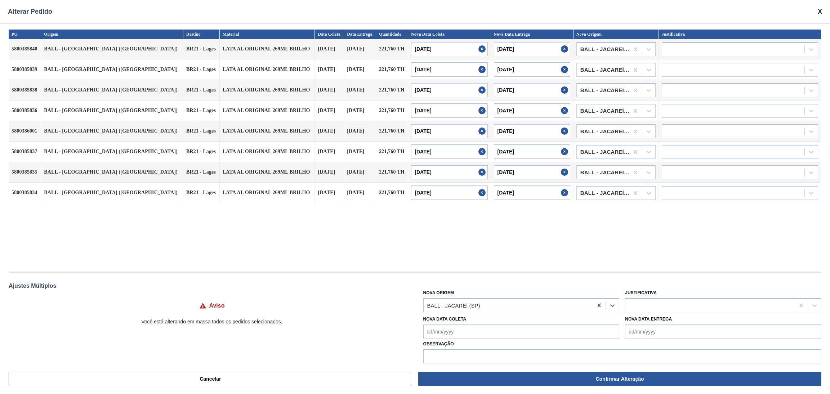
click at [471, 262] on div "PO Origem Destino Material Data Coleta Data Entrega Quantidade Nova Data Coleta…" at bounding box center [415, 147] width 813 height 235
click at [680, 306] on div at bounding box center [709, 305] width 169 height 10
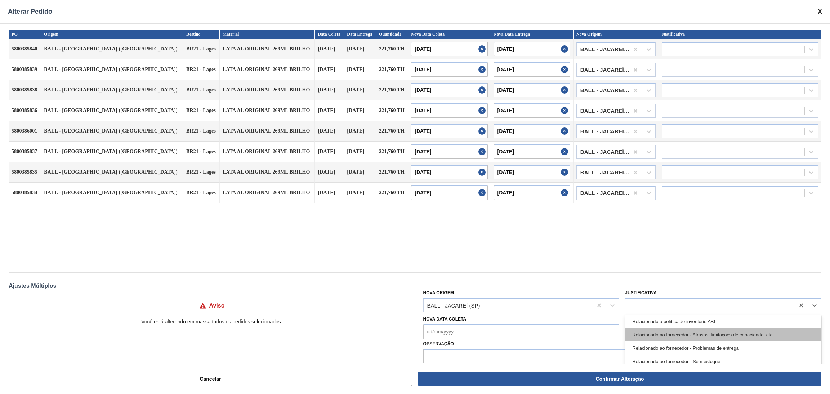
click at [719, 333] on div "Relacionado ao fornecedor - Atrasos, limitações de capacidade, etc." at bounding box center [723, 334] width 196 height 13
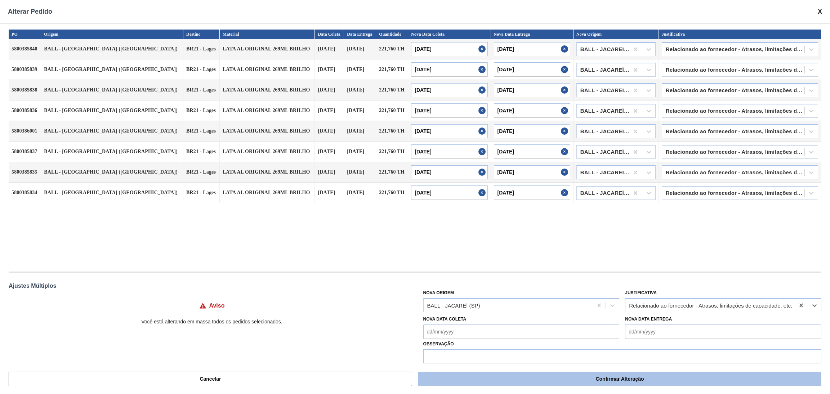
click at [660, 377] on button "Confirmar Alteração" at bounding box center [619, 379] width 403 height 14
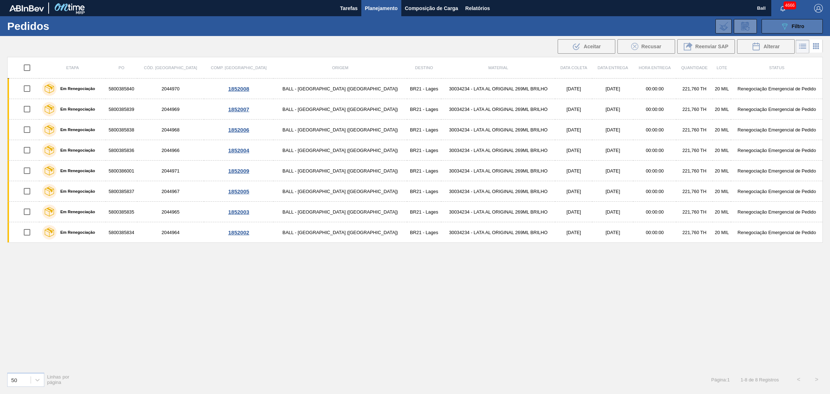
click at [790, 23] on div "089F7B8B-B2A5-4AFE-B5C0-19BA573D28AC Filtro" at bounding box center [792, 26] width 24 height 9
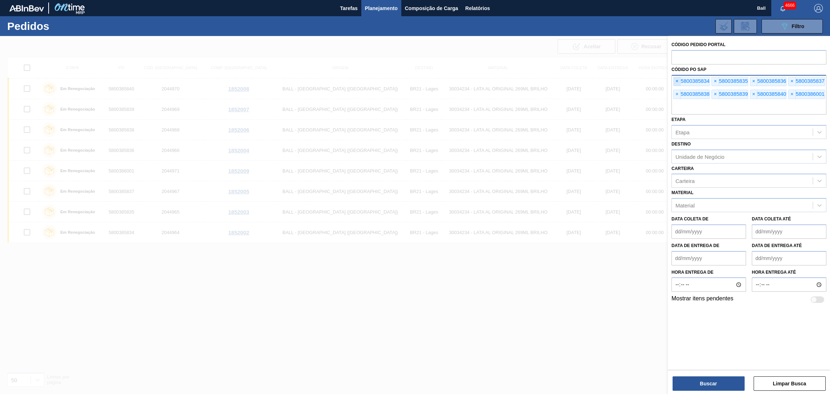
click at [677, 80] on span "×" at bounding box center [677, 81] width 7 height 9
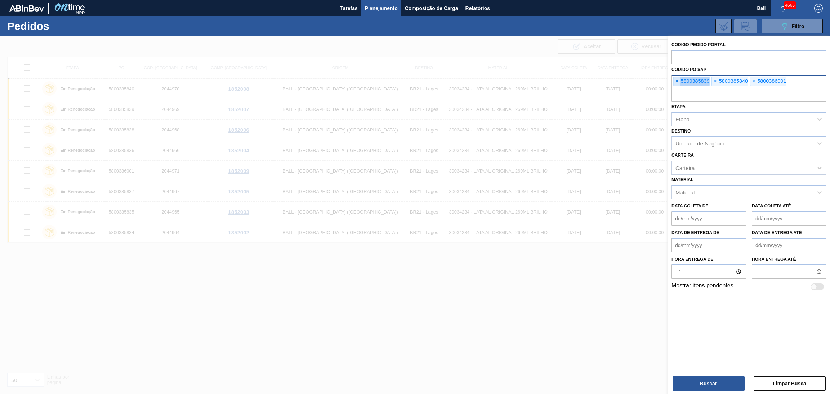
click at [677, 80] on span "×" at bounding box center [677, 81] width 7 height 9
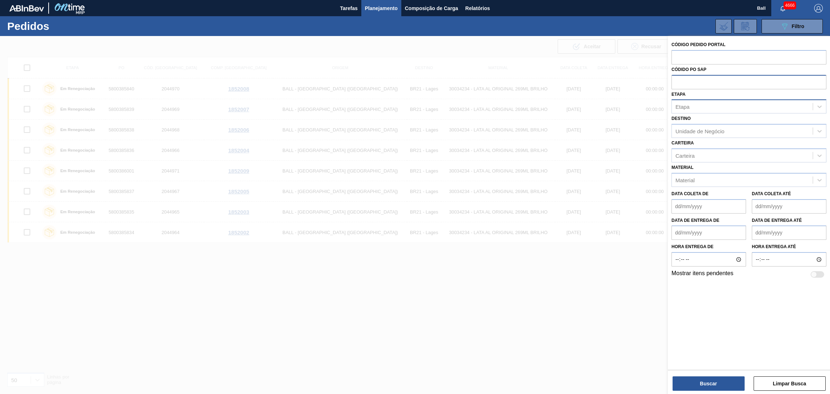
paste input "text"
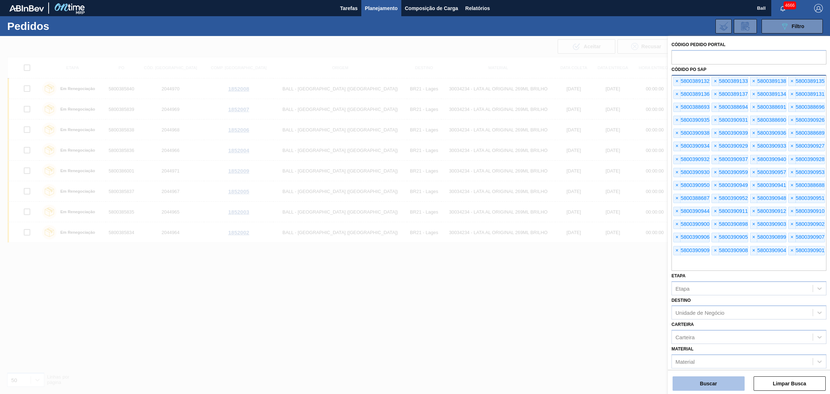
click at [695, 383] on button "Buscar" at bounding box center [709, 383] width 72 height 14
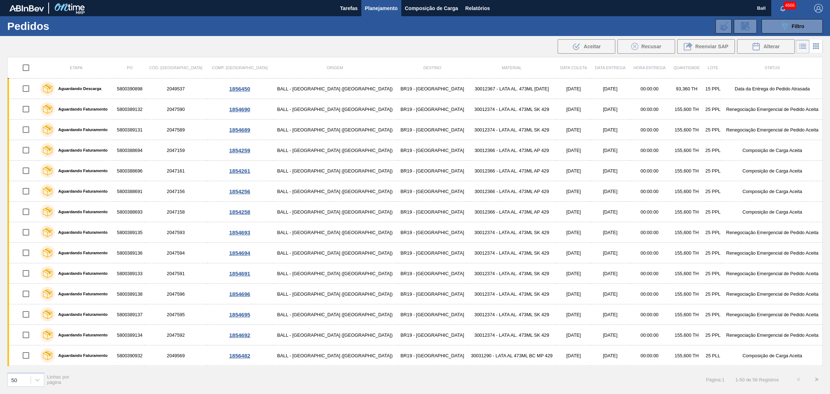
click at [29, 70] on input "checkbox" at bounding box center [25, 67] width 15 height 15
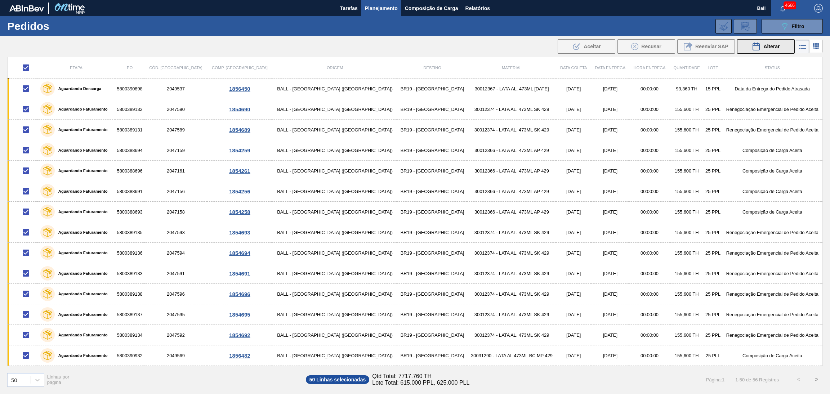
click at [766, 46] on span "Alterar" at bounding box center [771, 47] width 16 height 6
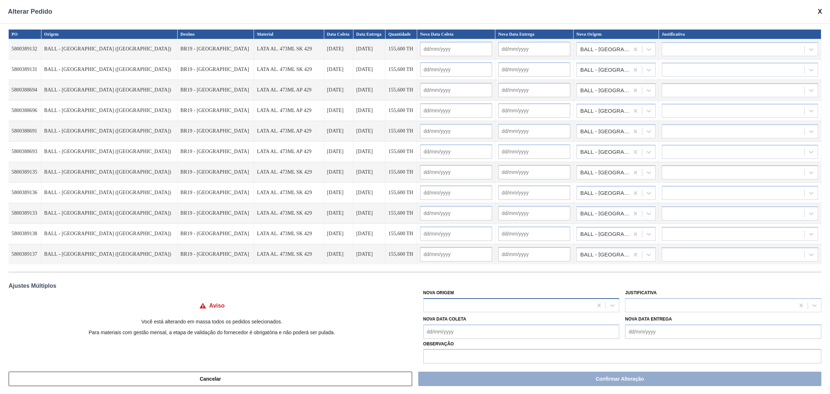
click at [466, 307] on div at bounding box center [508, 305] width 169 height 10
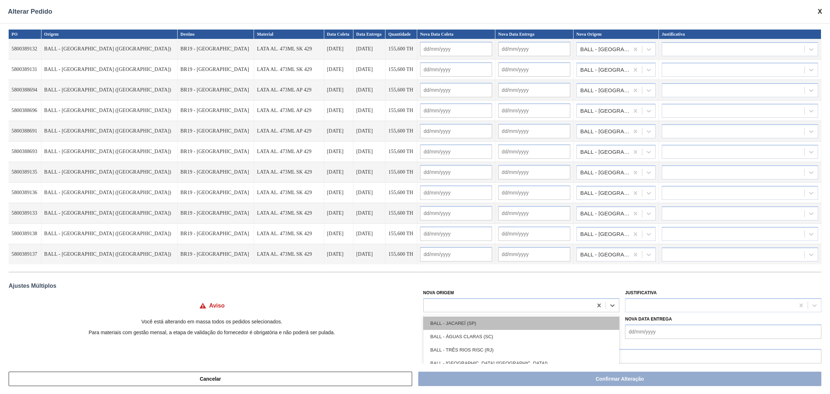
click at [468, 318] on div "BALL - JACAREÍ (SP)" at bounding box center [521, 323] width 196 height 13
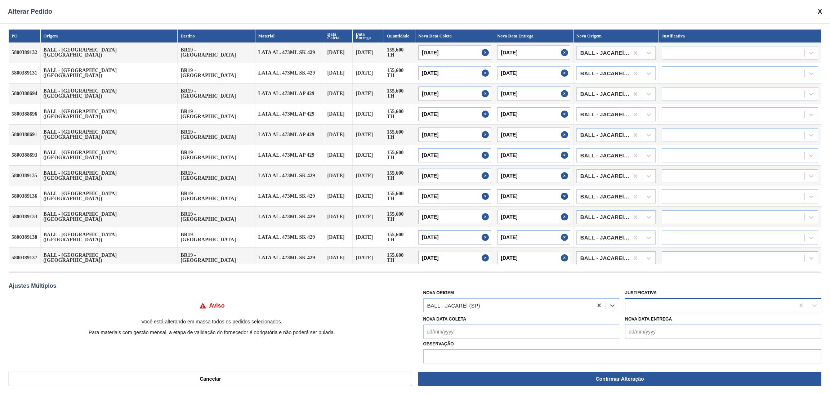
click at [649, 299] on div at bounding box center [723, 305] width 196 height 14
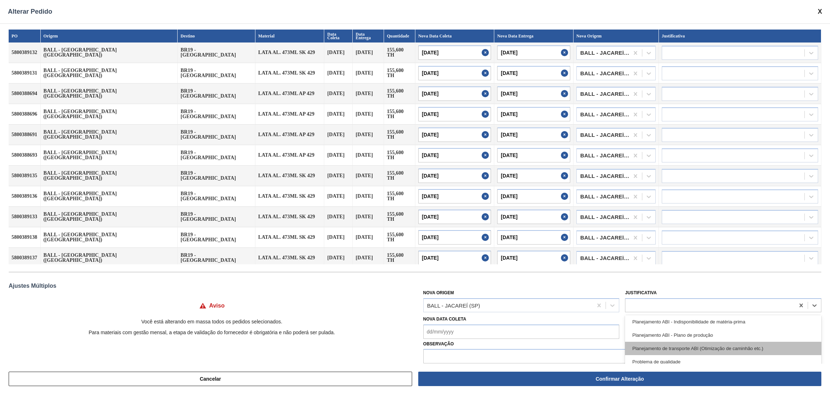
scroll to position [166, 0]
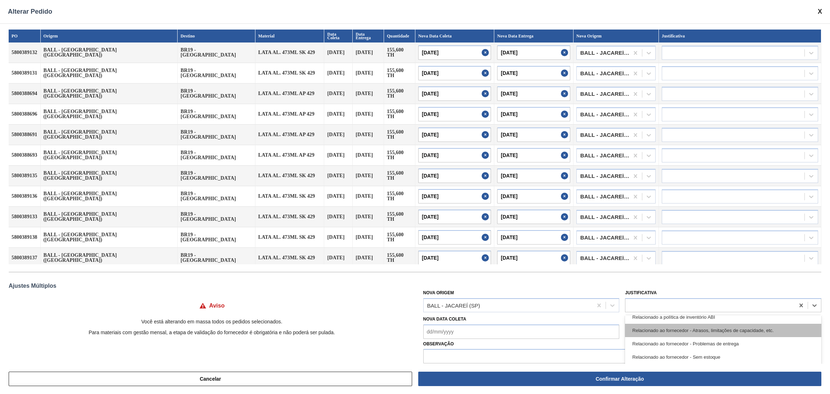
click at [706, 325] on div "Relacionado ao fornecedor - Atrasos, limitações de capacidade, etc." at bounding box center [723, 330] width 196 height 13
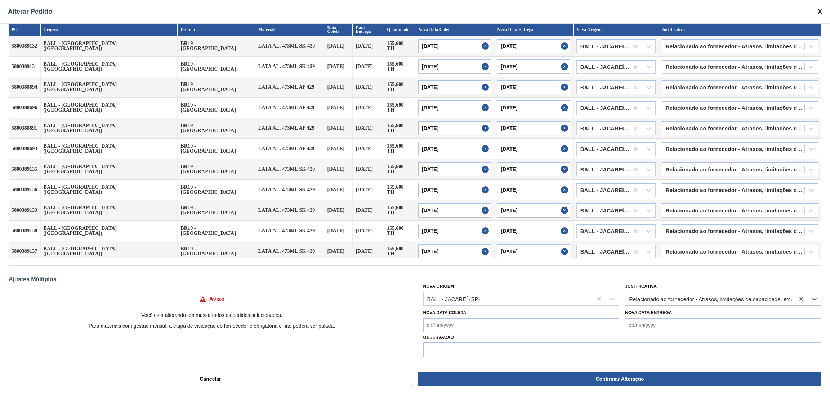
scroll to position [8, 0]
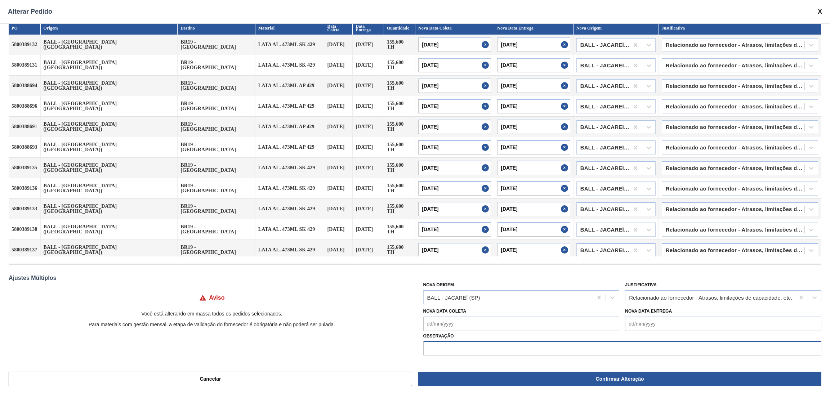
click at [583, 345] on input "text" at bounding box center [622, 348] width 398 height 14
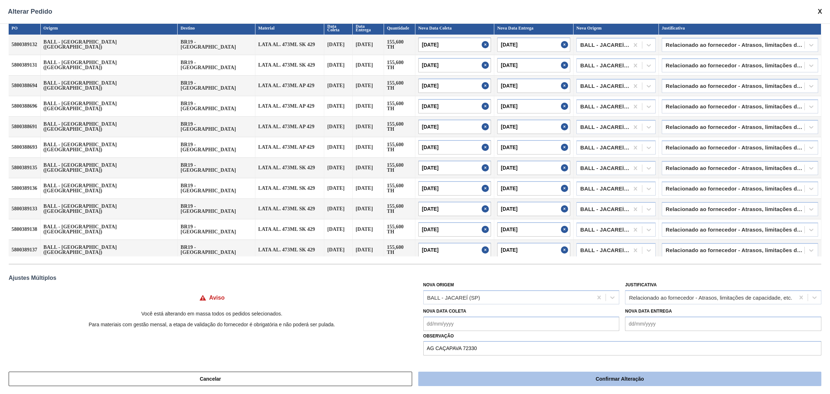
click at [584, 376] on button "Confirmar Alteração" at bounding box center [619, 379] width 403 height 14
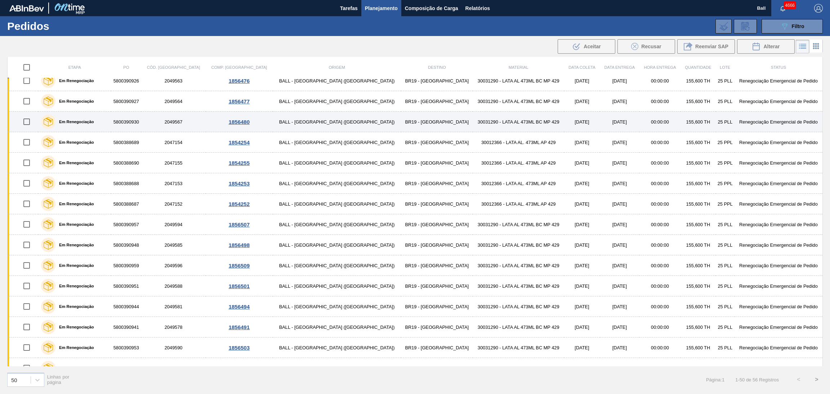
scroll to position [540, 0]
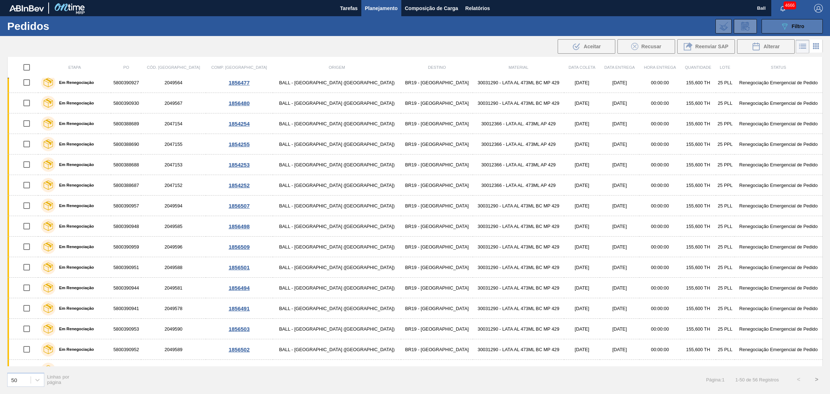
click at [792, 24] on span "Filtro" at bounding box center [798, 26] width 13 height 6
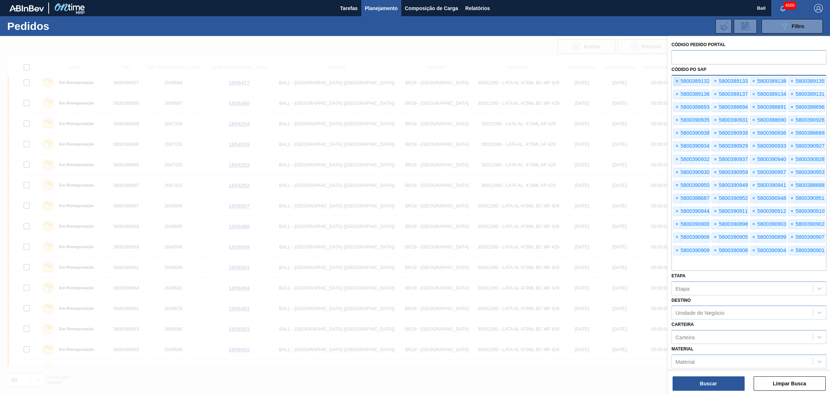
click at [674, 81] on span "×" at bounding box center [677, 81] width 7 height 9
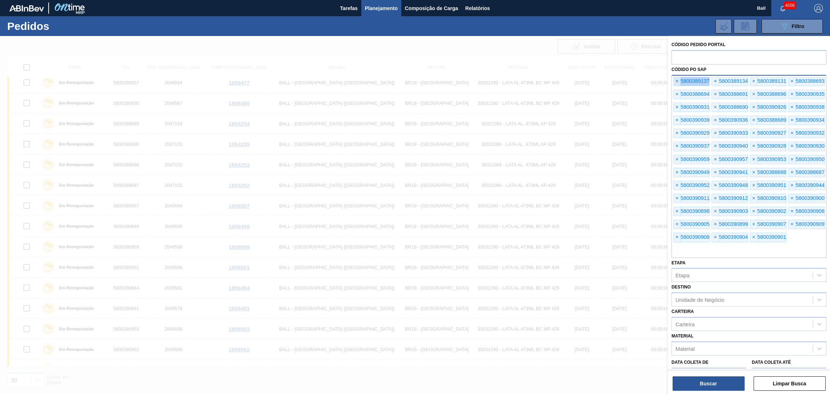
click at [674, 81] on span "×" at bounding box center [677, 81] width 7 height 9
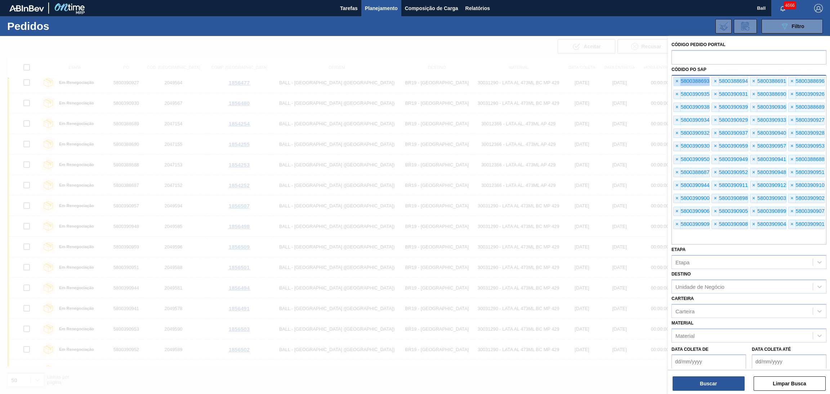
click at [674, 81] on span "×" at bounding box center [677, 81] width 7 height 9
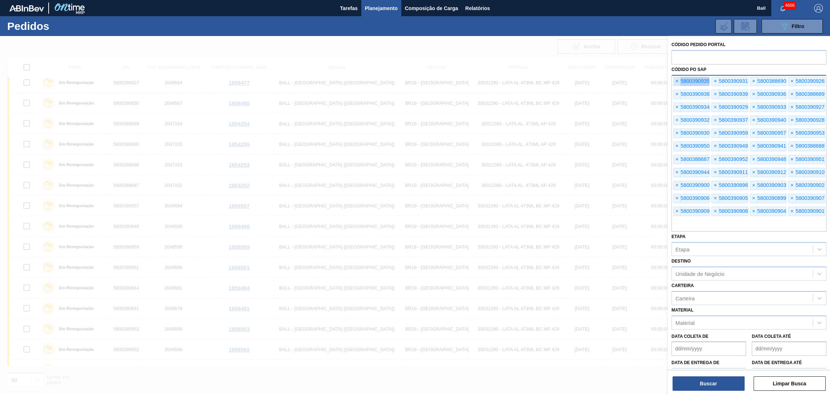
click at [674, 81] on span "×" at bounding box center [677, 81] width 7 height 9
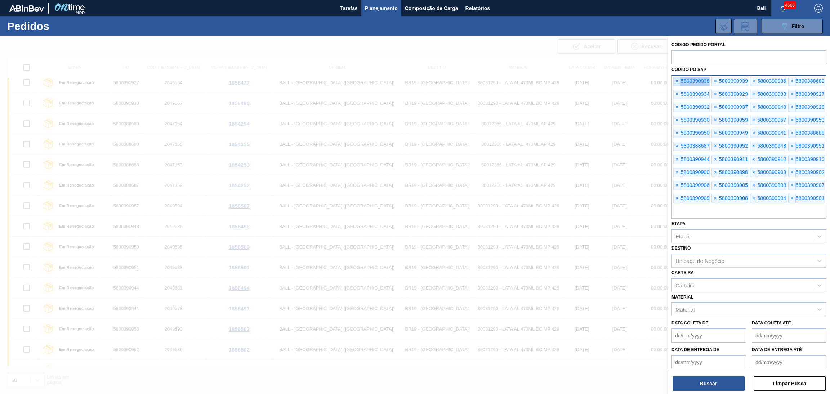
click at [674, 81] on span "×" at bounding box center [677, 81] width 7 height 9
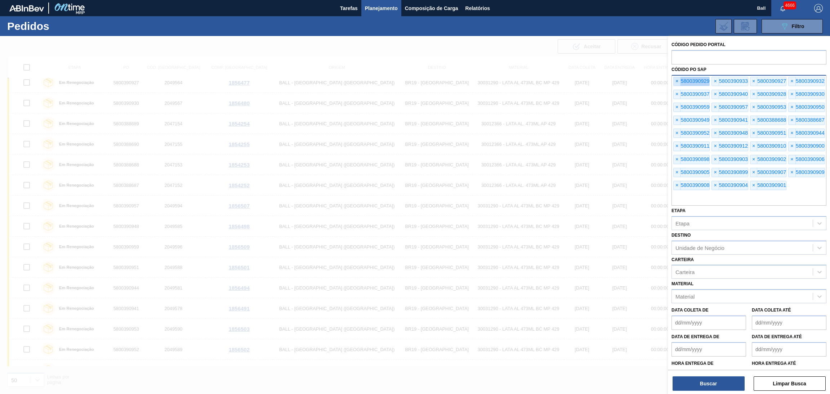
click at [674, 81] on span "×" at bounding box center [677, 81] width 7 height 9
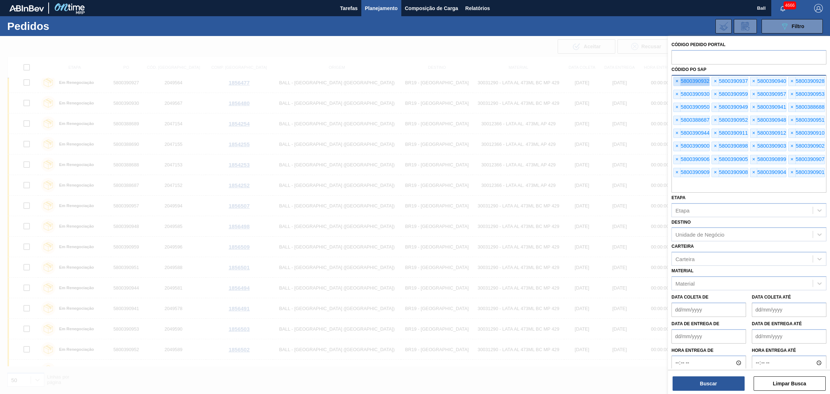
click at [674, 80] on span "×" at bounding box center [677, 81] width 7 height 9
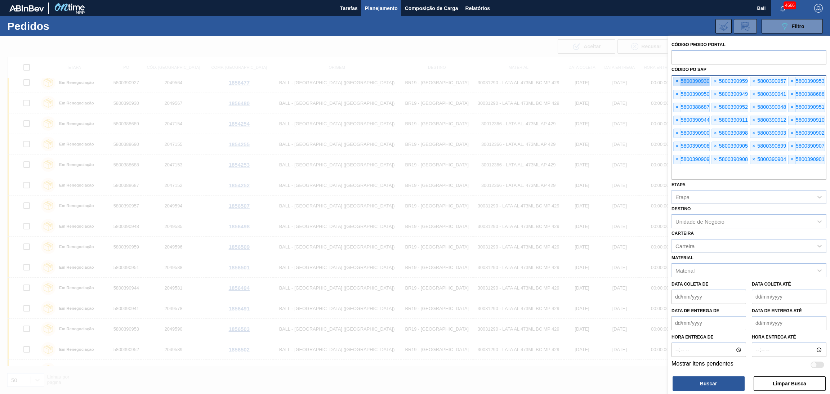
click at [674, 80] on span "×" at bounding box center [677, 81] width 7 height 9
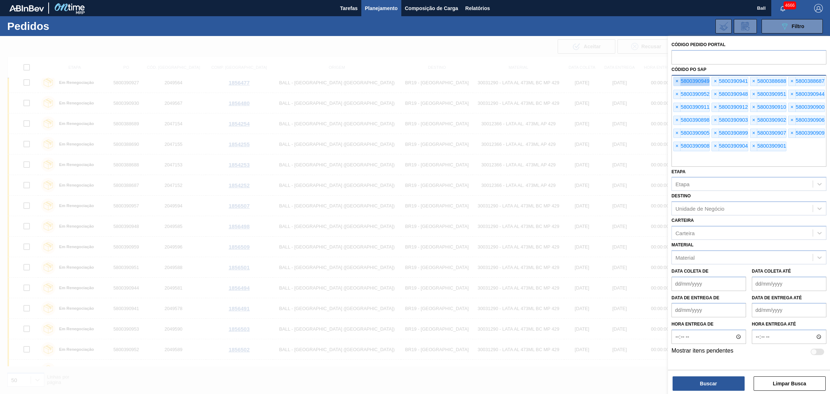
click at [674, 80] on span "×" at bounding box center [677, 81] width 7 height 9
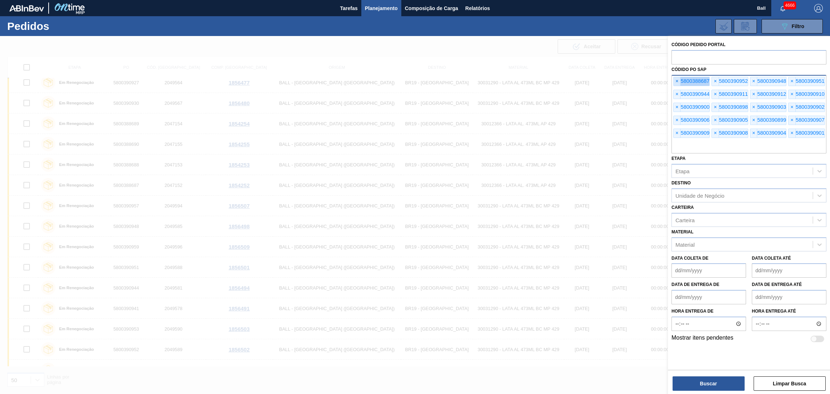
click at [674, 80] on span "×" at bounding box center [677, 81] width 7 height 9
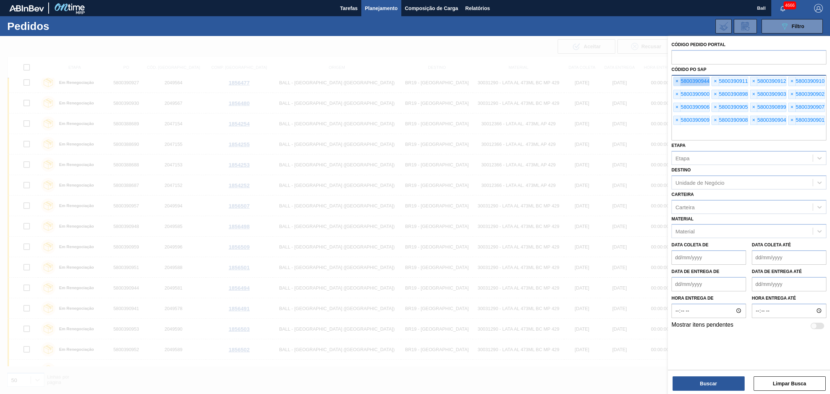
click at [674, 80] on span "×" at bounding box center [677, 81] width 7 height 9
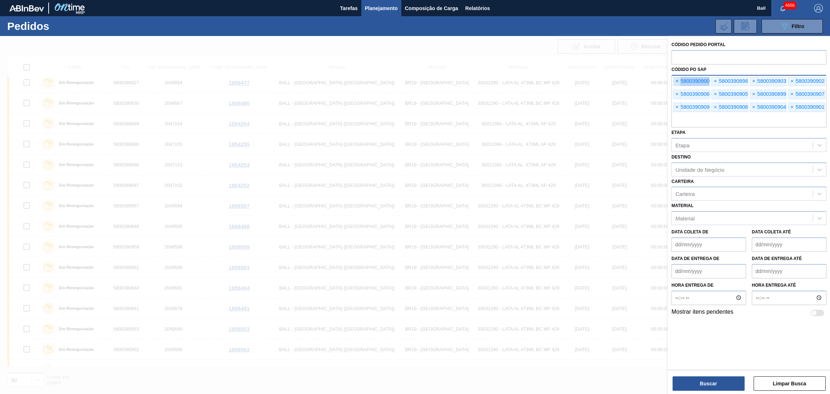
click at [674, 80] on span "×" at bounding box center [677, 81] width 7 height 9
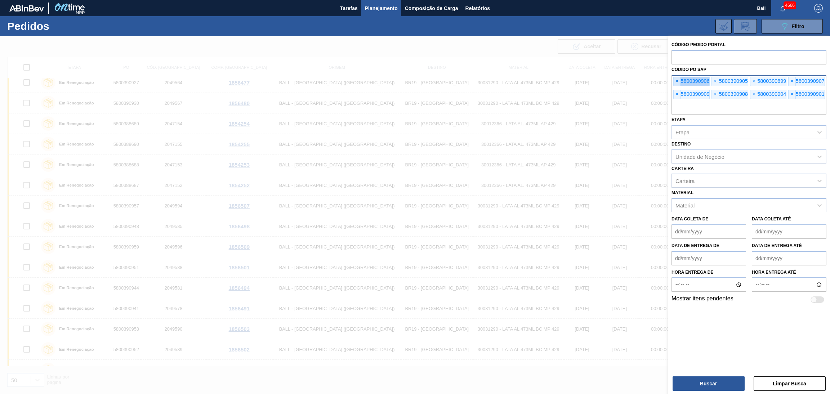
click at [674, 80] on span "×" at bounding box center [677, 81] width 7 height 9
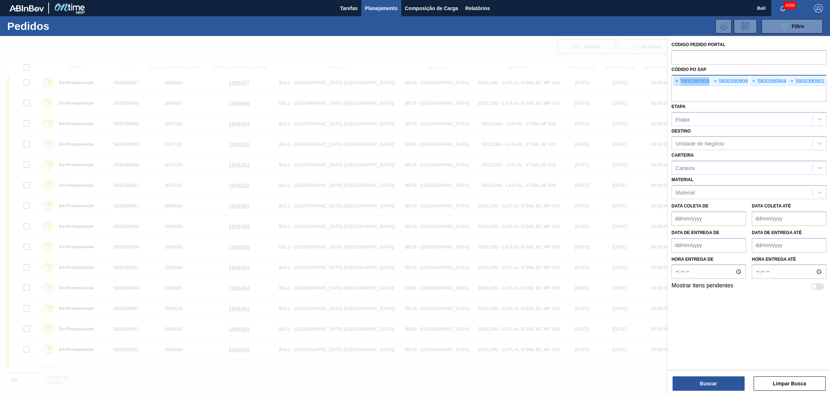
click at [674, 80] on span "×" at bounding box center [677, 81] width 7 height 9
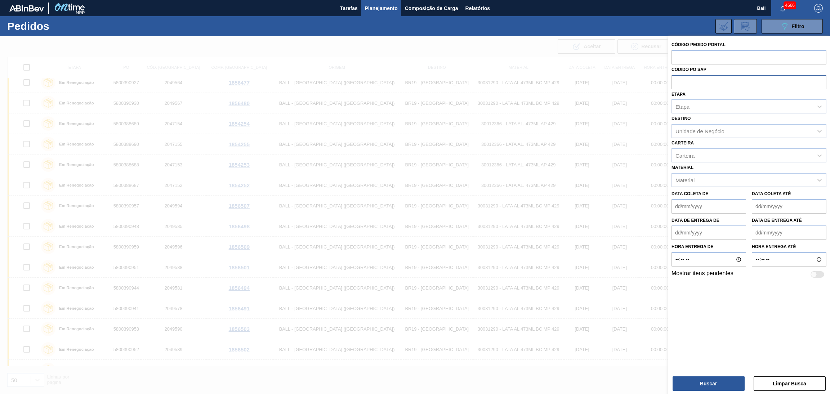
paste input "text"
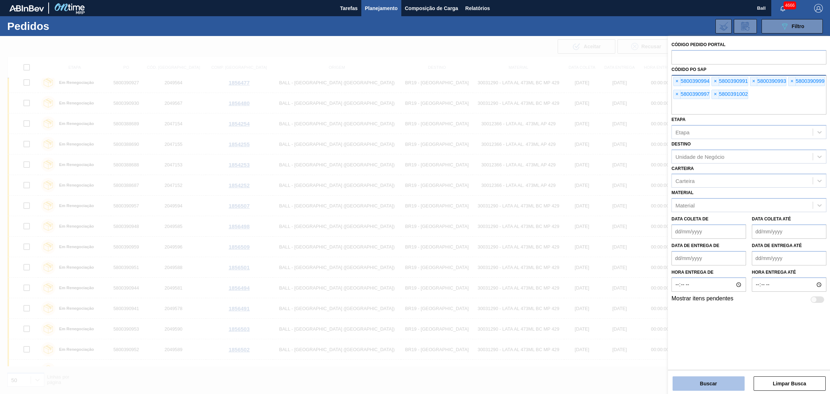
click at [705, 383] on button "Buscar" at bounding box center [709, 383] width 72 height 14
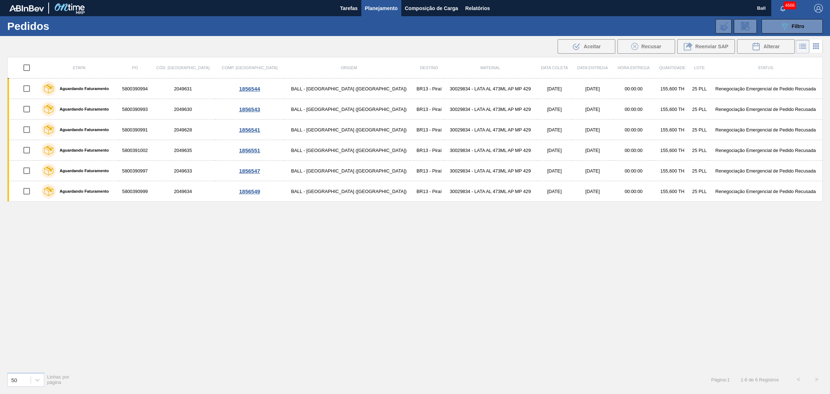
scroll to position [0, 0]
click at [28, 64] on input "checkbox" at bounding box center [26, 67] width 15 height 15
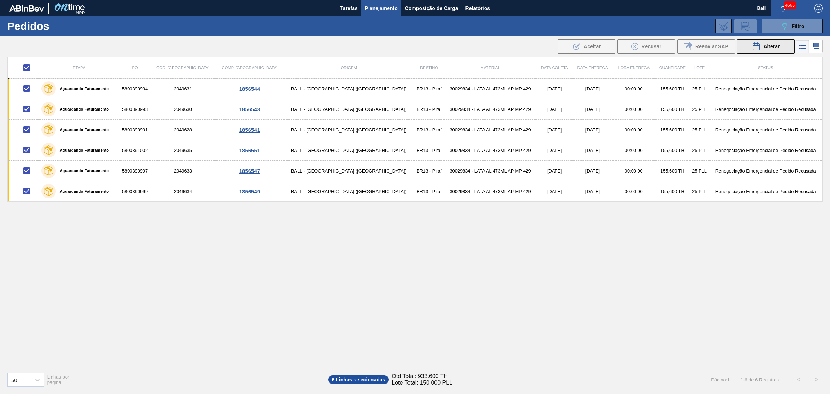
click at [759, 42] on icon at bounding box center [756, 46] width 9 height 9
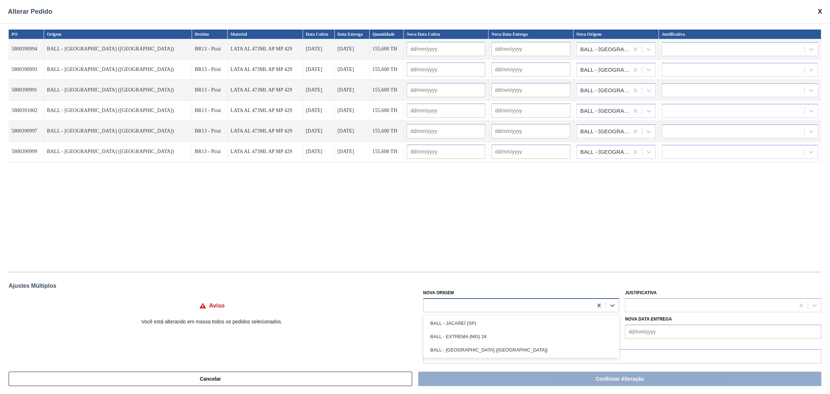
click at [464, 310] on div at bounding box center [508, 305] width 169 height 10
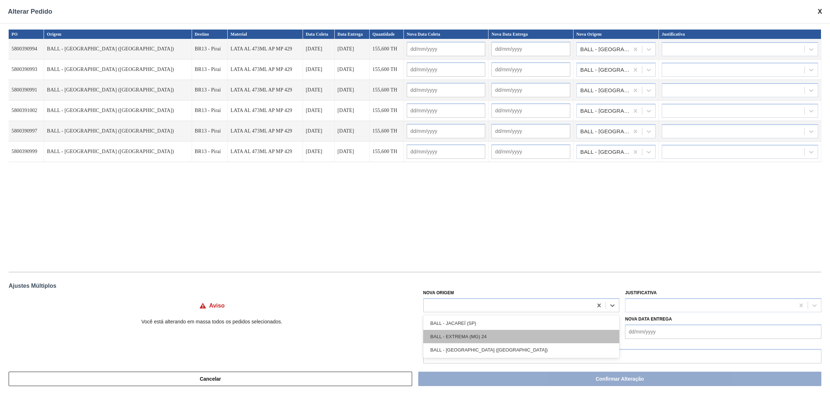
click at [482, 333] on div "BALL - EXTREMA (MG) 24" at bounding box center [521, 336] width 196 height 13
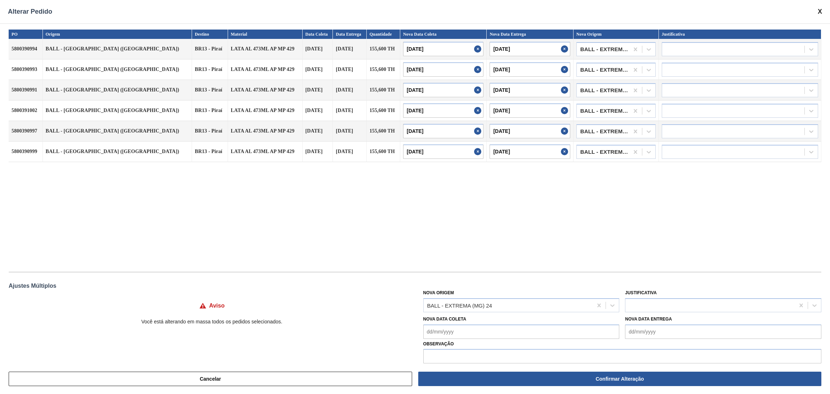
click at [496, 232] on div "PO Origem Destino Material Data Coleta Data Entrega Quantidade Nova Data Coleta…" at bounding box center [415, 147] width 813 height 235
click at [639, 303] on div at bounding box center [709, 305] width 169 height 10
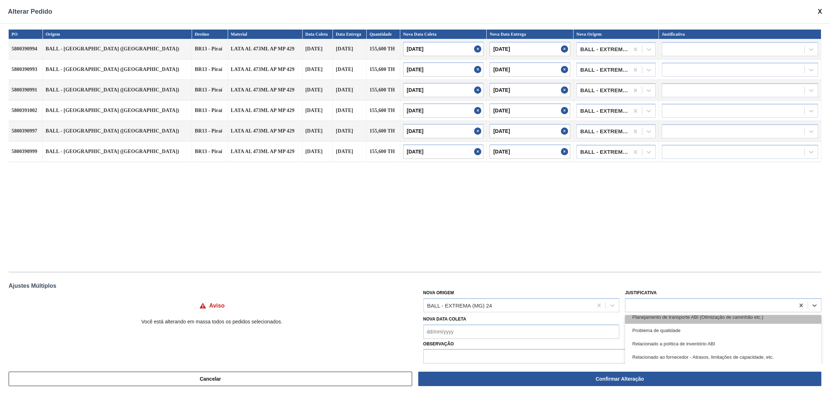
scroll to position [166, 0]
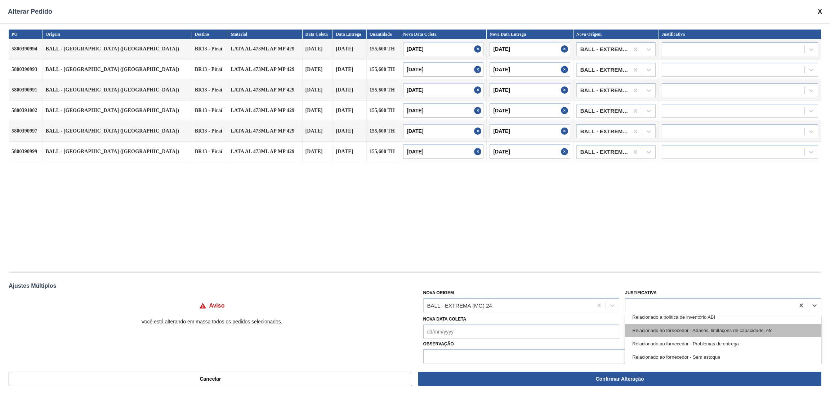
click at [722, 330] on div "Relacionado ao fornecedor - Atrasos, limitações de capacidade, etc." at bounding box center [723, 330] width 196 height 13
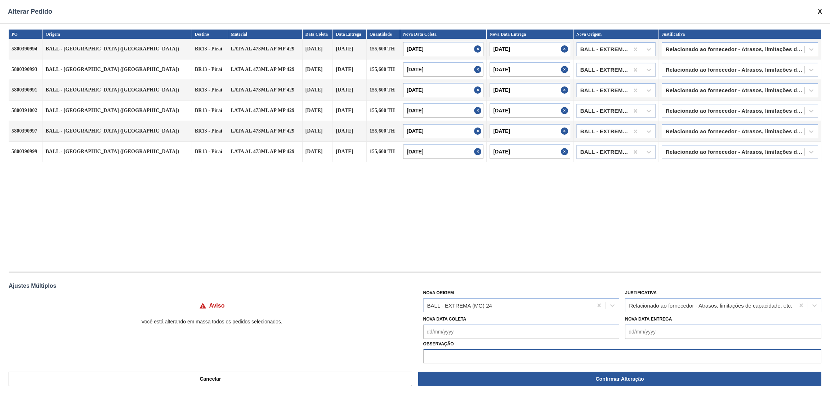
click at [592, 352] on input "text" at bounding box center [622, 356] width 398 height 14
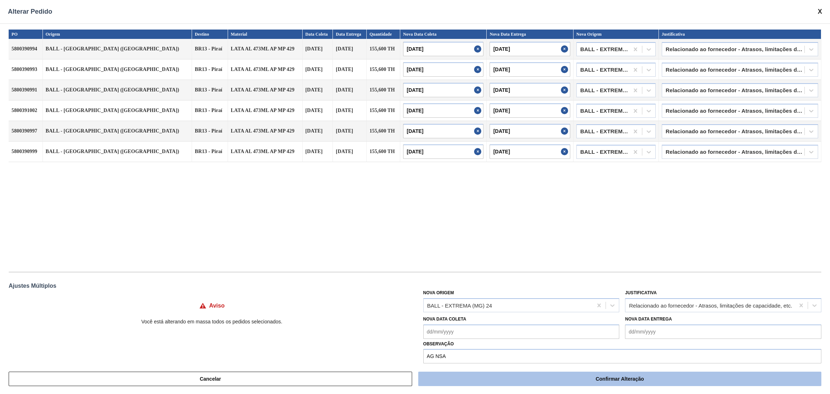
click at [606, 374] on button "Confirmar Alteração" at bounding box center [619, 379] width 403 height 14
